Goal: Task Accomplishment & Management: Manage account settings

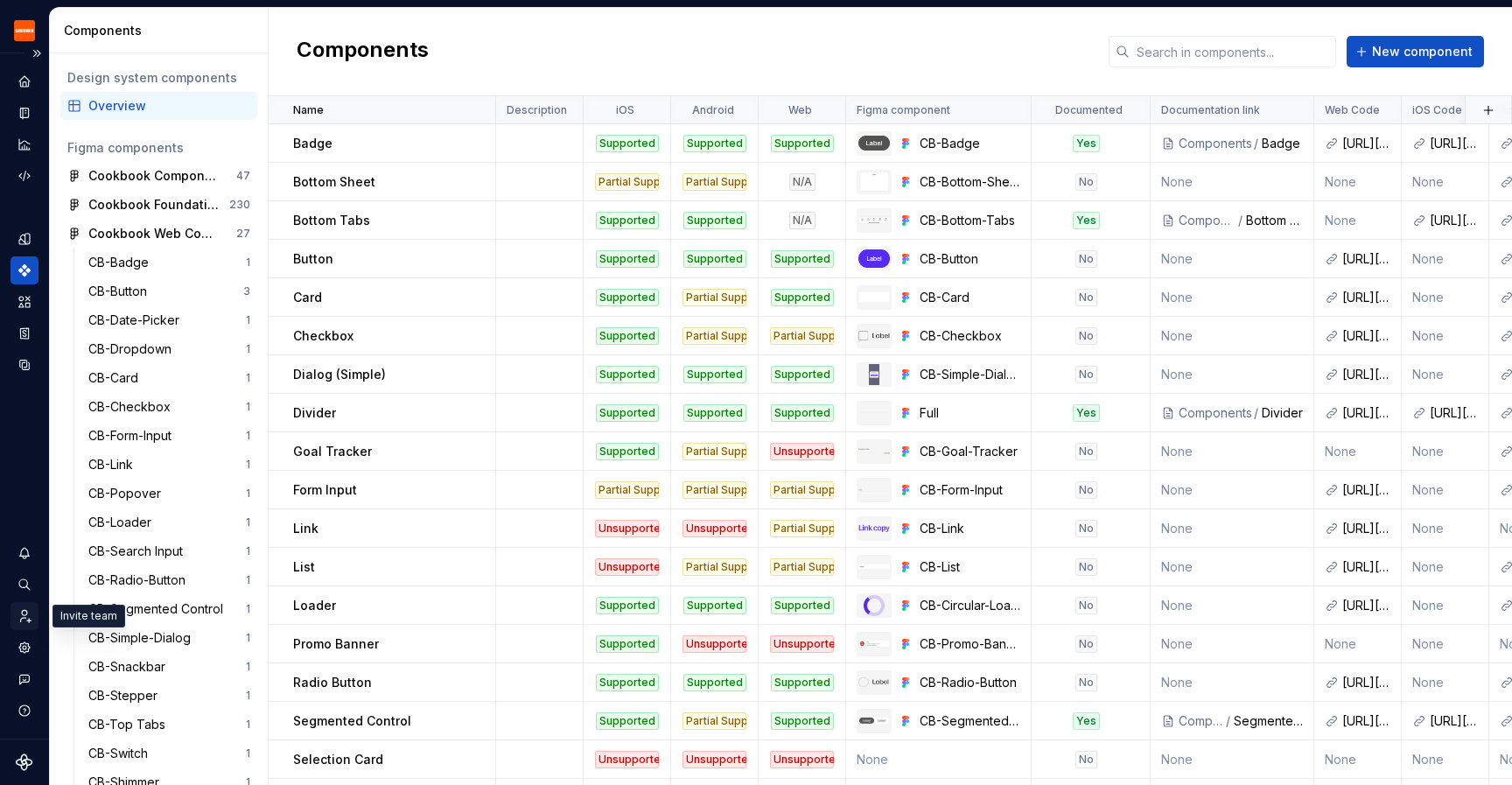
click at [17, 620] on icon "Invite team" at bounding box center [24, 615] width 16 height 16
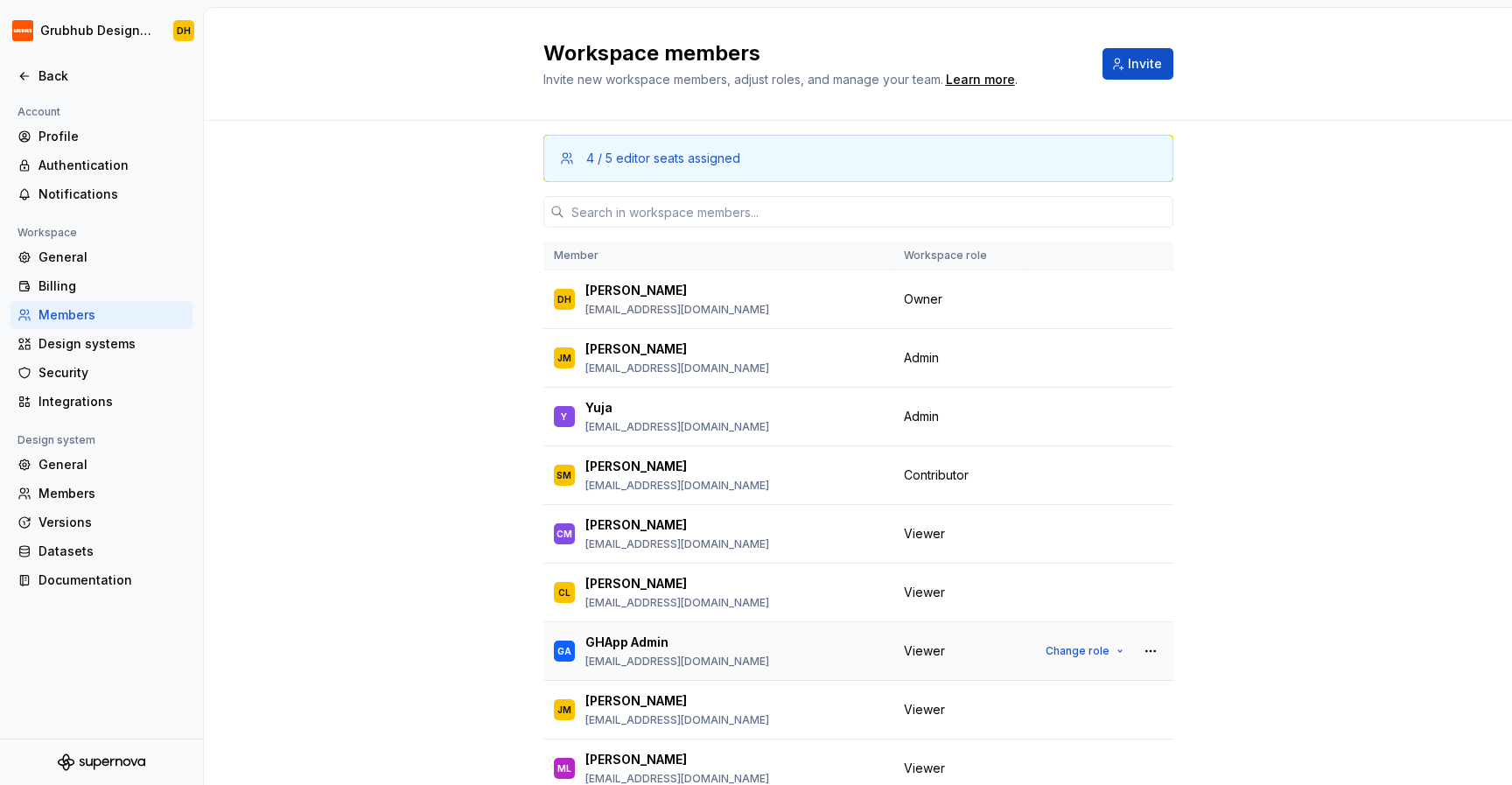
scroll to position [24, 0]
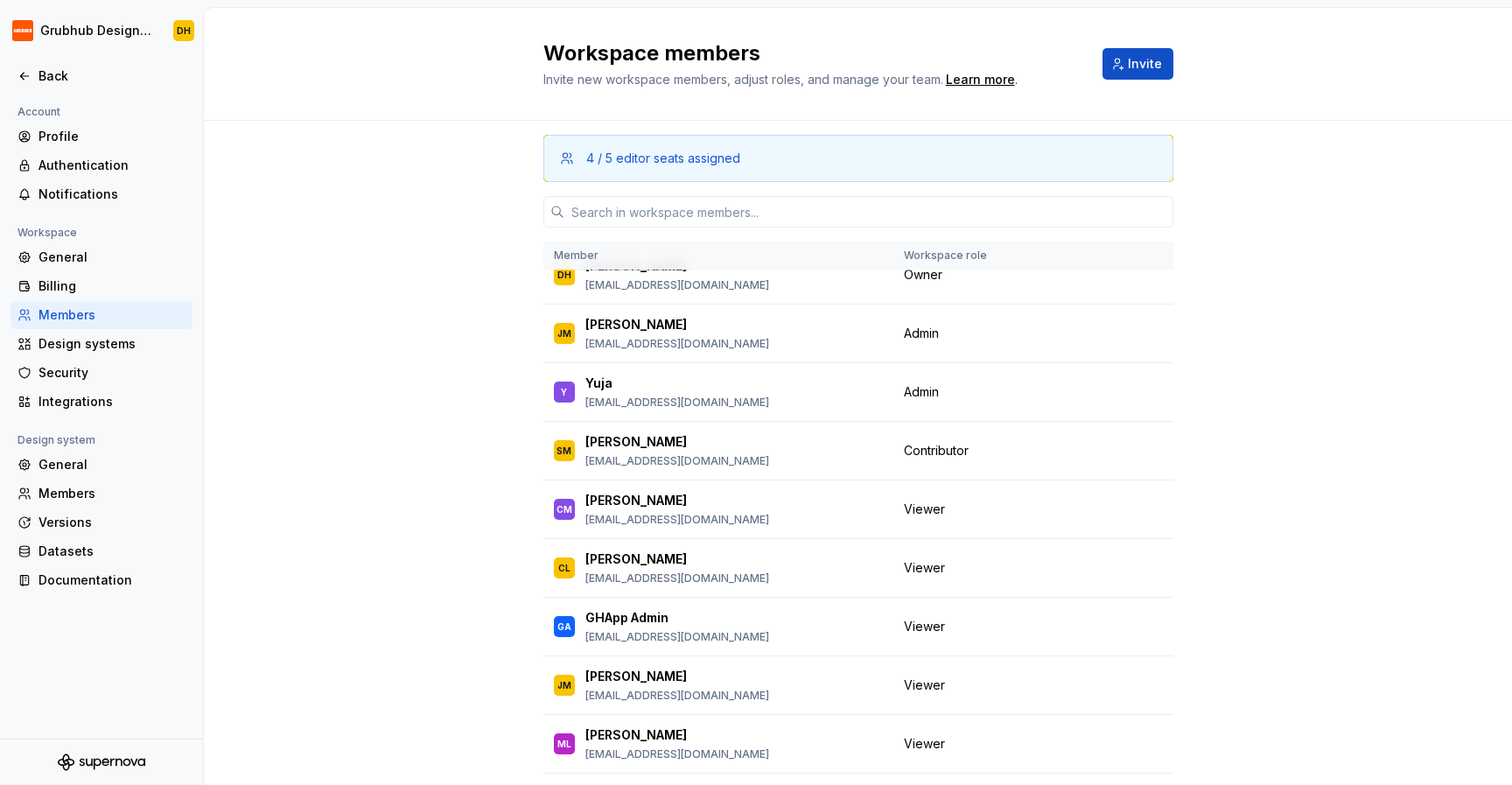
click at [450, 663] on div "4 / 5 editor seats assigned Member Workspace role DH [PERSON_NAME] [EMAIL_ADDRE…" at bounding box center [857, 510] width 1307 height 777
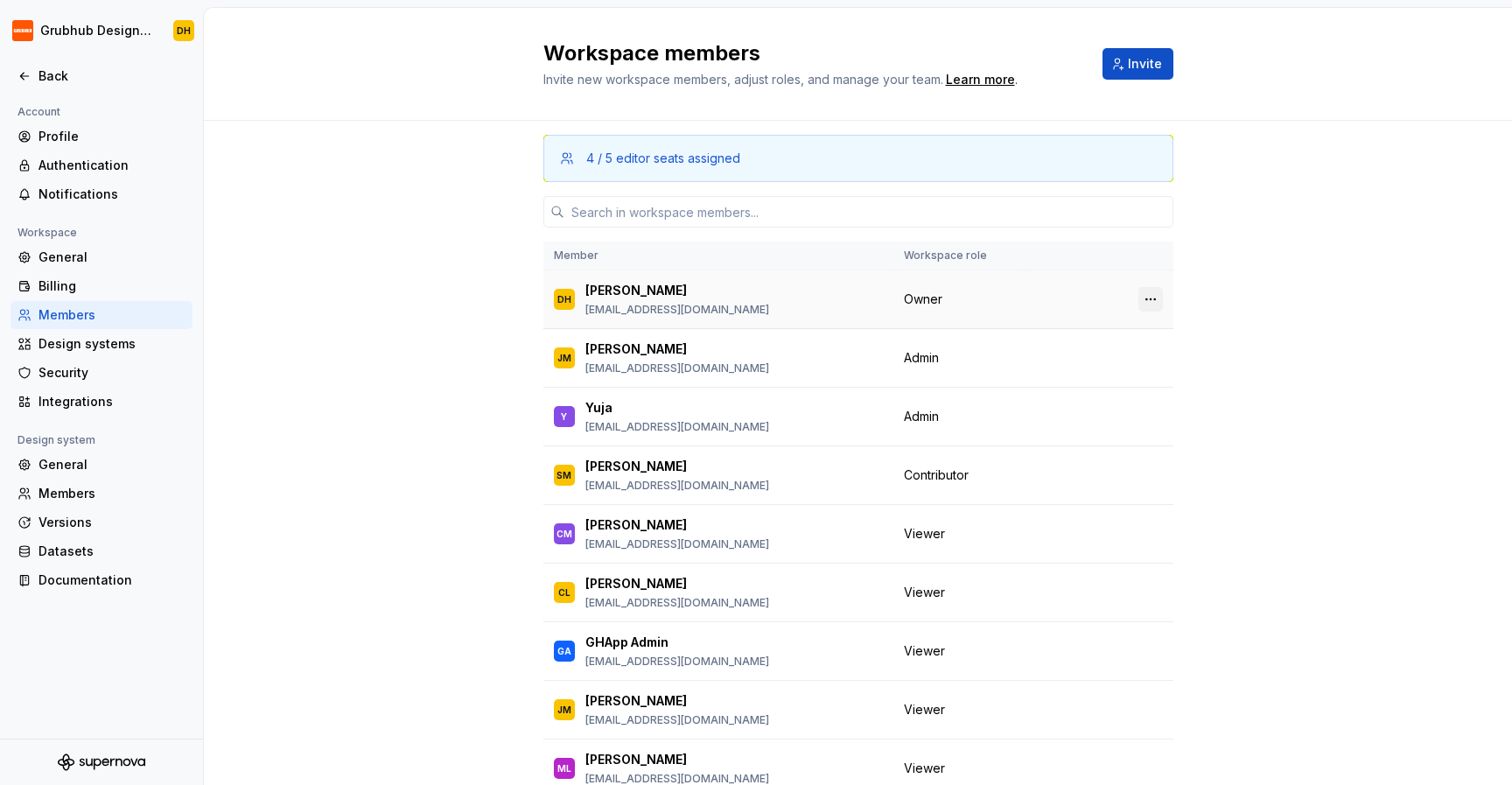
click at [1148, 298] on button "button" at bounding box center [1150, 298] width 24 height 24
click at [1262, 301] on div "4 / 5 editor seats assigned Member Workspace role DH [PERSON_NAME] [EMAIL_ADDRE…" at bounding box center [857, 510] width 1307 height 777
click at [1261, 309] on div "4 / 5 editor seats assigned Member Workspace role DH [PERSON_NAME] [EMAIL_ADDRE…" at bounding box center [857, 510] width 1307 height 777
click at [411, 638] on div "4 / 5 editor seats assigned Member Workspace role DH [PERSON_NAME] [EMAIL_ADDRE…" at bounding box center [857, 510] width 1307 height 777
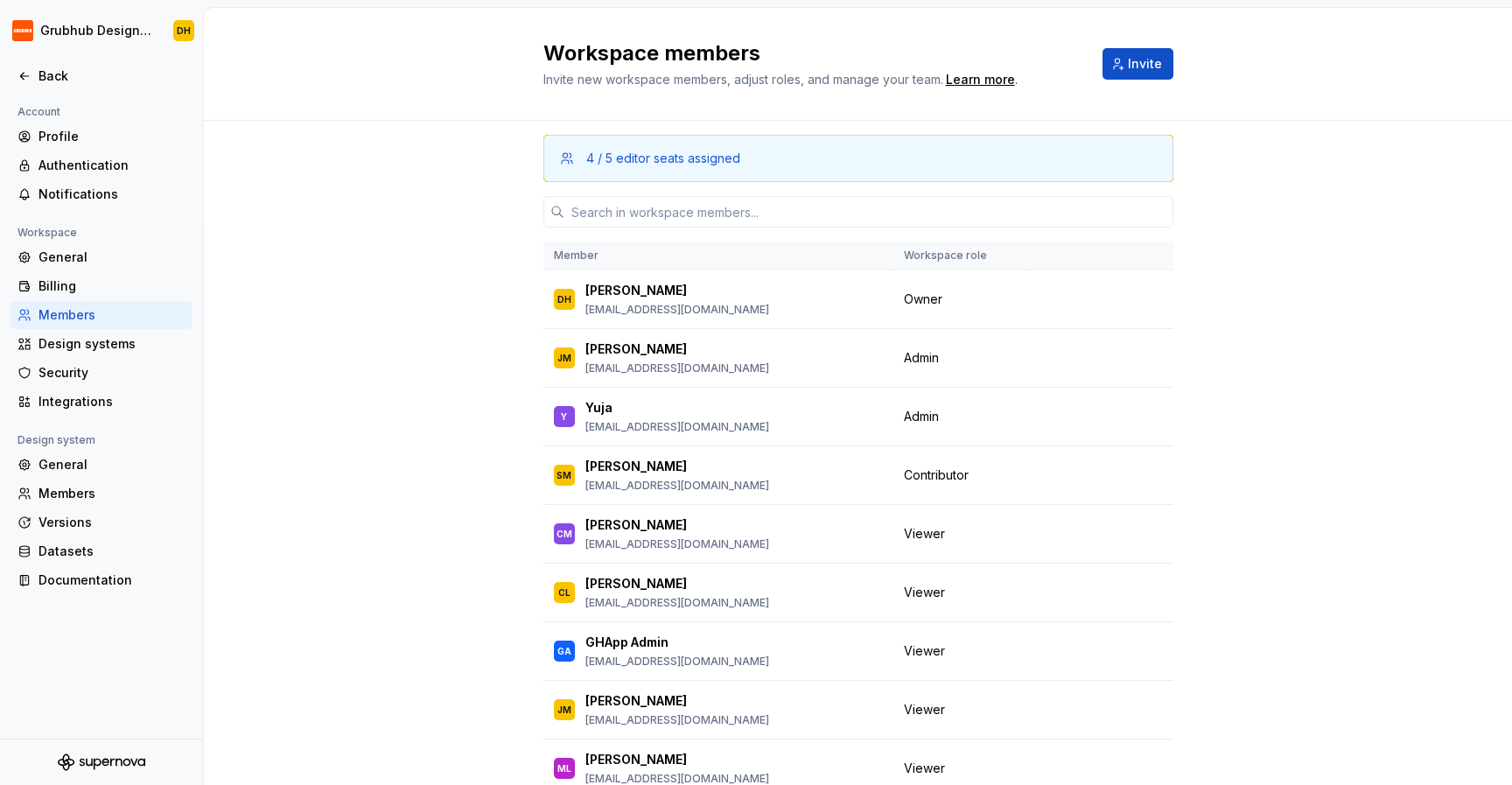
click at [409, 610] on div "4 / 5 editor seats assigned Member Workspace role DH [PERSON_NAME] [EMAIL_ADDRE…" at bounding box center [857, 510] width 1307 height 777
click at [990, 81] on div "Learn more" at bounding box center [980, 79] width 69 height 17
click at [1118, 591] on button "Change role" at bounding box center [1085, 591] width 94 height 24
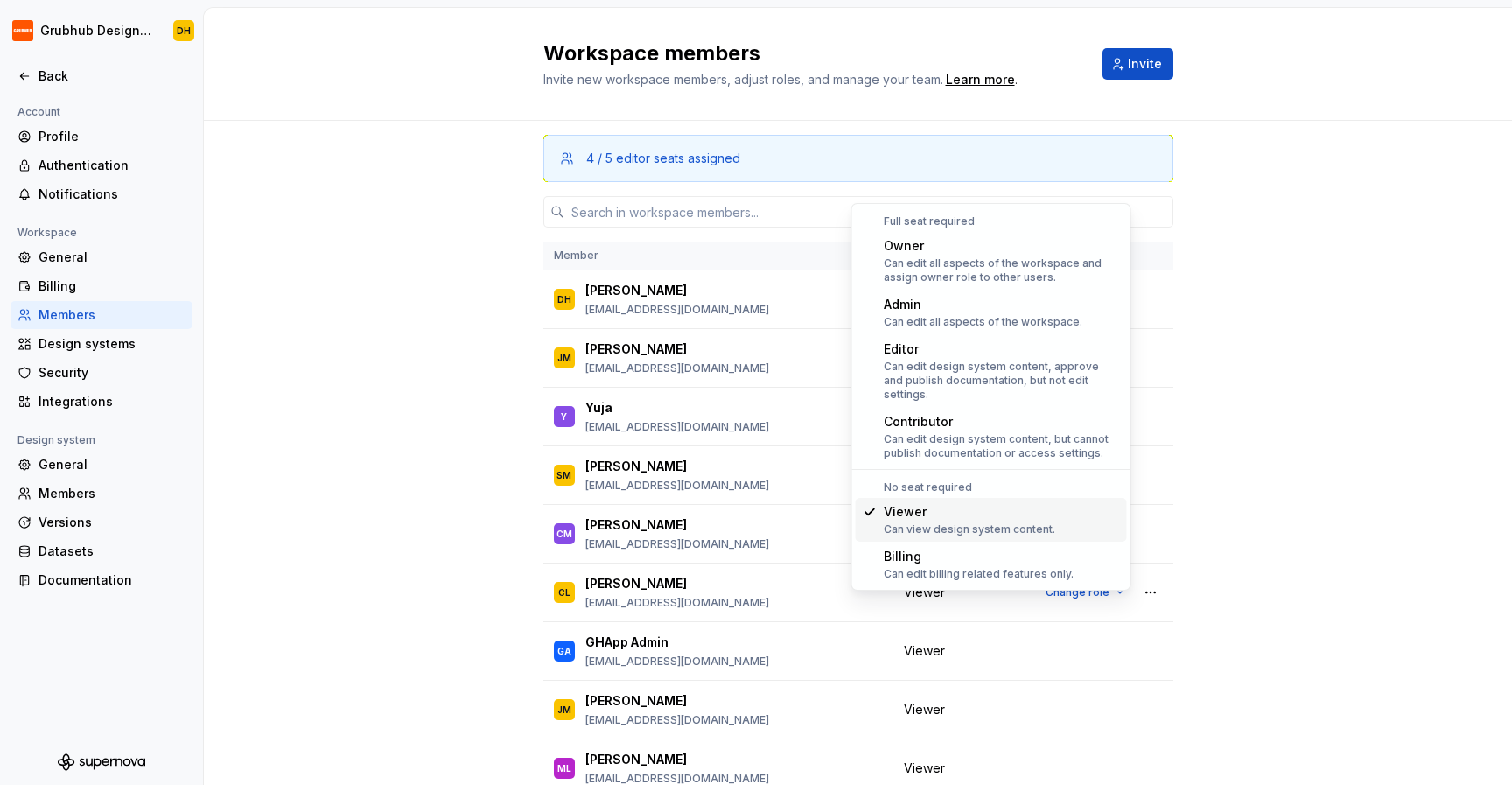
click at [1280, 482] on div "4 / 5 editor seats assigned Member Workspace role DH [PERSON_NAME] [EMAIL_ADDRE…" at bounding box center [857, 510] width 1307 height 777
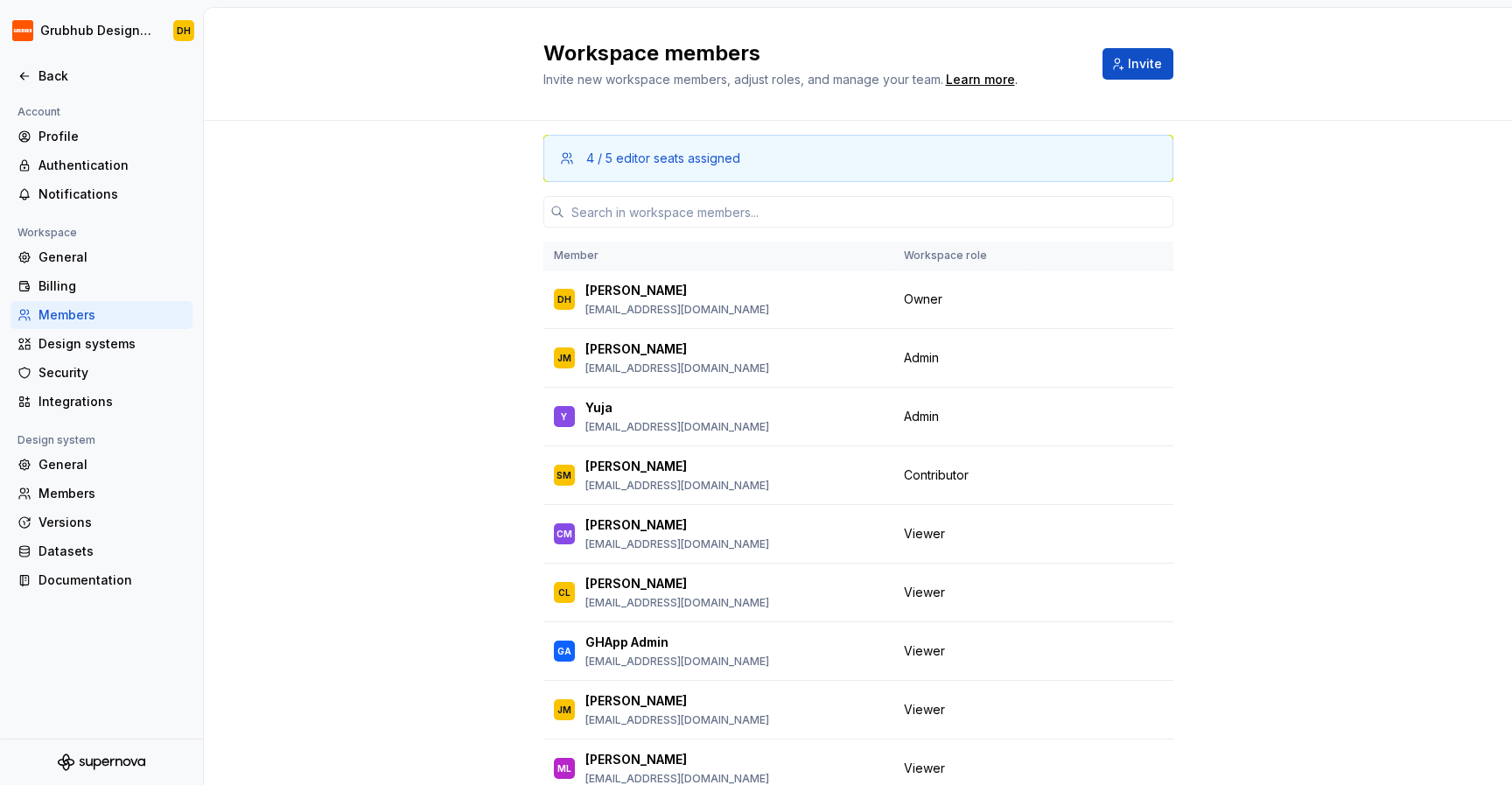
click at [1351, 401] on div "4 / 5 editor seats assigned Member Workspace role DH [PERSON_NAME] [EMAIL_ADDRE…" at bounding box center [857, 510] width 1307 height 777
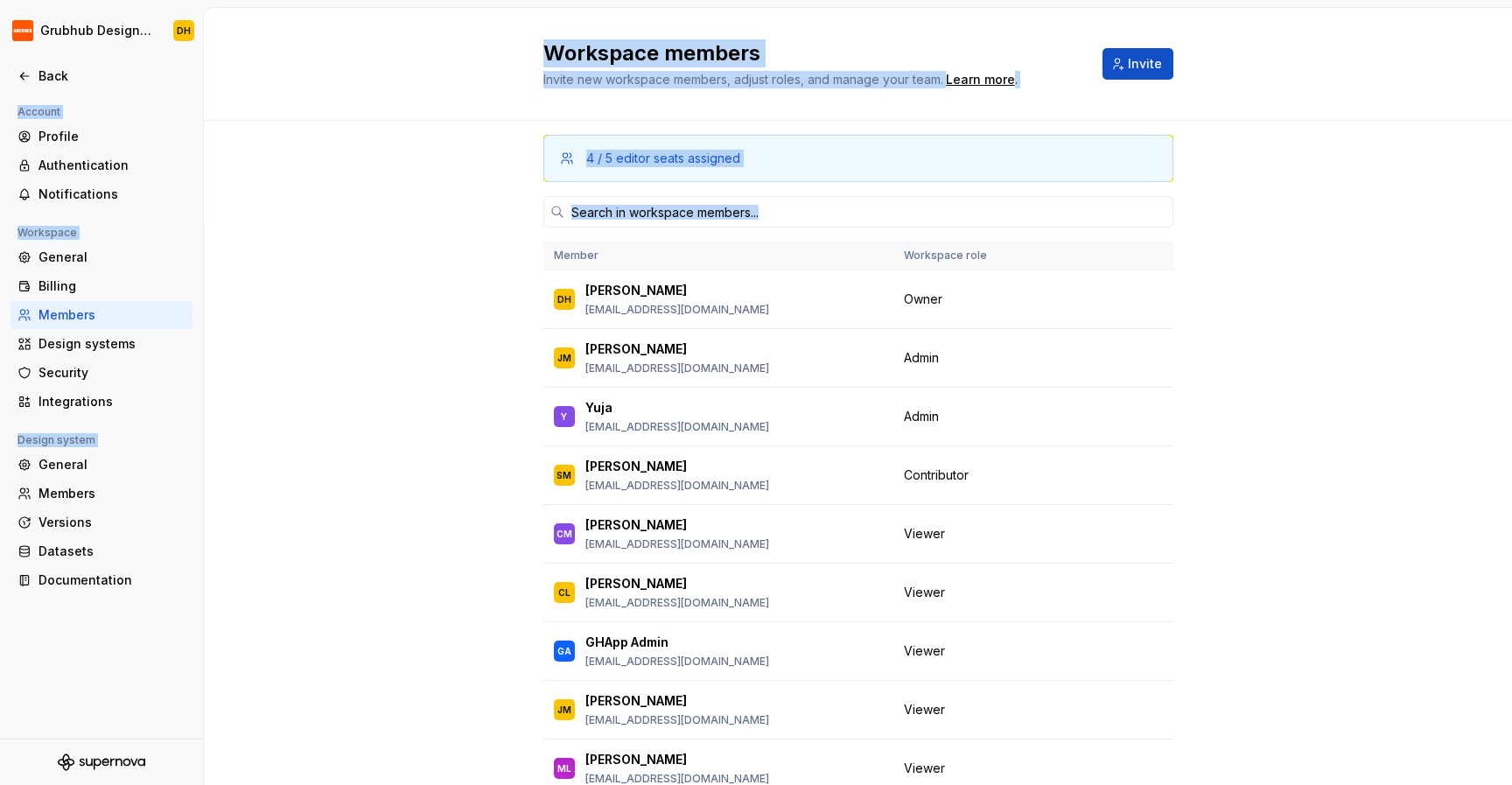
click at [1351, 401] on div "4 / 5 editor seats assigned Member Workspace role DH [PERSON_NAME] [EMAIL_ADDRE…" at bounding box center [857, 510] width 1307 height 777
click at [124, 570] on div "Documentation" at bounding box center [102, 580] width 182 height 28
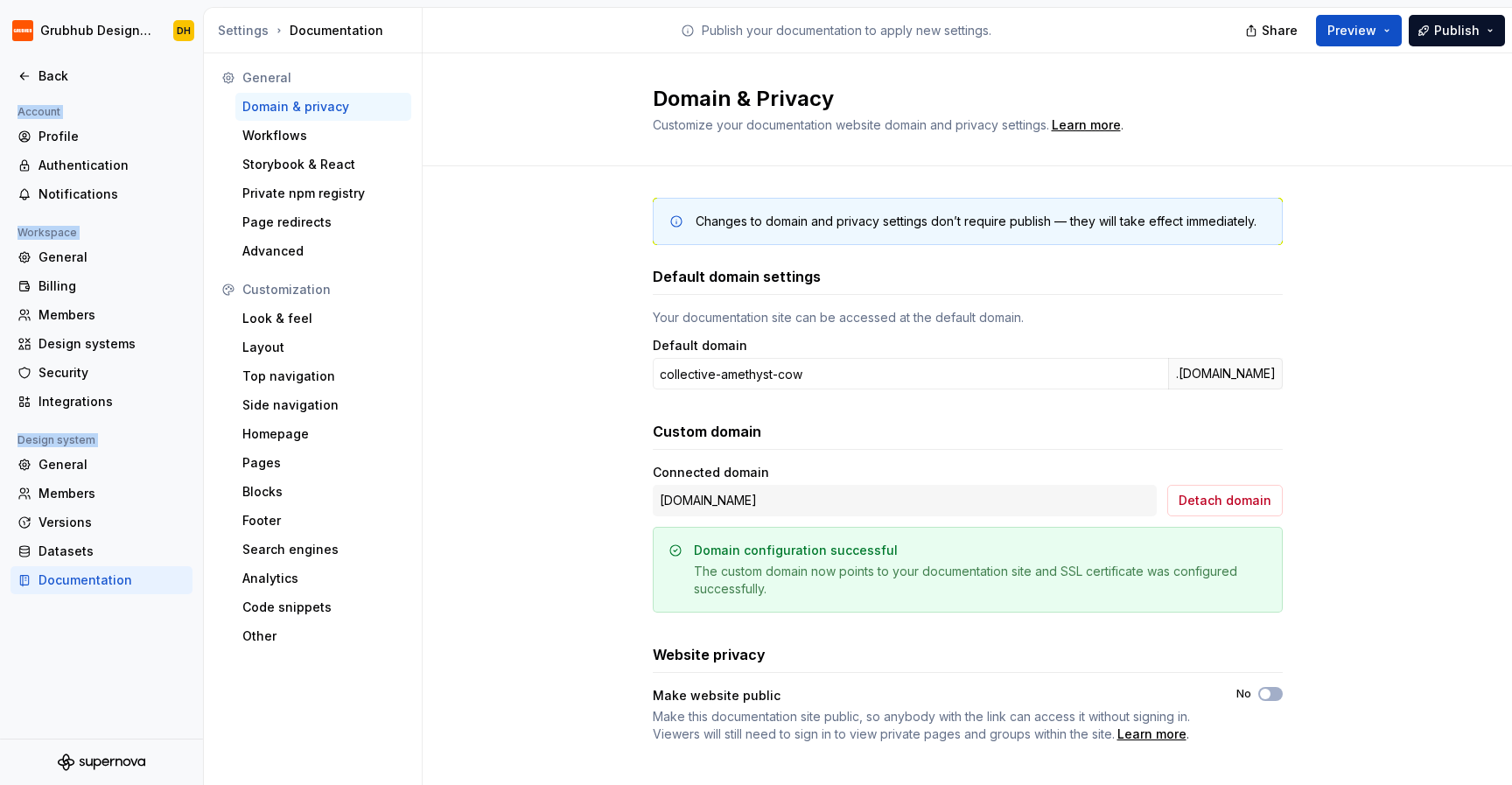
click at [596, 328] on div "Changes to domain and privacy settings don’t require publish — they will take e…" at bounding box center [967, 487] width 1089 height 643
click at [79, 489] on div "Members" at bounding box center [112, 493] width 147 height 17
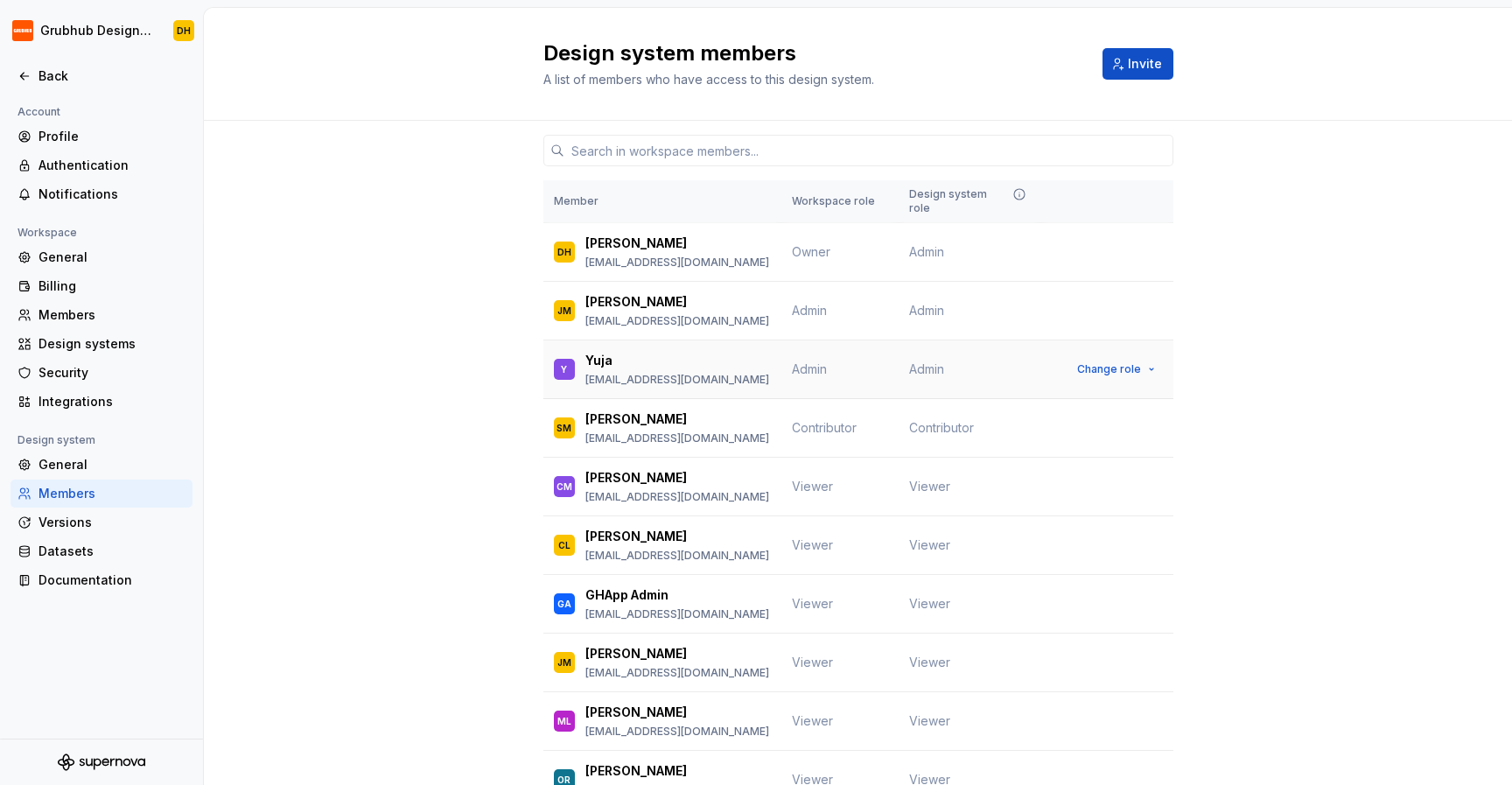
click at [1163, 357] on td "Change role" at bounding box center [1106, 369] width 133 height 58
click at [1149, 357] on button "Change role" at bounding box center [1116, 368] width 94 height 24
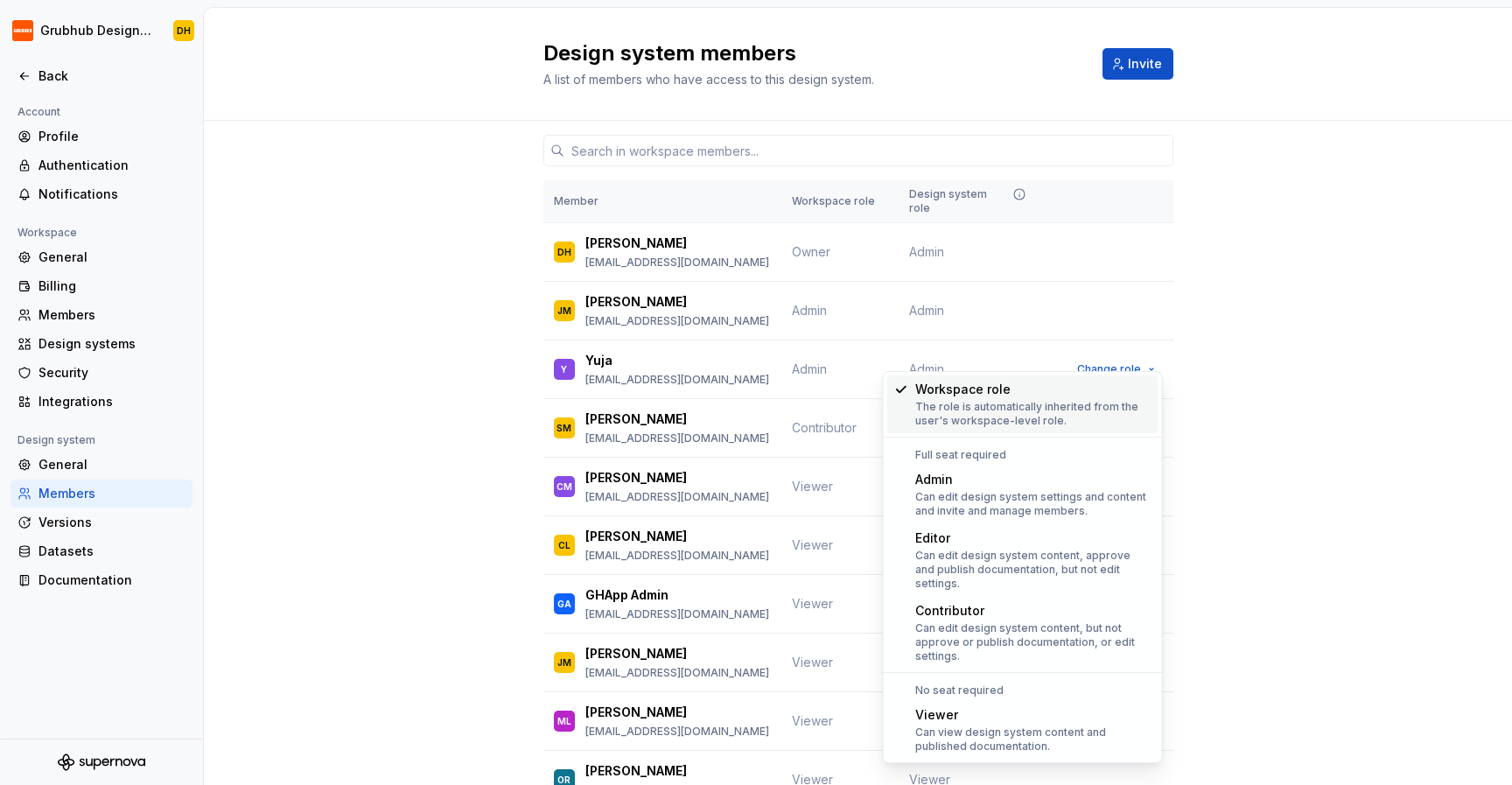
click at [1267, 382] on div "Member Workspace role Design system role DH [PERSON_NAME] [EMAIL_ADDRESS][DOMAI…" at bounding box center [857, 498] width 1307 height 754
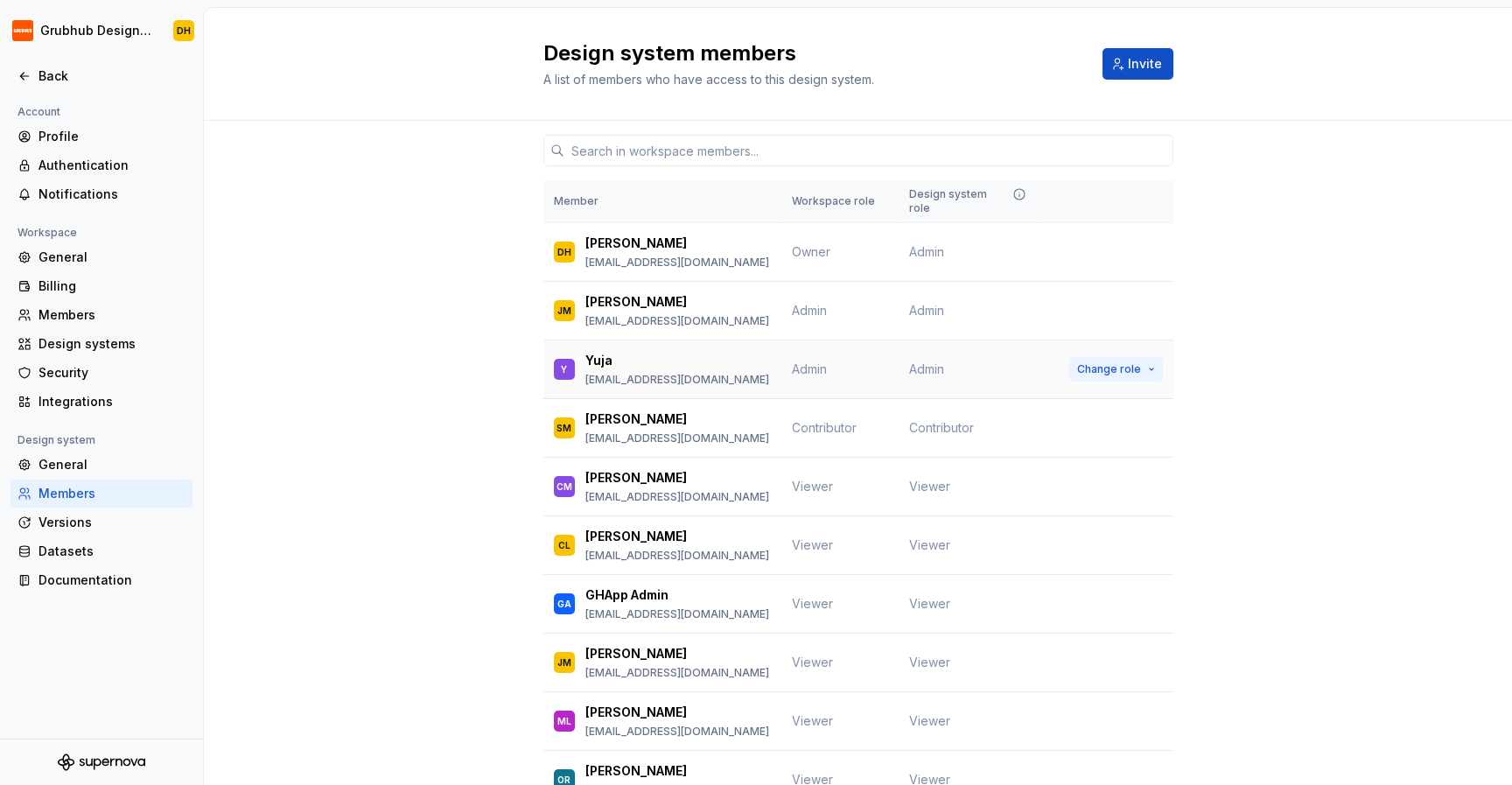
click at [1141, 357] on button "Change role" at bounding box center [1116, 368] width 94 height 24
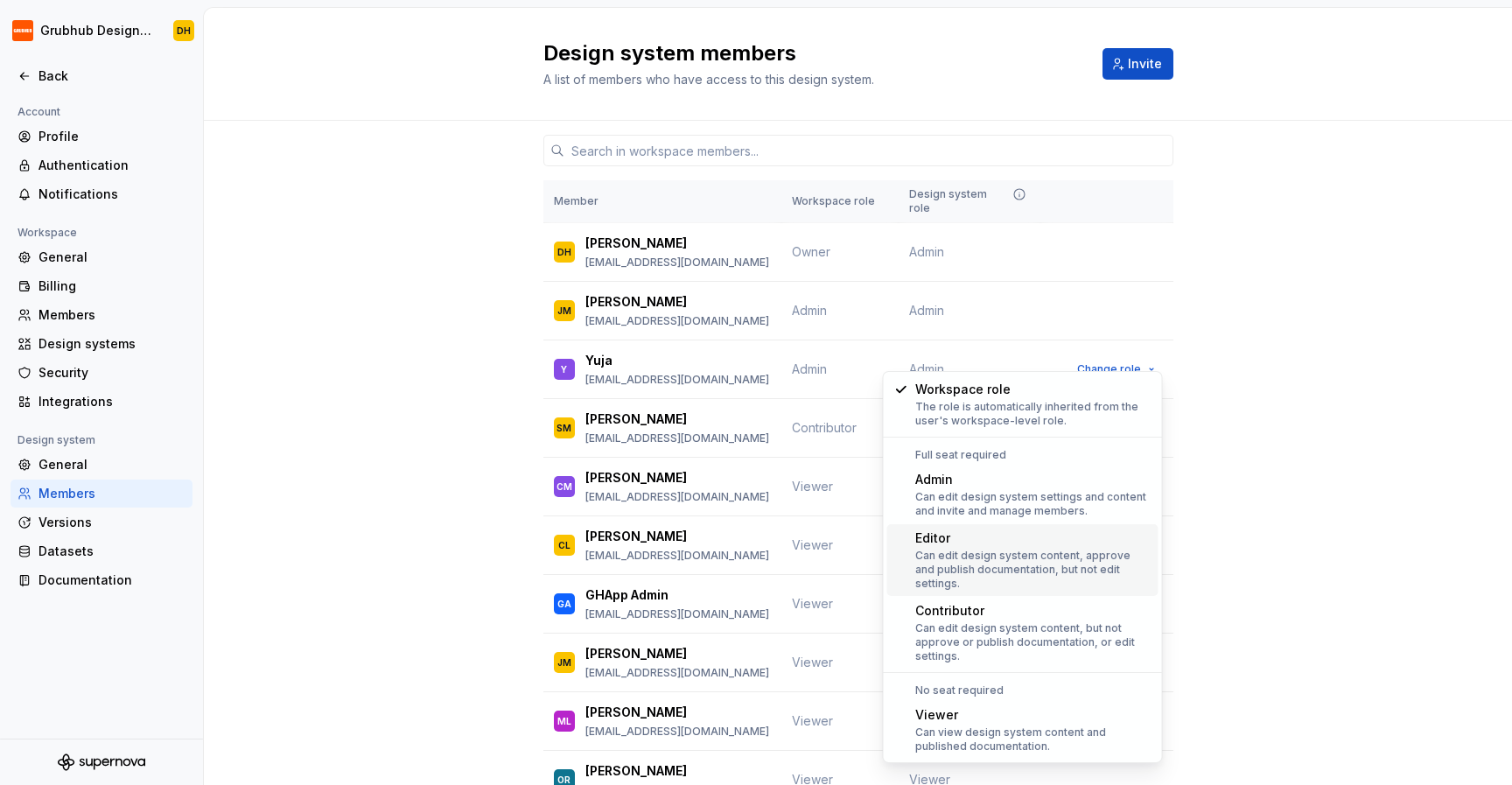
click at [1343, 354] on div "Member Workspace role Design system role DH [PERSON_NAME] [EMAIL_ADDRESS][DOMAI…" at bounding box center [857, 498] width 1307 height 754
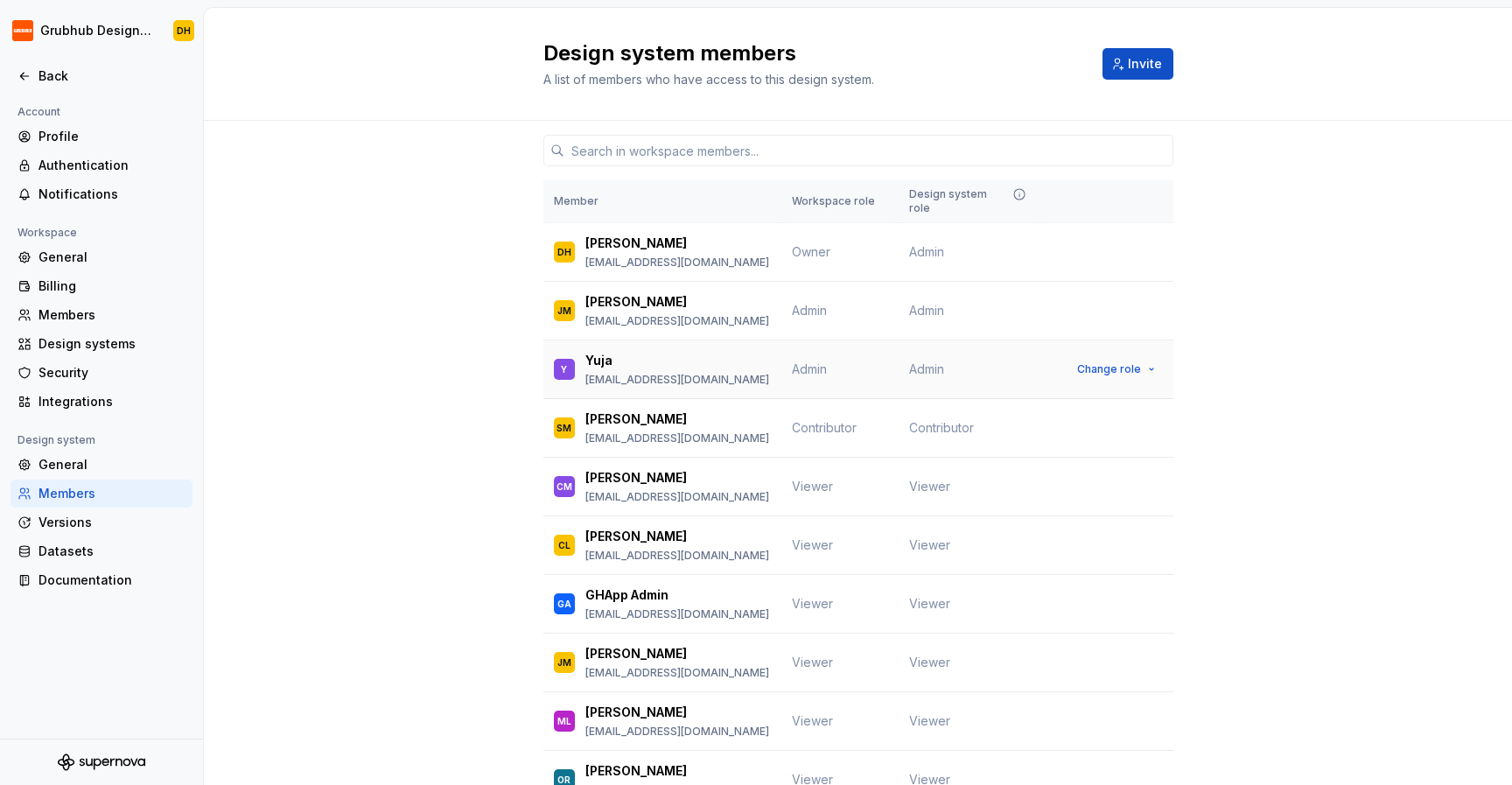
click at [923, 361] on span "Admin" at bounding box center [927, 369] width 35 height 17
click at [1152, 357] on button "Change role" at bounding box center [1116, 368] width 94 height 24
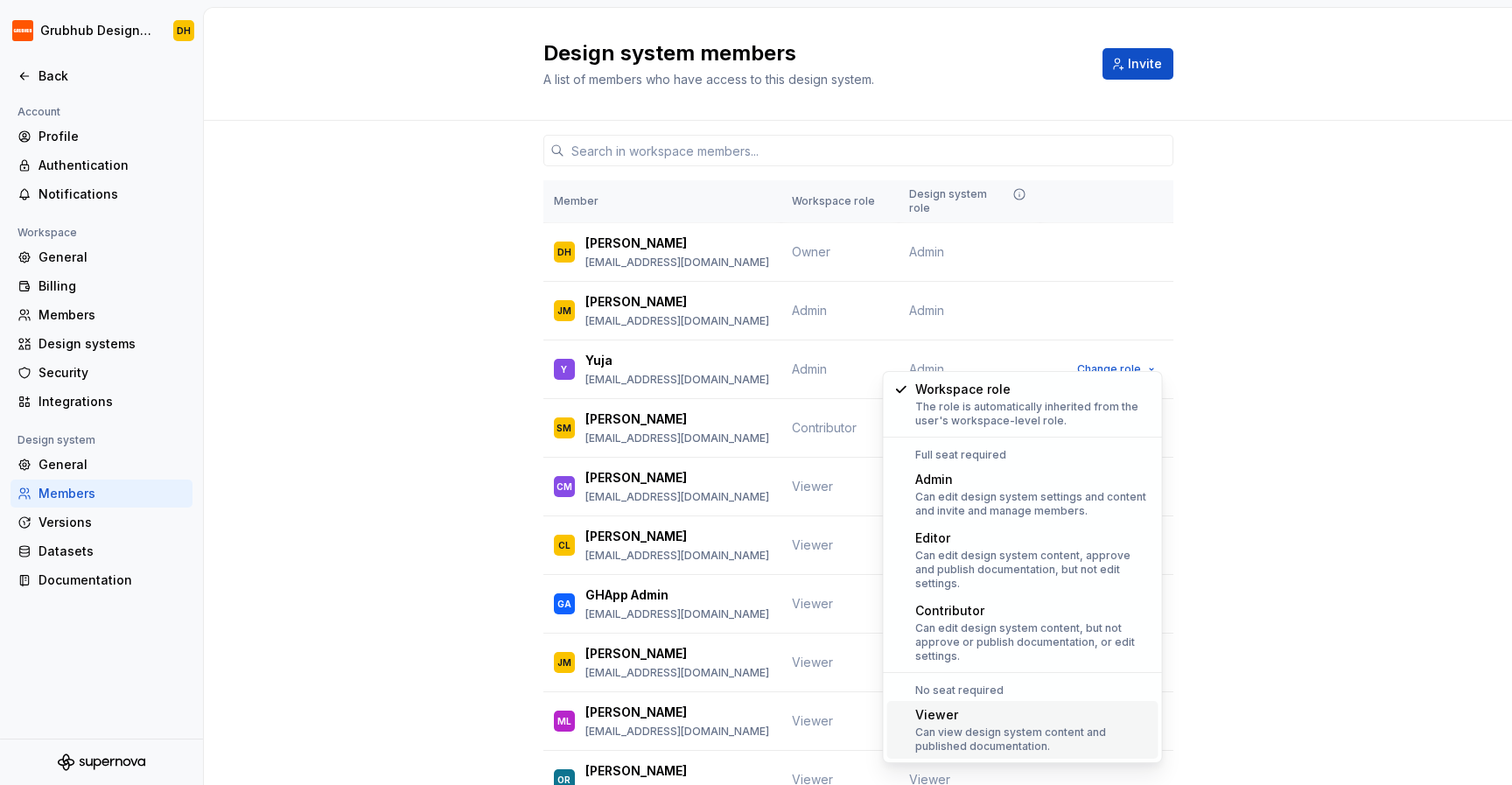
click at [937, 706] on div "Viewer" at bounding box center [1033, 714] width 236 height 17
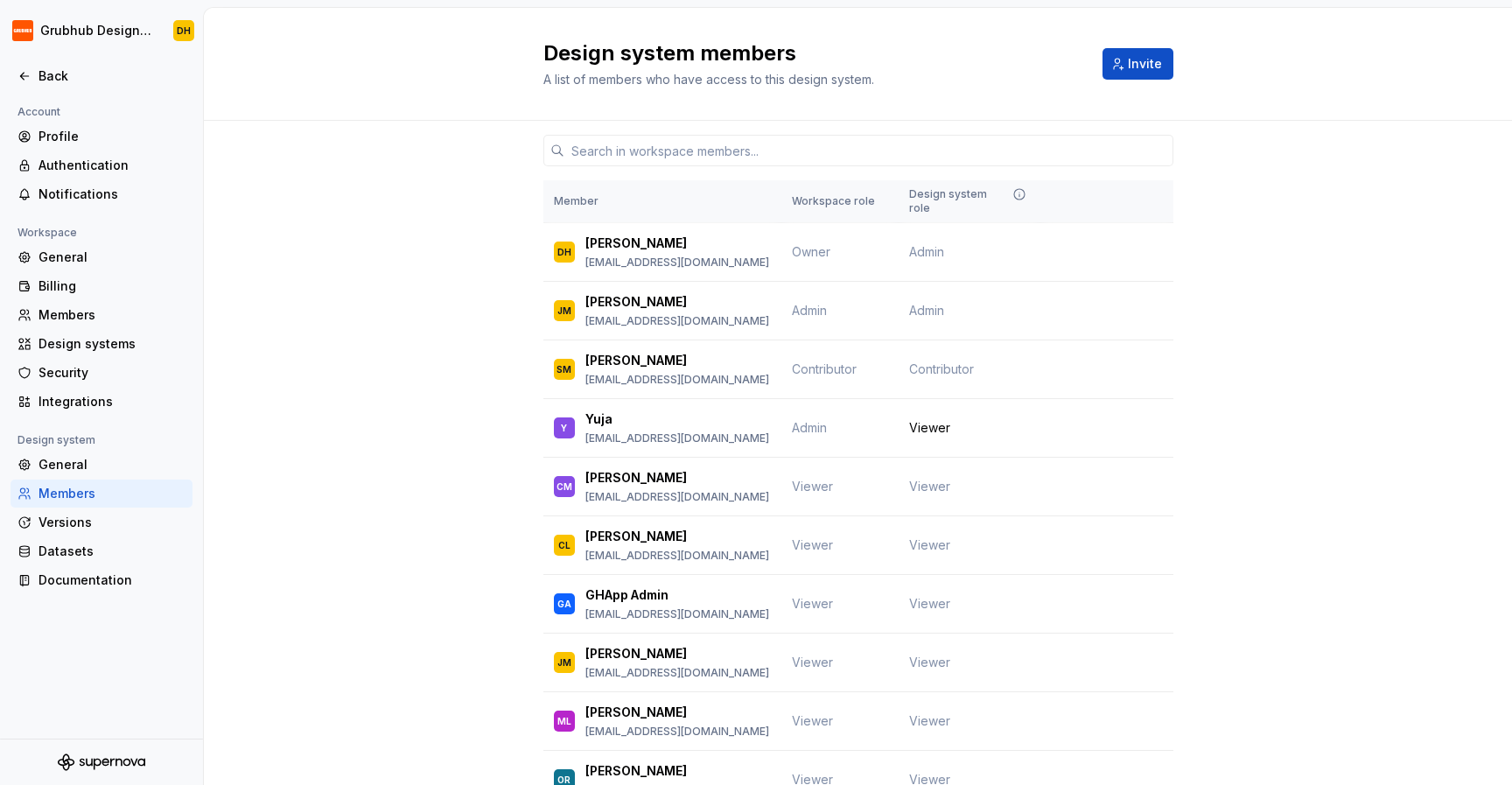
click at [1355, 489] on div "Member Workspace role Design system role DH [PERSON_NAME] [EMAIL_ADDRESS][DOMAI…" at bounding box center [857, 498] width 1307 height 754
click at [1370, 491] on div "Member Workspace role Design system role DH [PERSON_NAME] [EMAIL_ADDRESS][DOMAI…" at bounding box center [857, 498] width 1307 height 754
click at [925, 419] on span "Viewer" at bounding box center [929, 427] width 41 height 17
click at [955, 413] on td "Viewer" at bounding box center [969, 428] width 142 height 58
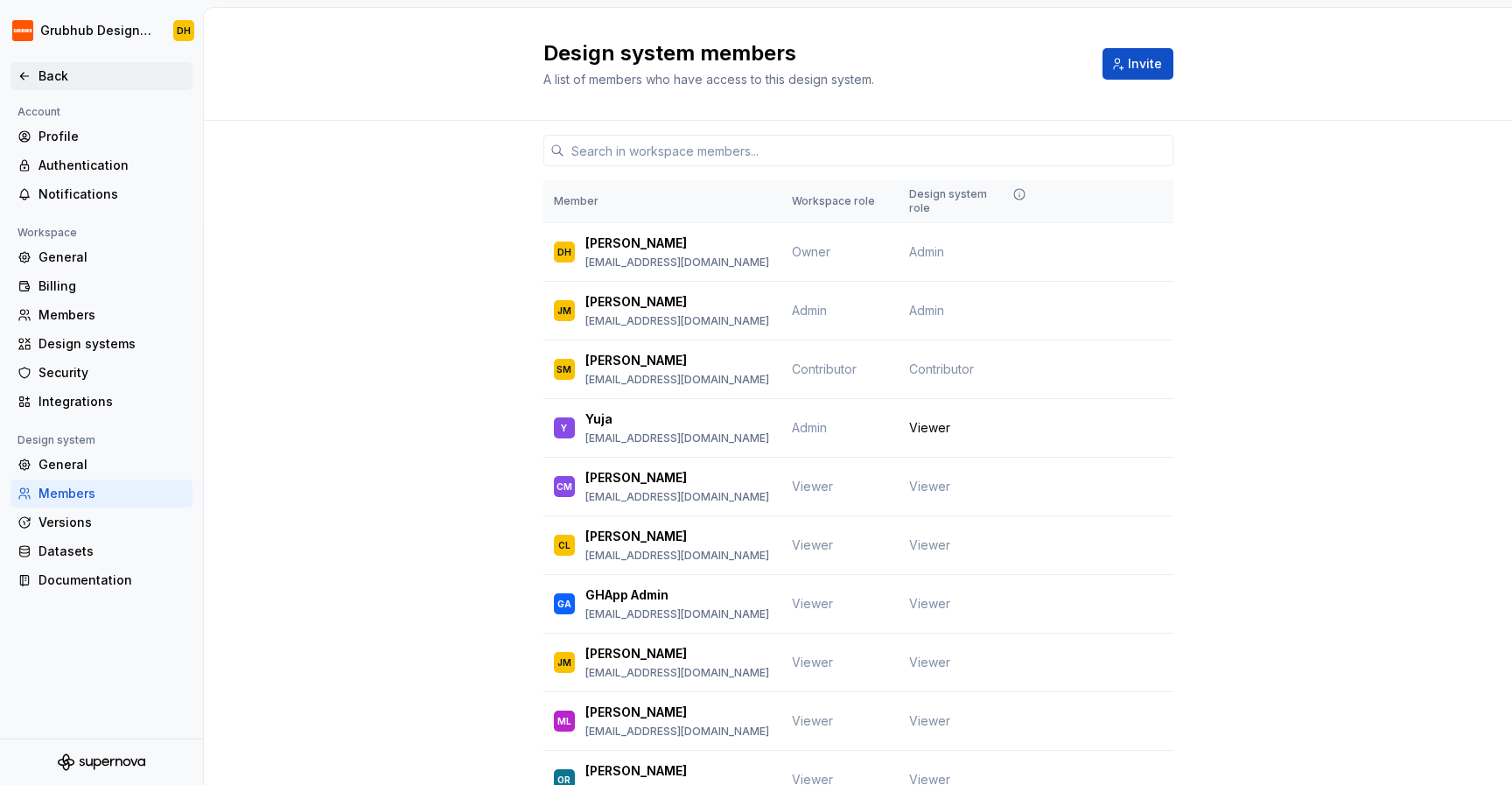
click at [14, 70] on div "Back" at bounding box center [102, 76] width 182 height 28
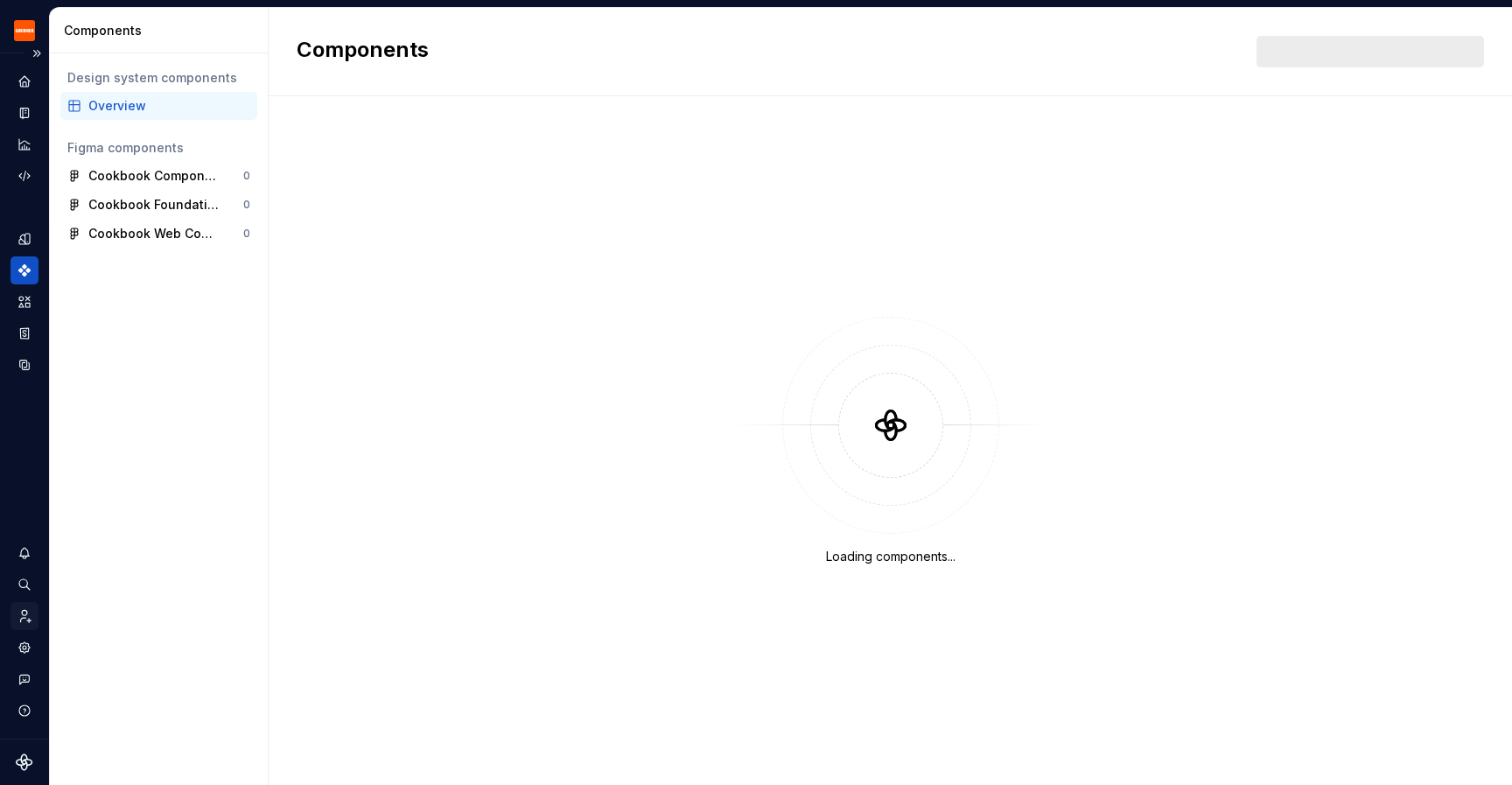
click at [28, 613] on icon "Invite team" at bounding box center [24, 615] width 16 height 16
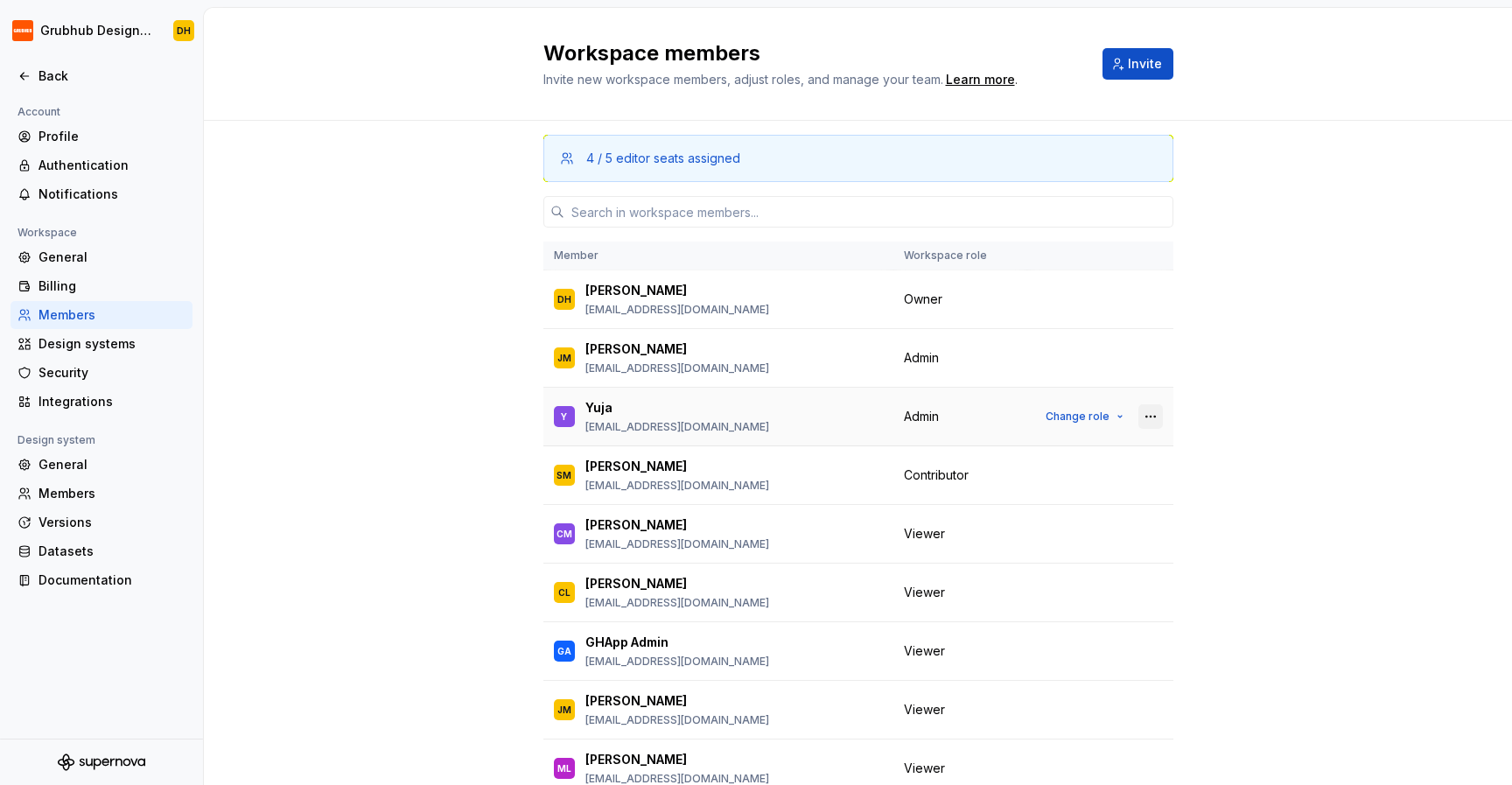
click at [1143, 416] on button "button" at bounding box center [1150, 416] width 24 height 24
click at [1112, 417] on button "Change role" at bounding box center [1085, 416] width 94 height 24
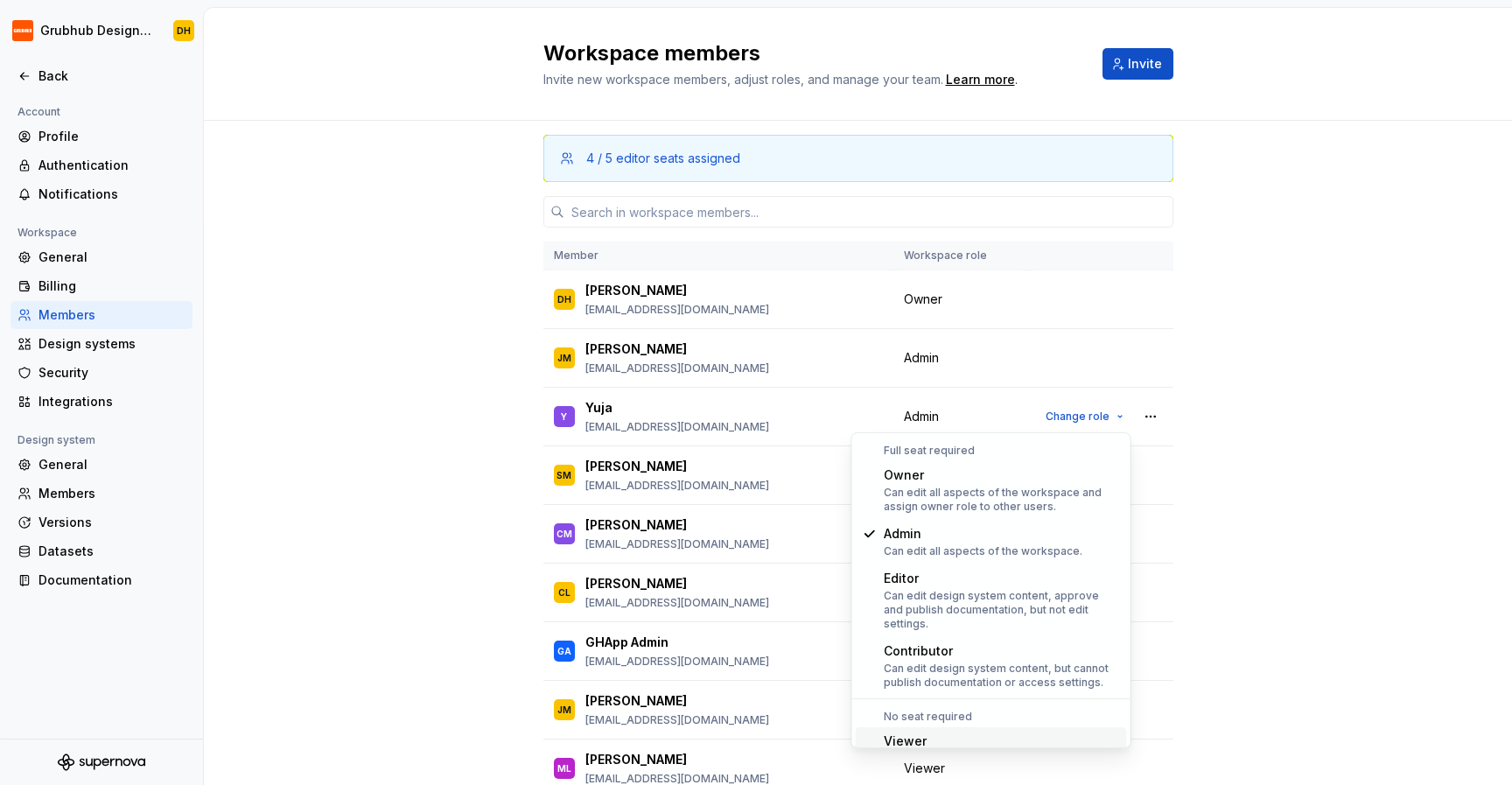
click at [950, 733] on div "Viewer" at bounding box center [969, 740] width 172 height 17
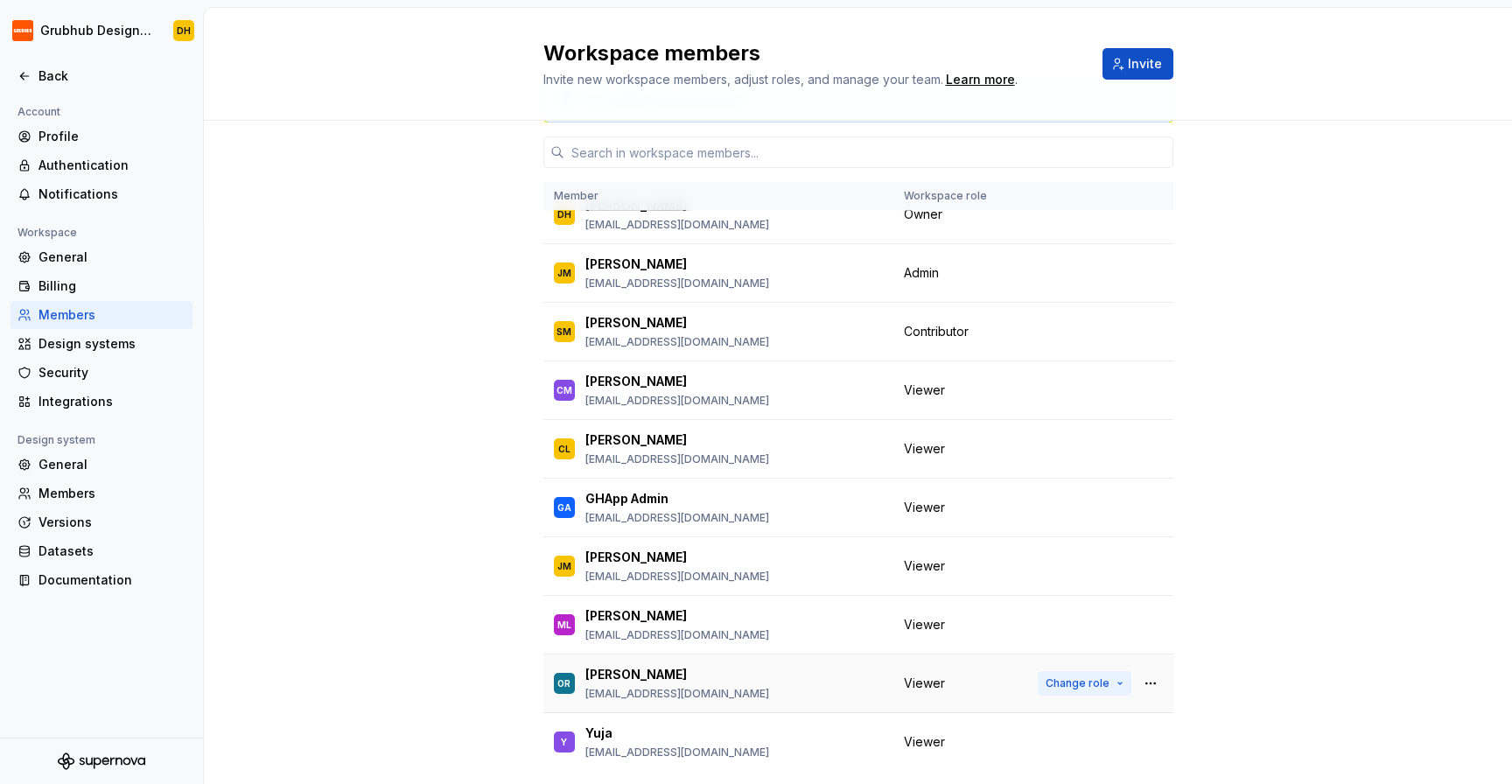
scroll to position [112, 0]
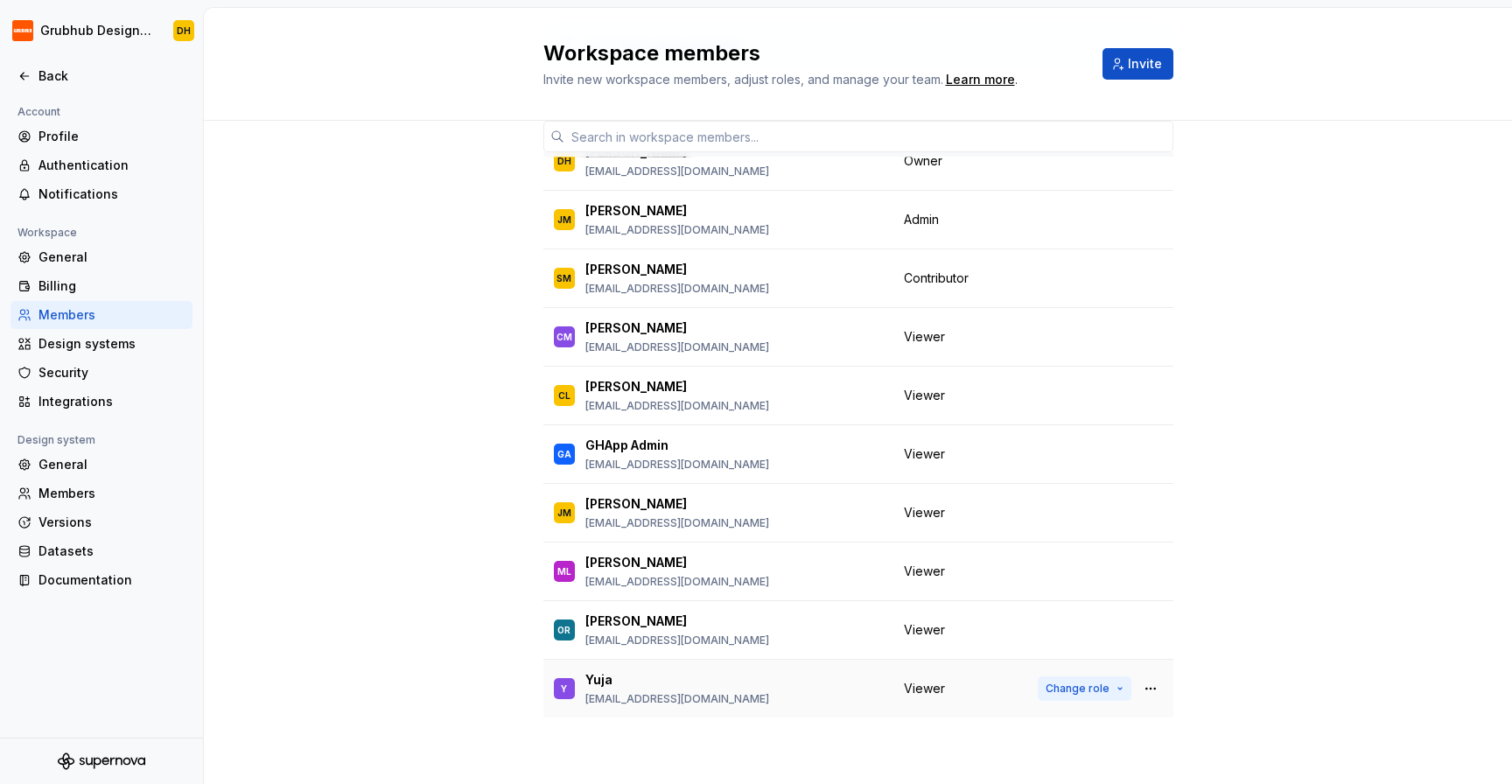
click at [1116, 688] on button "Change role" at bounding box center [1085, 688] width 94 height 24
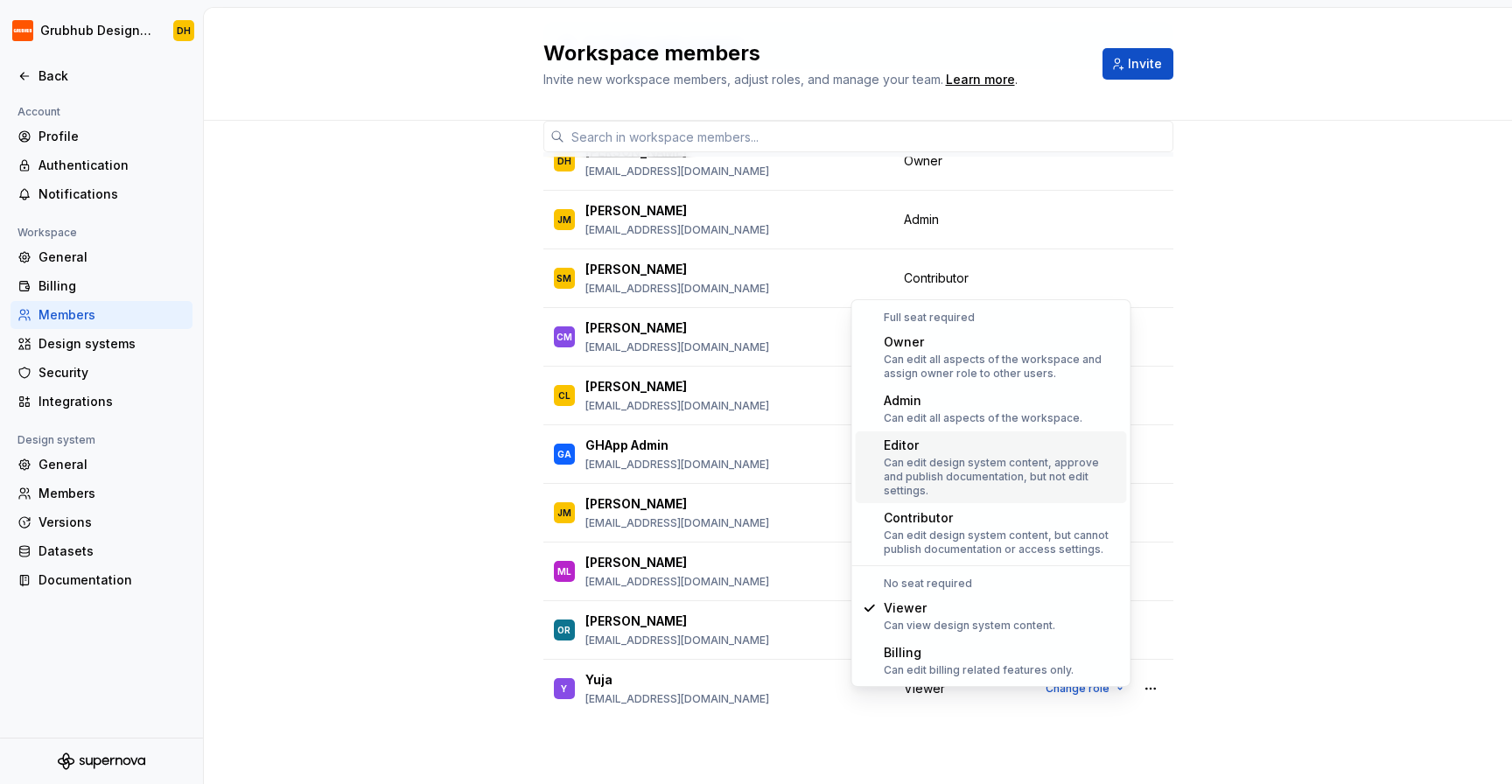
click at [1283, 455] on div "3 / 5 editor seats assigned Member Workspace role DH [PERSON_NAME] [EMAIL_ADDRE…" at bounding box center [857, 395] width 1307 height 776
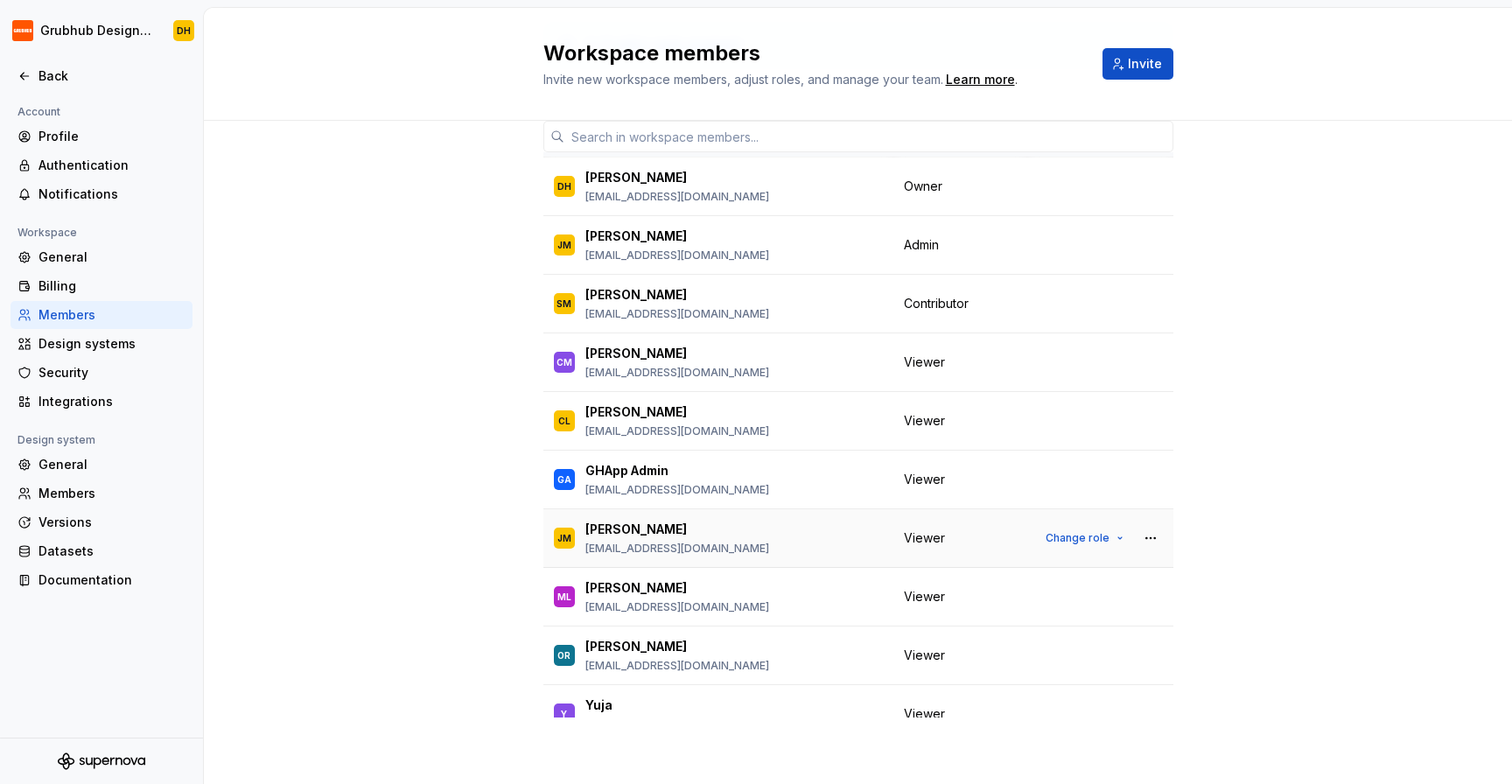
scroll to position [25, 0]
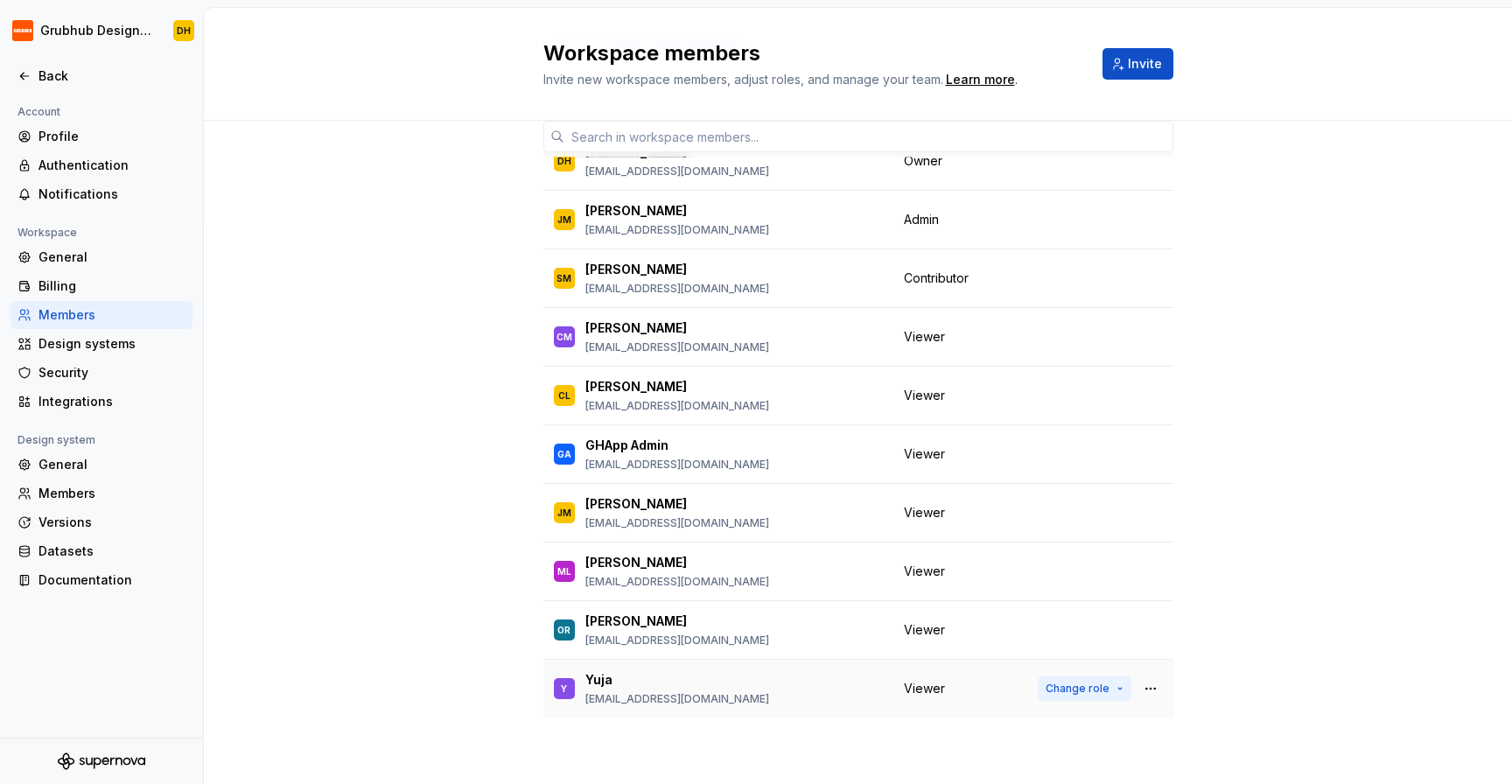
click at [1108, 683] on span "Change role" at bounding box center [1078, 688] width 64 height 14
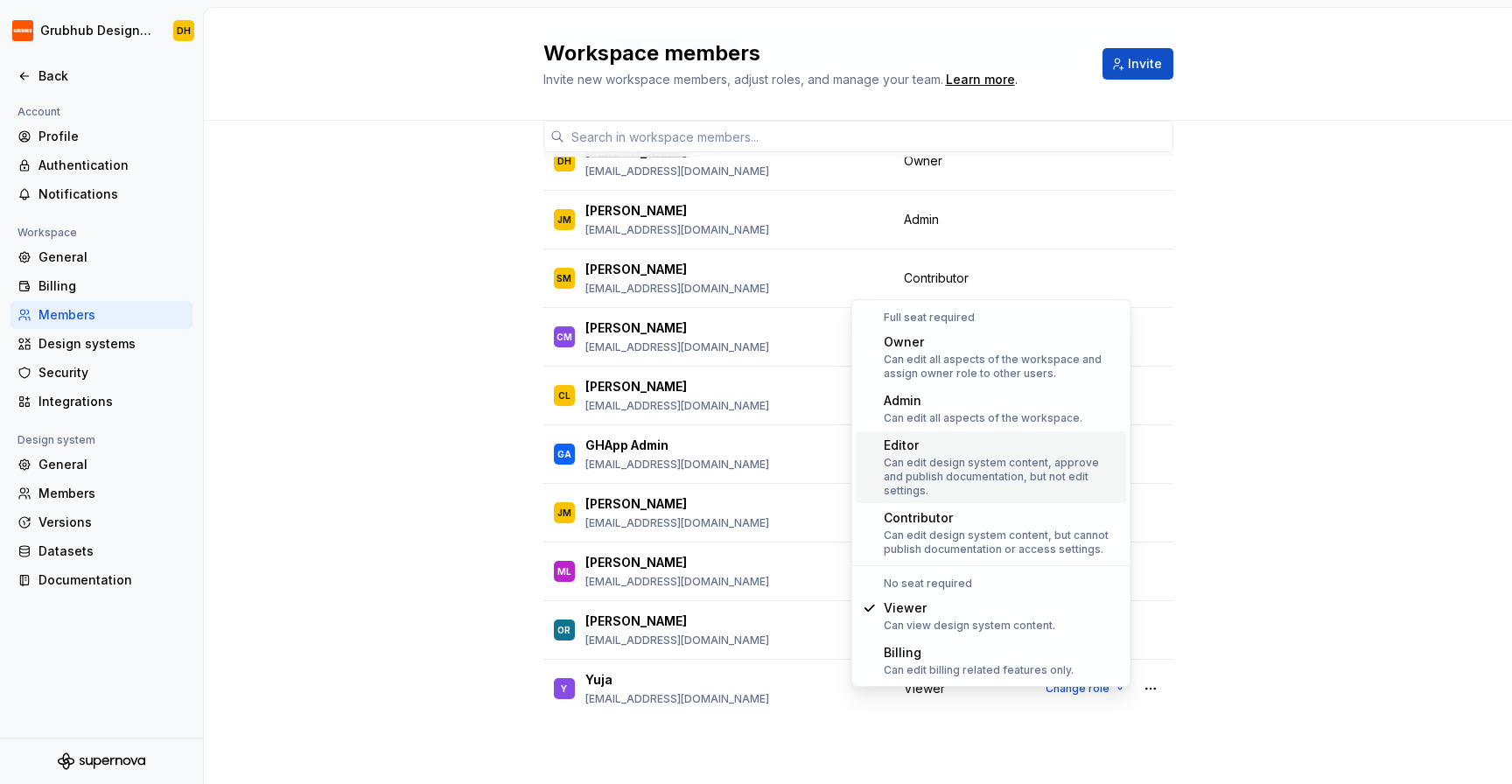
click at [984, 455] on div "Can edit design system content, approve and publish documentation, but not edit…" at bounding box center [1002, 476] width 236 height 42
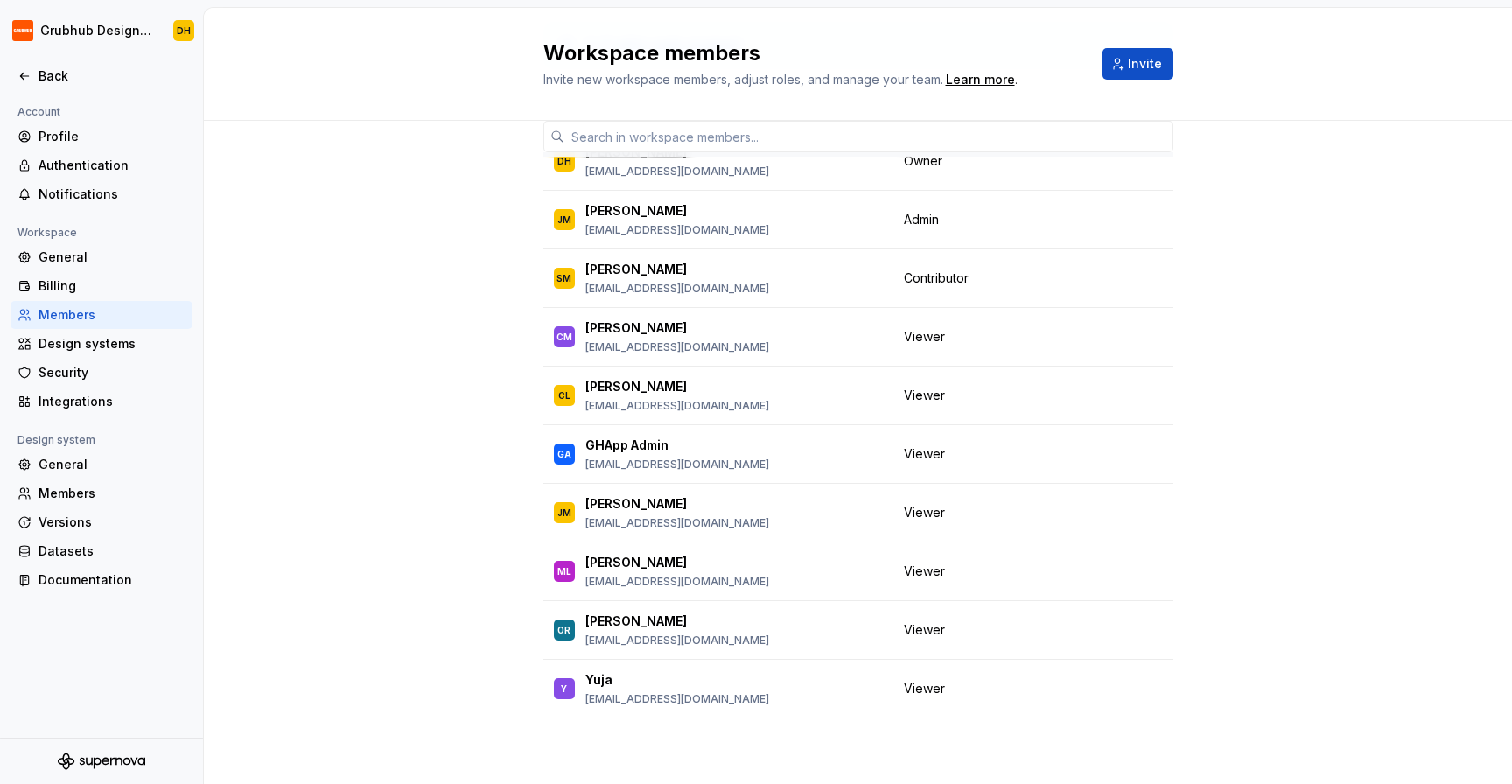
scroll to position [0, 0]
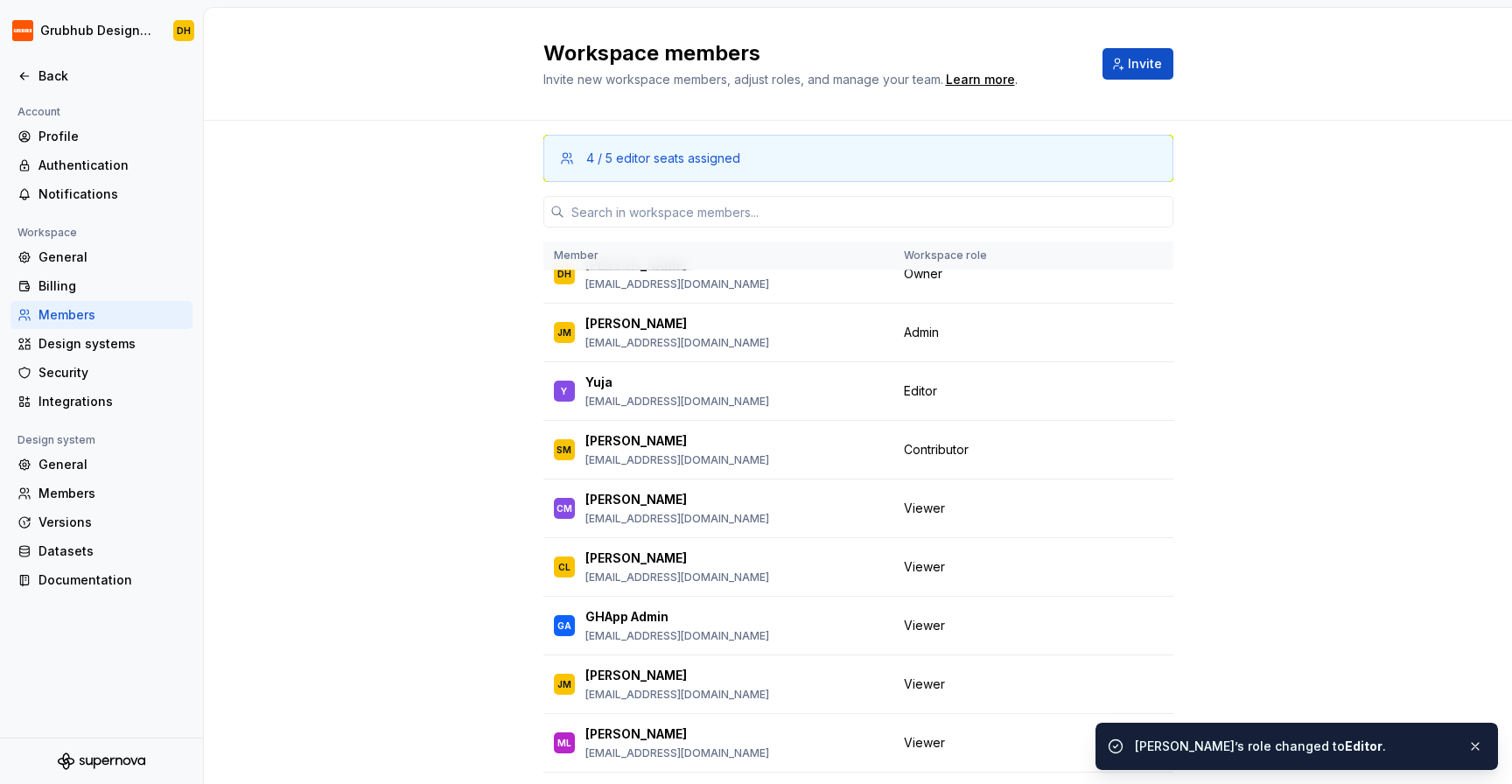
click at [416, 490] on div "4 / 5 editor seats assigned Member Workspace role DH [PERSON_NAME] [EMAIL_ADDRE…" at bounding box center [857, 509] width 1307 height 776
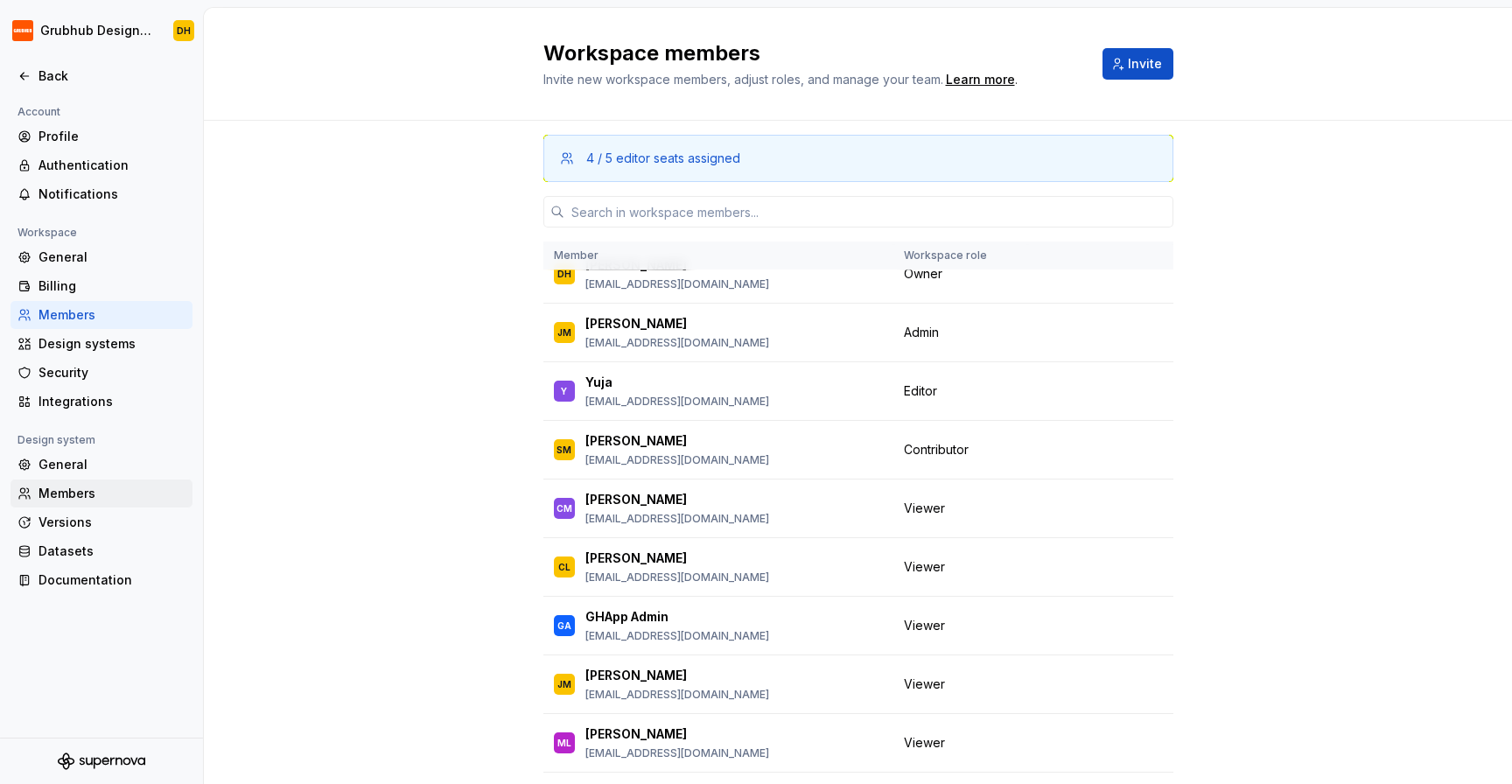
click at [65, 494] on div "Members" at bounding box center [112, 493] width 147 height 17
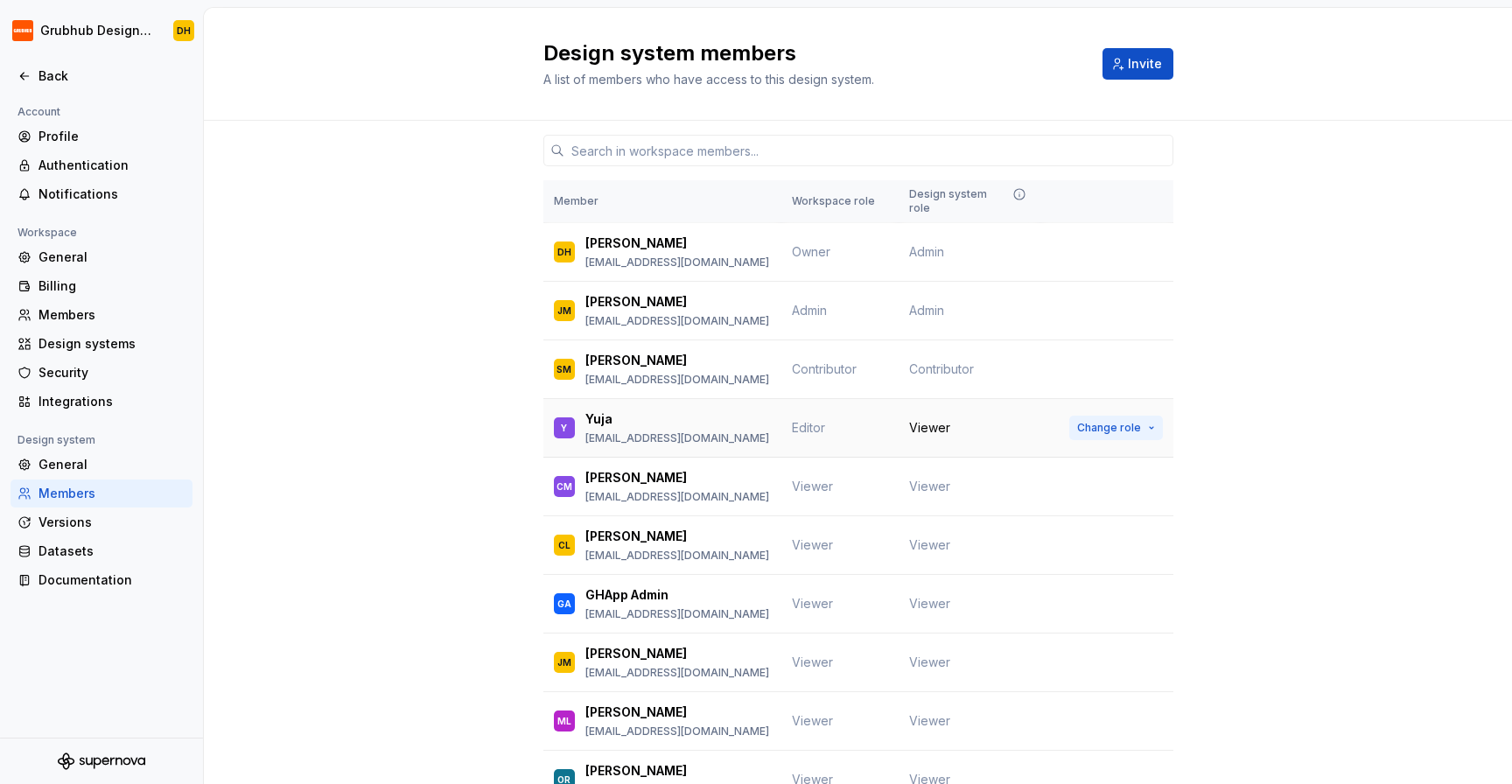
click at [1148, 416] on button "Change role" at bounding box center [1116, 427] width 94 height 24
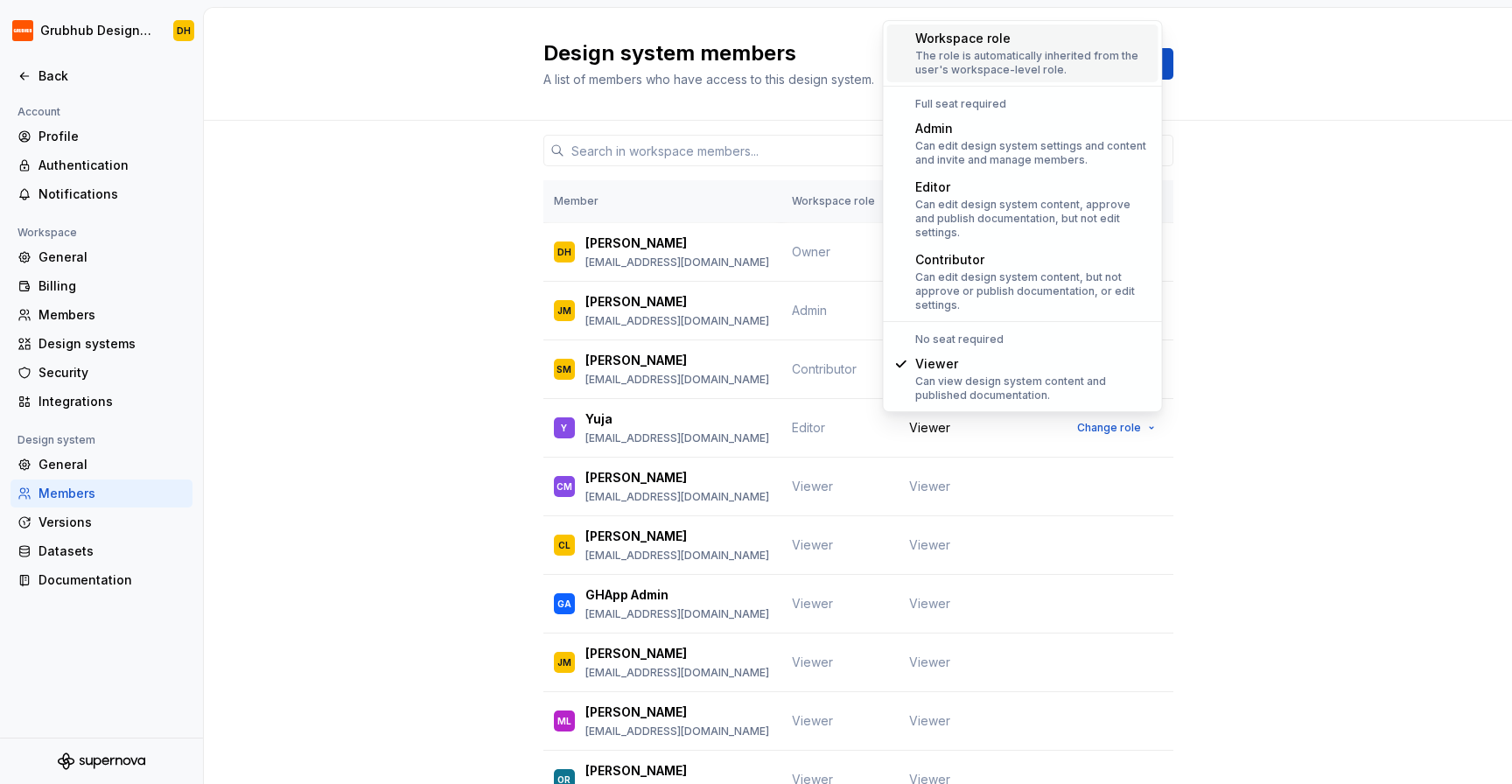
click at [996, 58] on div "The role is automatically inherited from the user's workspace-level role." at bounding box center [1033, 63] width 236 height 28
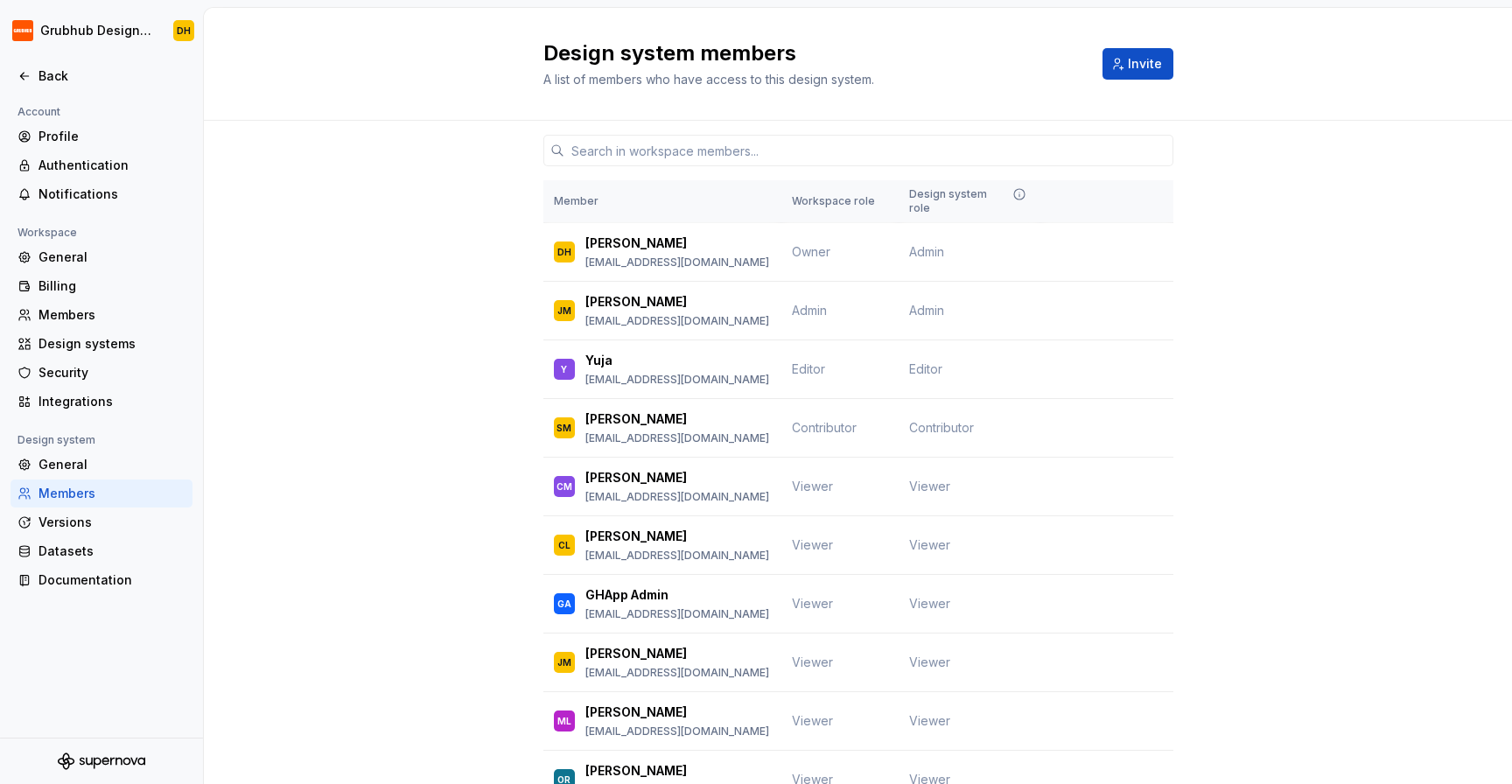
click at [1370, 452] on div "Member Workspace role Design system role DH [PERSON_NAME] [EMAIL_ADDRESS][DOMAI…" at bounding box center [857, 498] width 1307 height 754
click at [1370, 460] on div "Member Workspace role Design system role DH [PERSON_NAME] [EMAIL_ADDRESS][DOMAI…" at bounding box center [857, 498] width 1307 height 754
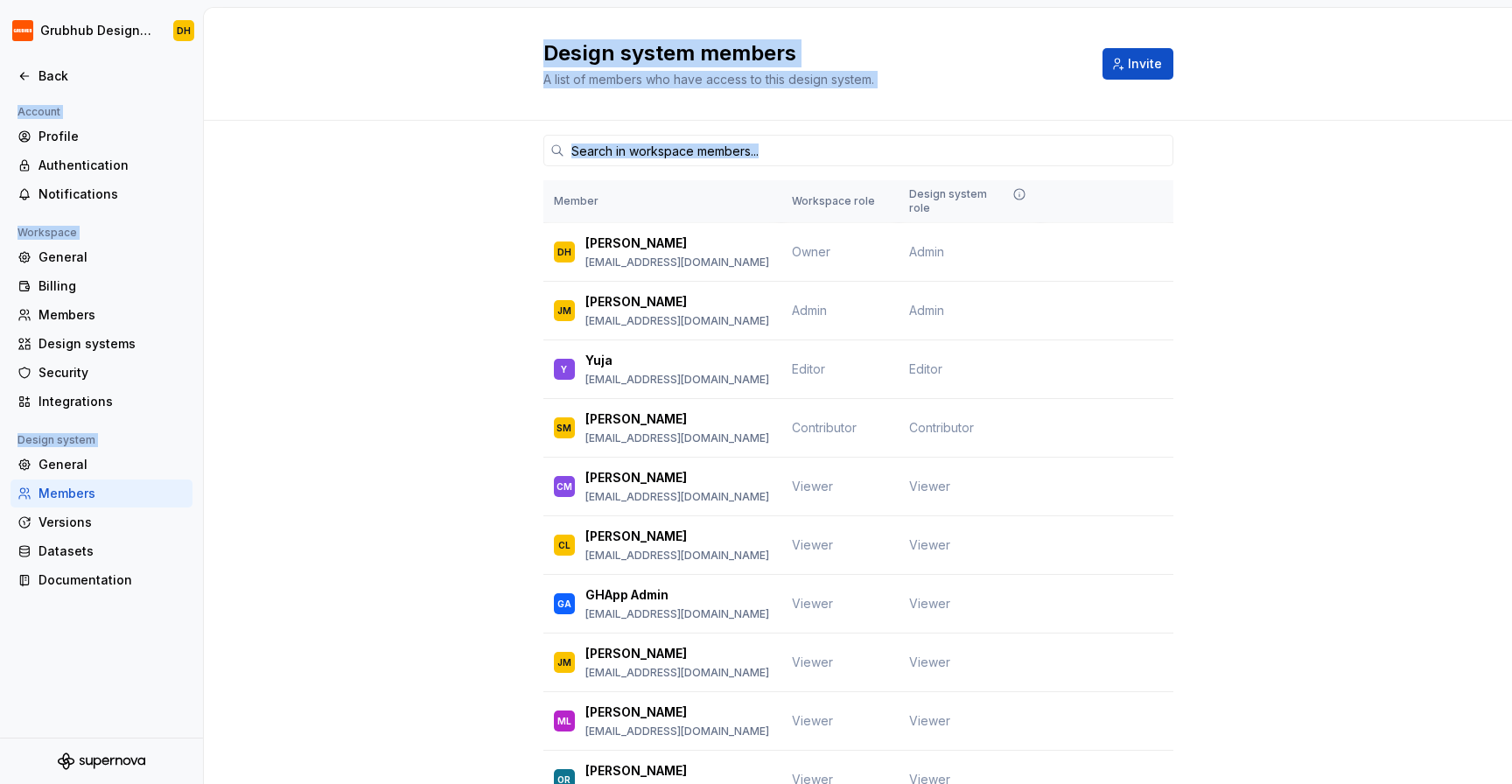
click at [1370, 460] on div "Member Workspace role Design system role DH [PERSON_NAME] [EMAIL_ADDRESS][DOMAI…" at bounding box center [857, 498] width 1307 height 754
click at [1361, 458] on div "Member Workspace role Design system role DH [PERSON_NAME] [EMAIL_ADDRESS][DOMAI…" at bounding box center [857, 498] width 1307 height 754
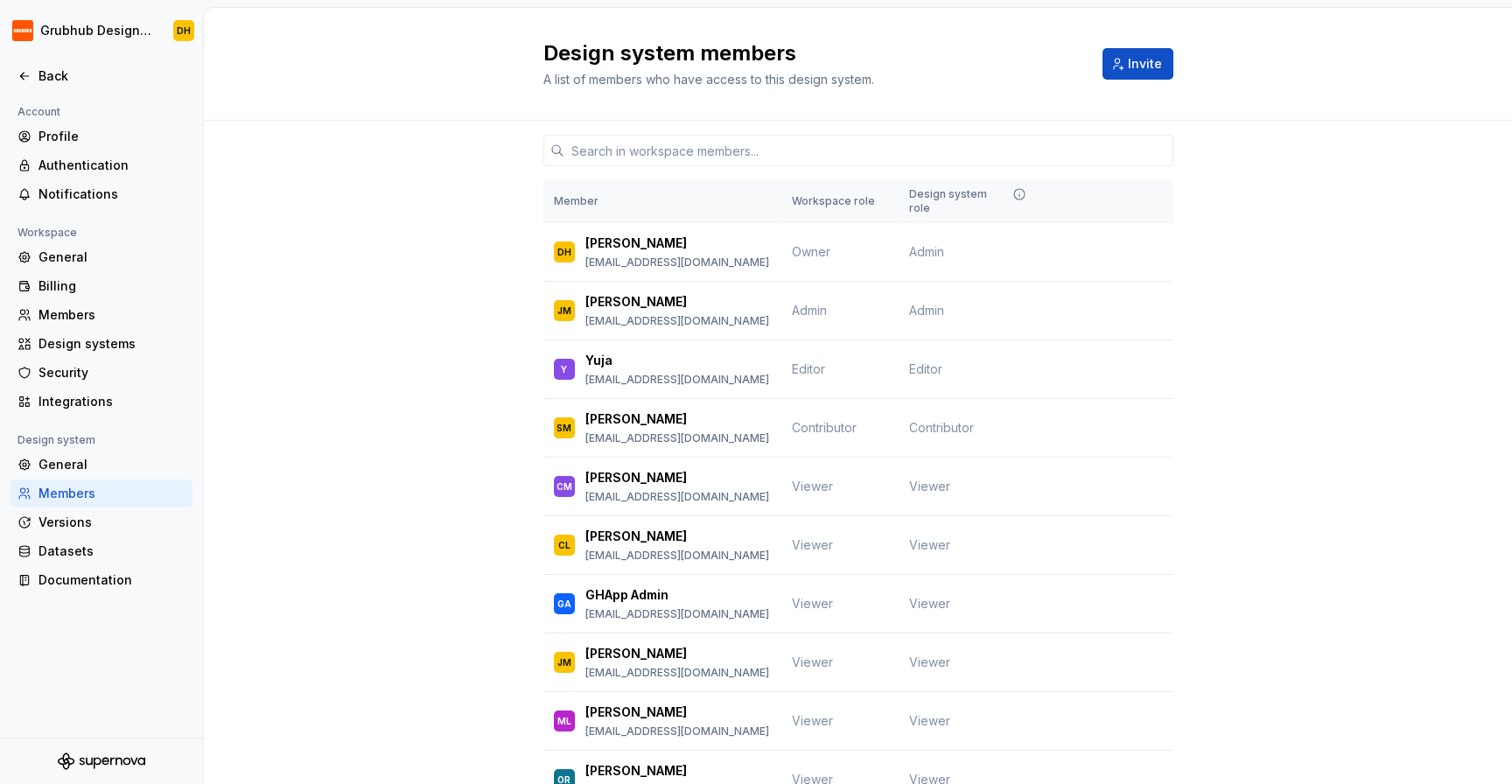
click at [1380, 457] on div "Member Workspace role Design system role DH [PERSON_NAME] [EMAIL_ADDRESS][DOMAI…" at bounding box center [857, 498] width 1307 height 754
click at [1378, 466] on div "Member Workspace role Design system role DH [PERSON_NAME] [EMAIL_ADDRESS][DOMAI…" at bounding box center [857, 498] width 1307 height 754
click at [1381, 464] on div "Member Workspace role Design system role DH [PERSON_NAME] [EMAIL_ADDRESS][DOMAI…" at bounding box center [857, 498] width 1307 height 754
click at [79, 376] on div "Security" at bounding box center [112, 372] width 147 height 17
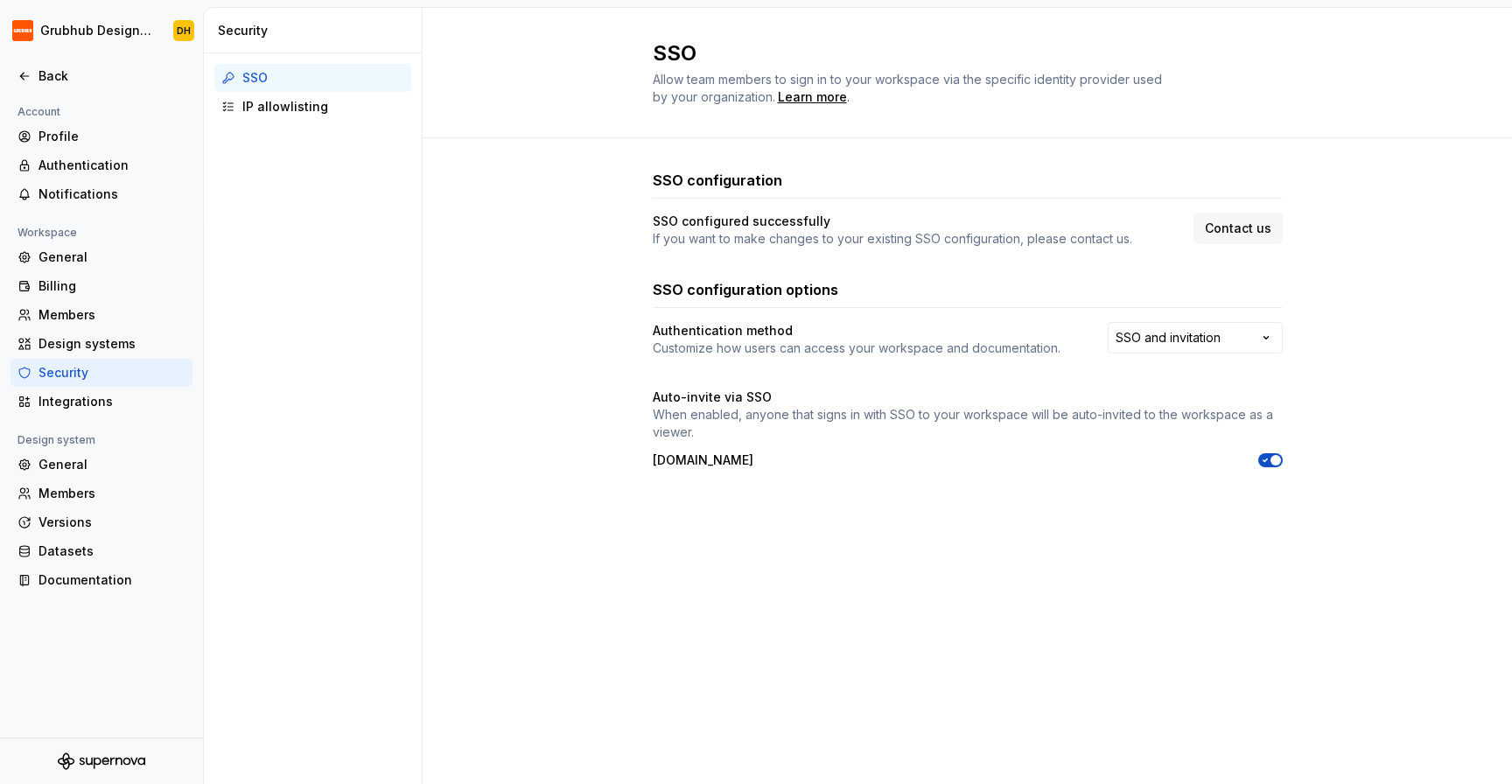
click at [1345, 494] on div "SSO configuration SSO configured successfully If you want to make changes to yo…" at bounding box center [967, 337] width 1089 height 397
click at [1362, 485] on div "SSO configuration SSO configured successfully If you want to make changes to yo…" at bounding box center [967, 337] width 1089 height 397
click at [278, 114] on div "IP allowlisting" at bounding box center [323, 107] width 162 height 17
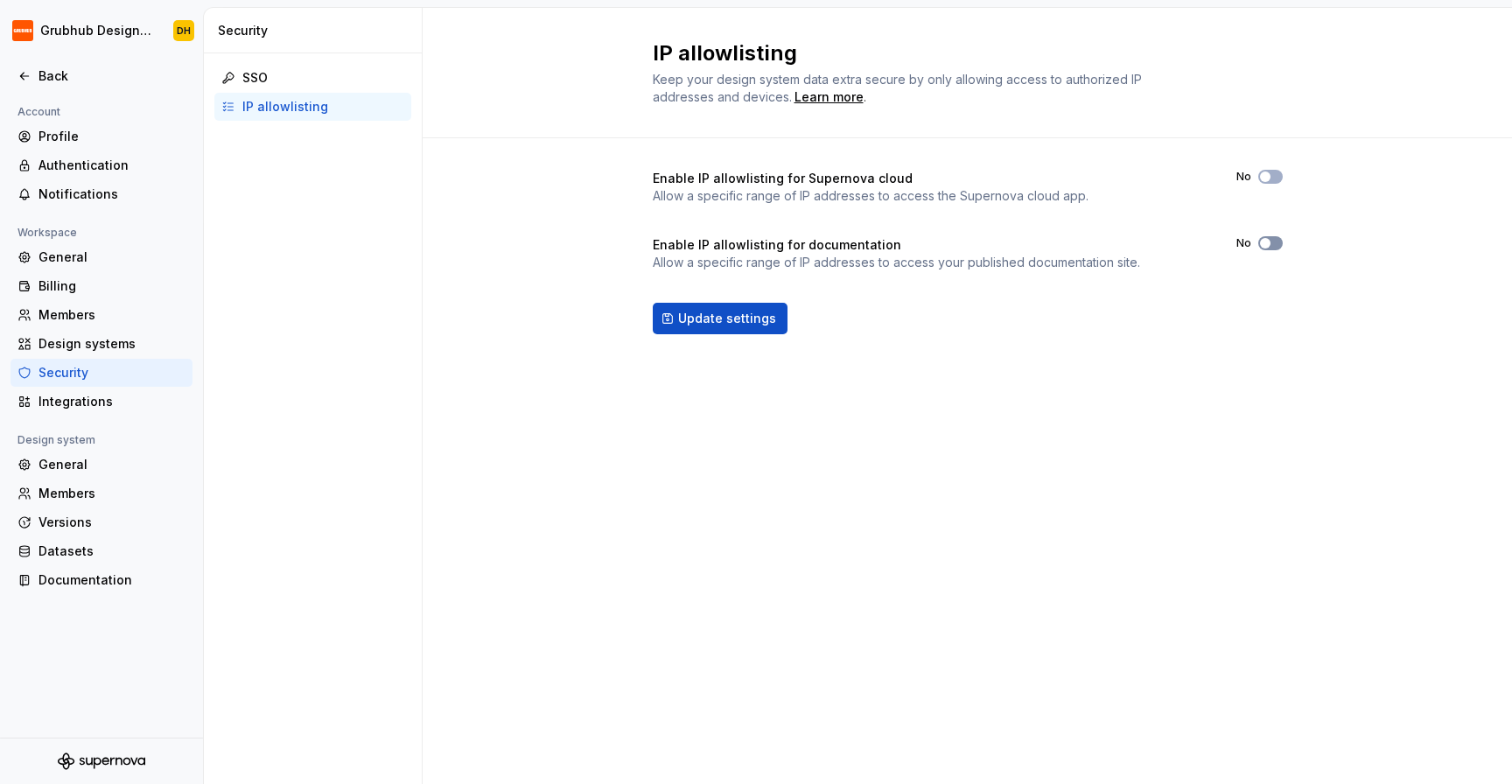
click at [1260, 241] on span "button" at bounding box center [1265, 243] width 11 height 11
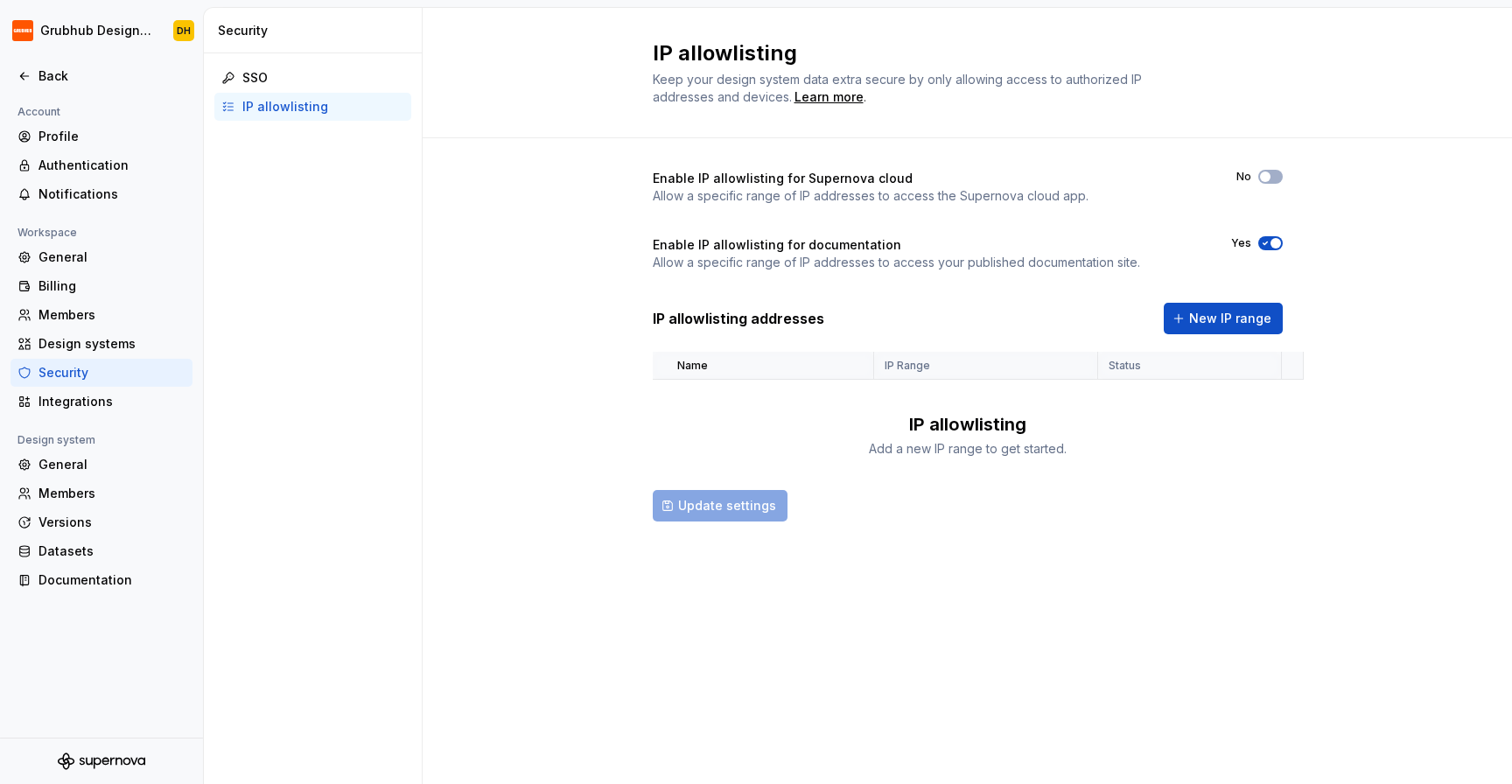
click at [1262, 241] on icon "button" at bounding box center [1265, 243] width 14 height 11
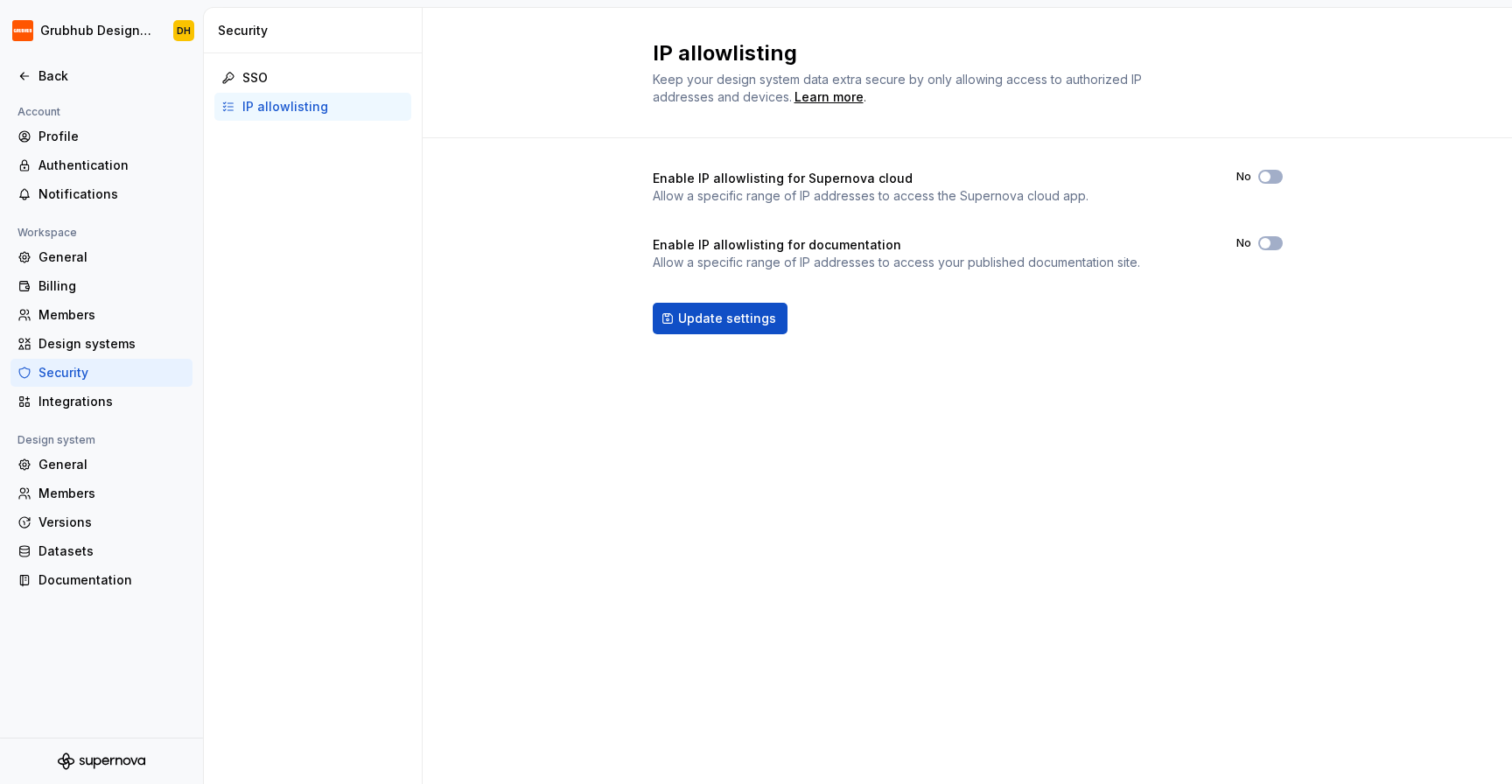
click at [621, 147] on div "Enable IP allowlisting for Supernova cloud Allow a specific range of IP address…" at bounding box center [967, 269] width 1089 height 263
click at [310, 69] on div "SSO" at bounding box center [323, 78] width 162 height 17
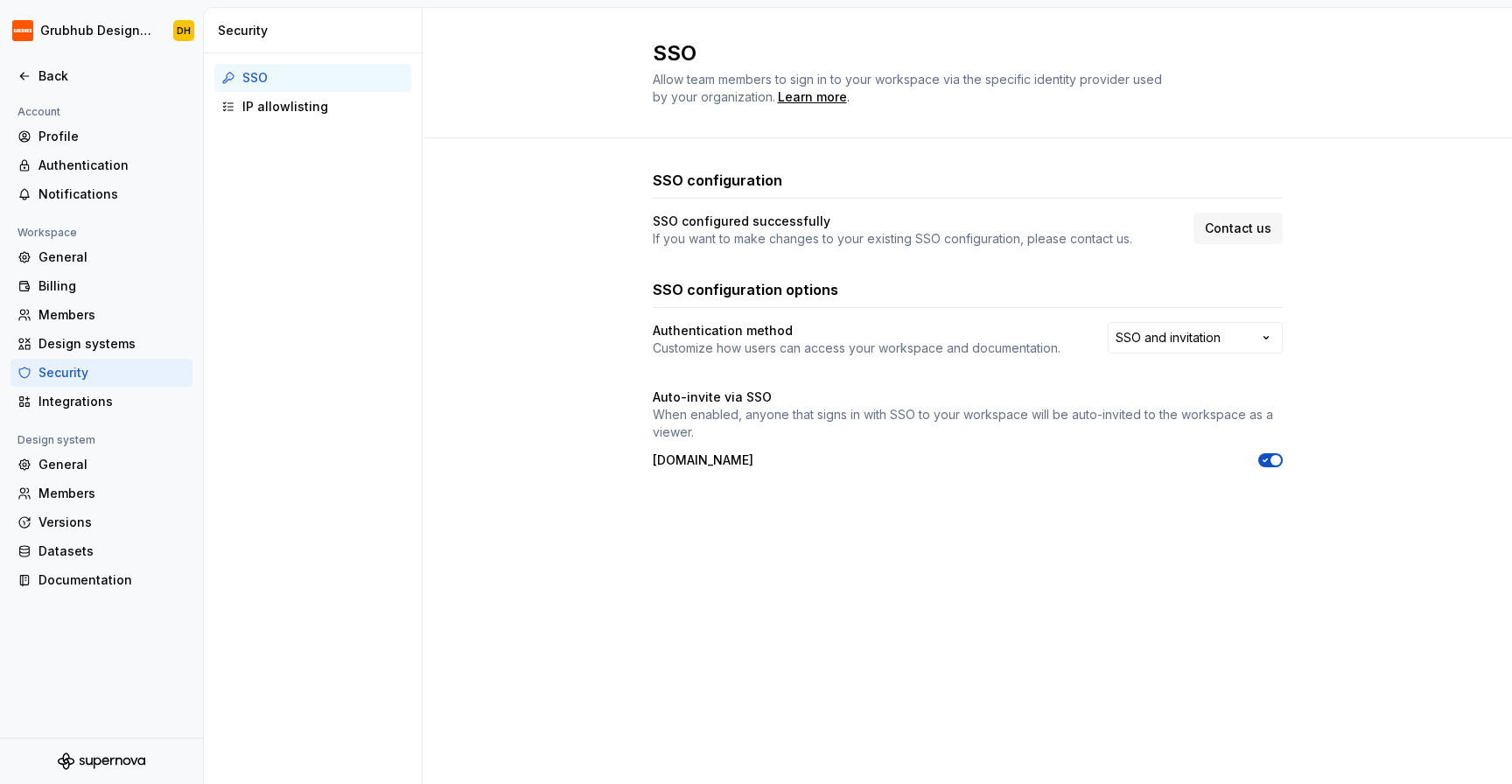
click at [556, 212] on div "SSO configuration SSO configured successfully If you want to make changes to yo…" at bounding box center [967, 337] width 1089 height 397
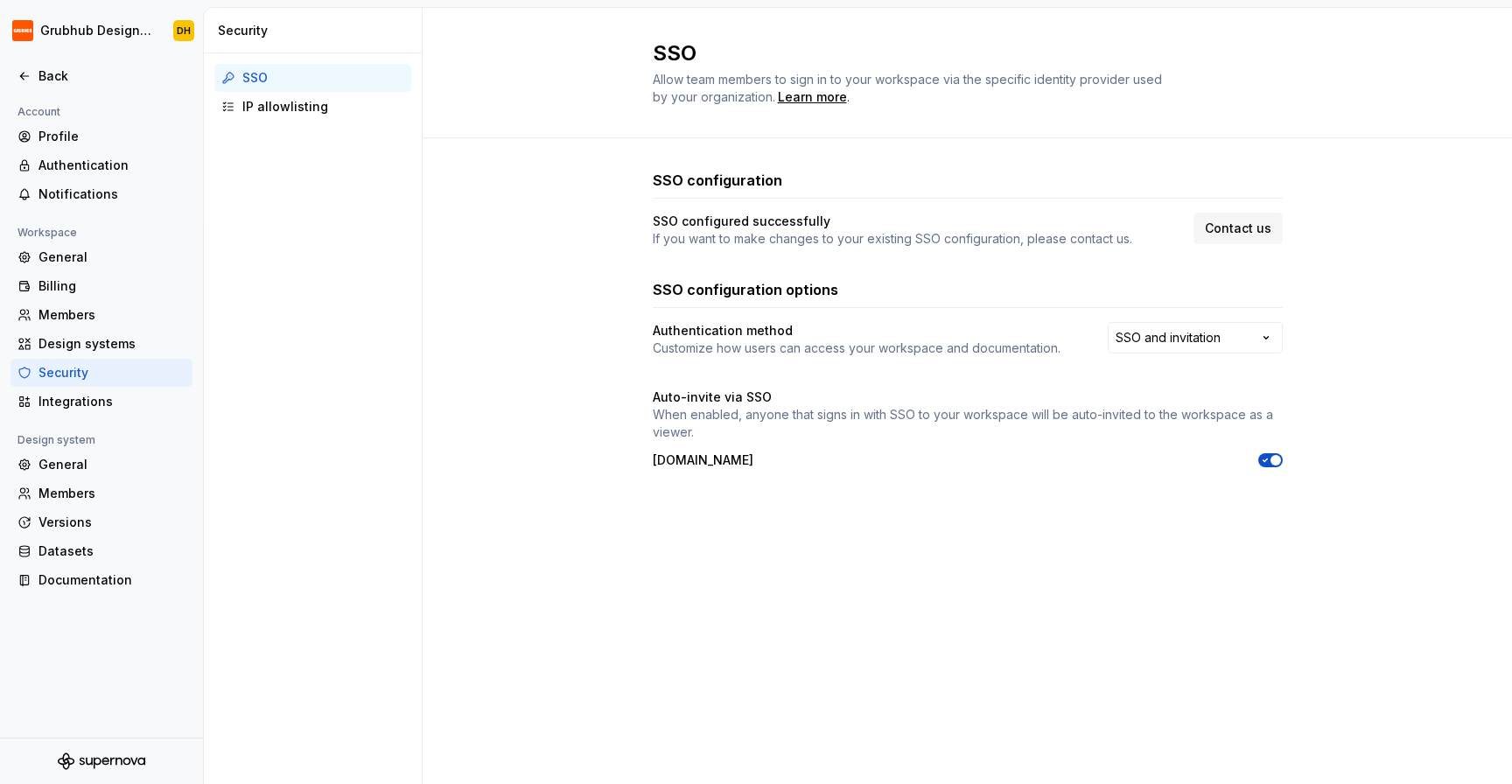
click at [556, 212] on div "SSO configuration SSO configured successfully If you want to make changes to yo…" at bounding box center [967, 337] width 1089 height 397
click at [1248, 316] on div "SSO configuration options Authentication method Customize how users can access …" at bounding box center [967, 374] width 630 height 190
click at [1227, 338] on html "Grubhub Design System DH Back Account Profile Authentication Notifications Work…" at bounding box center [756, 392] width 1512 height 784
click at [1213, 551] on html "Grubhub Design System DH Back Account Profile Authentication Notifications Work…" at bounding box center [756, 392] width 1512 height 784
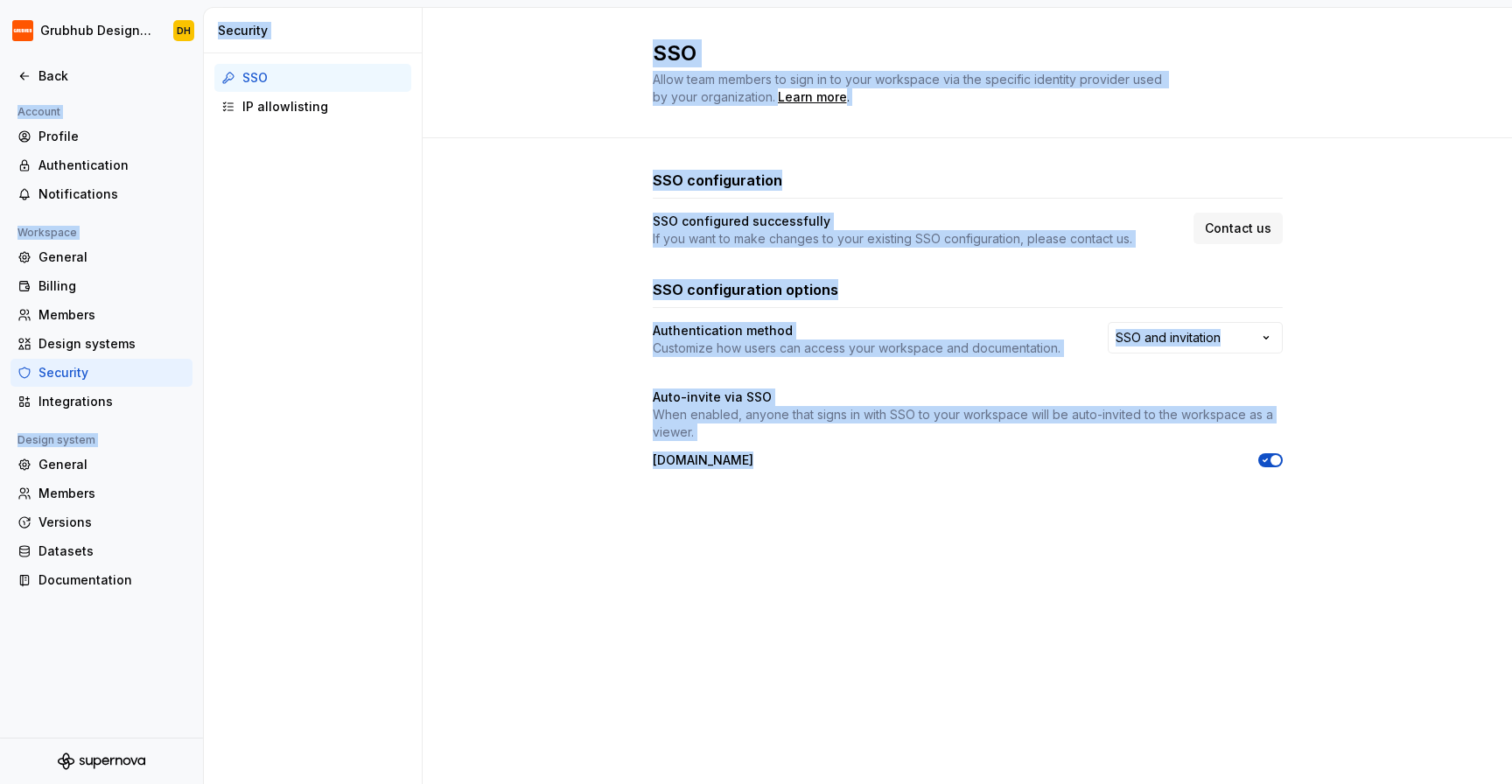
click at [1213, 551] on div "SSO Allow team members to sign in to your workspace via the specific identity p…" at bounding box center [967, 395] width 1089 height 776
click at [77, 566] on div "Documentation" at bounding box center [102, 580] width 182 height 28
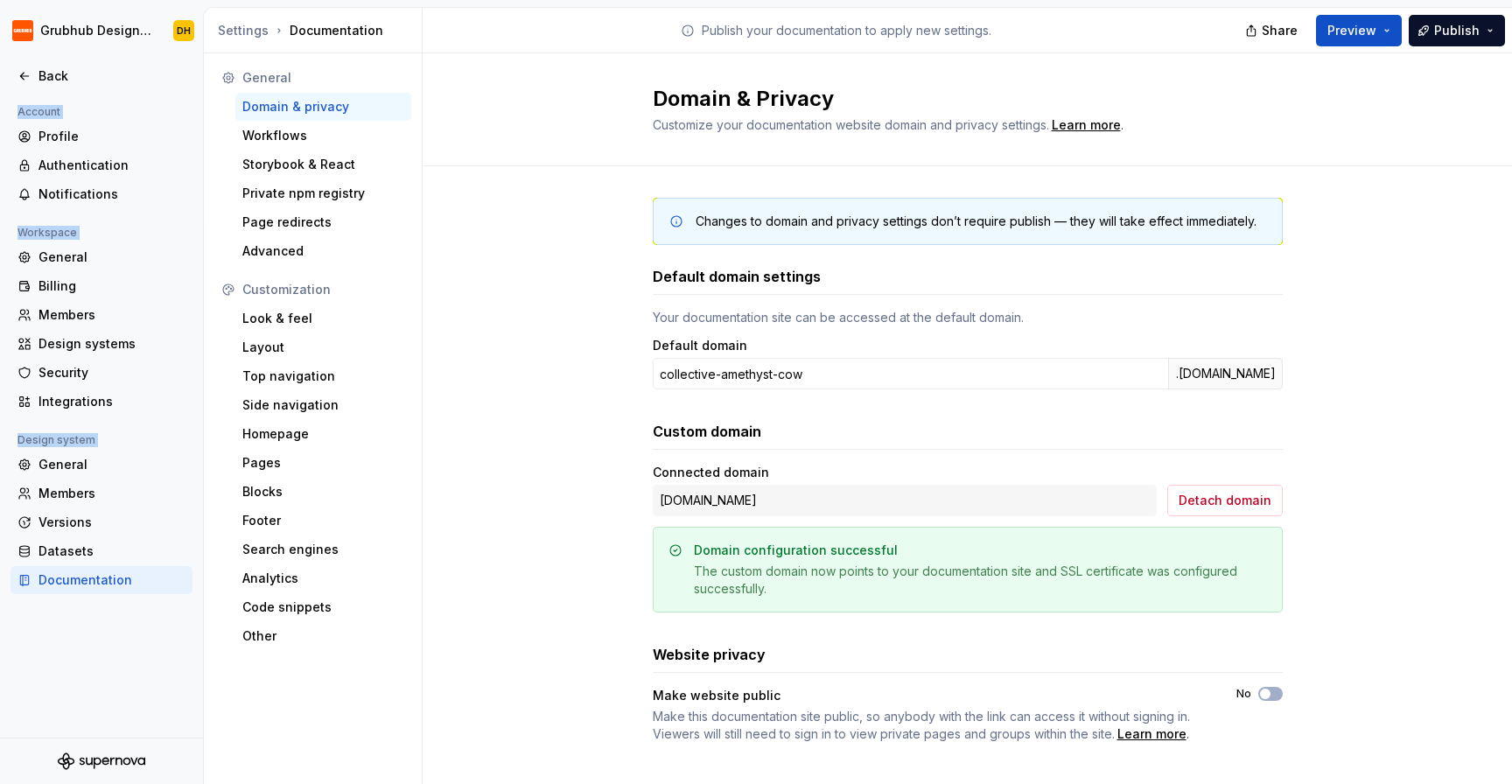
click at [508, 254] on div "Changes to domain and privacy settings don’t require publish — they will take e…" at bounding box center [967, 486] width 1089 height 643
click at [491, 253] on div "Changes to domain and privacy settings don’t require publish — they will take e…" at bounding box center [967, 486] width 1089 height 643
click at [506, 91] on div "Domain & Privacy Customize your documentation website domain and privacy settin…" at bounding box center [967, 110] width 1089 height 112
click at [506, 94] on div "Domain & Privacy Customize your documentation website domain and privacy settin…" at bounding box center [967, 110] width 1089 height 112
click at [502, 103] on div "Domain & Privacy Customize your documentation website domain and privacy settin…" at bounding box center [967, 110] width 1089 height 112
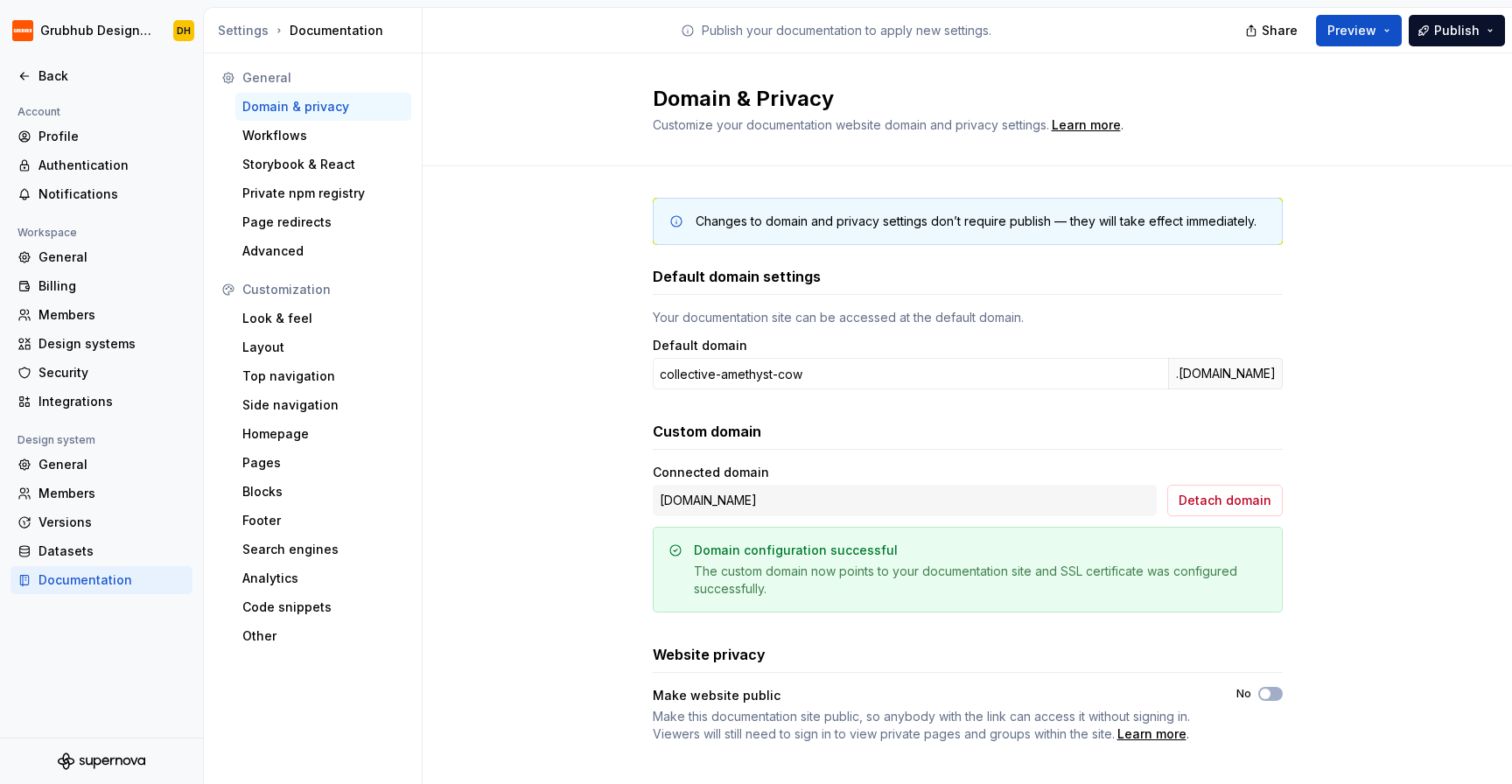
scroll to position [17, 0]
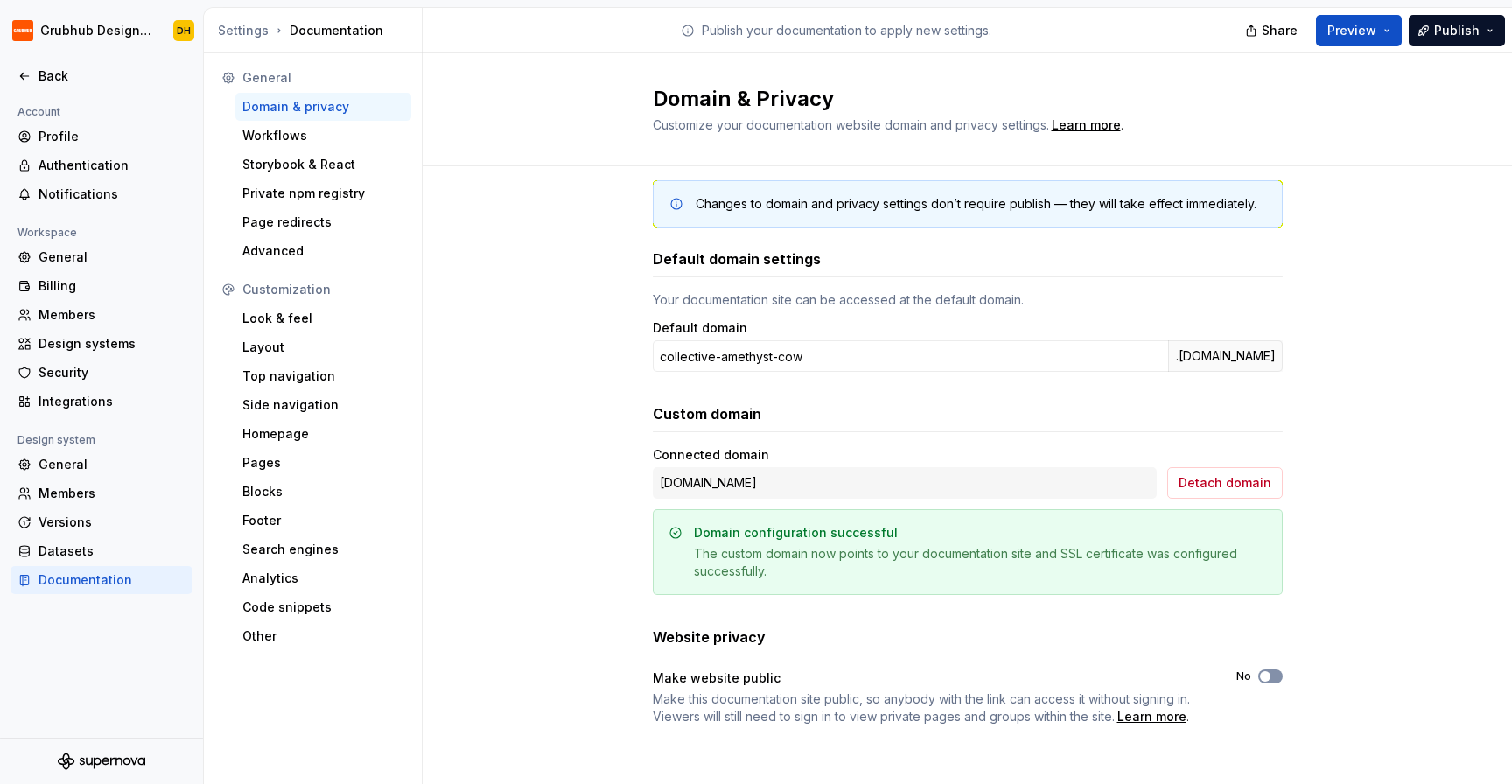
click at [1272, 681] on button "No" at bounding box center [1270, 676] width 24 height 14
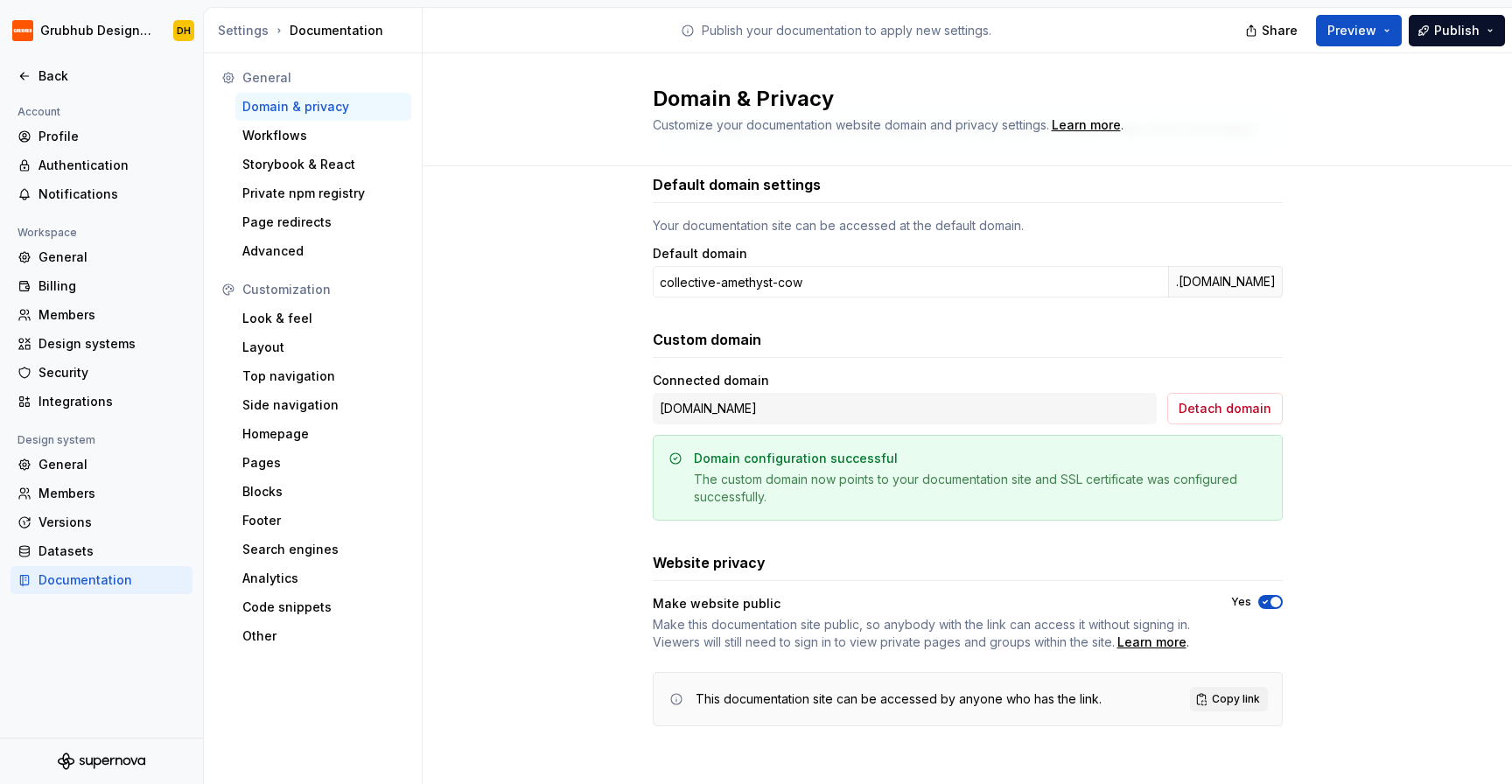
scroll to position [93, 0]
click at [1338, 679] on div "Changes to domain and privacy settings don’t require publish — they will take e…" at bounding box center [967, 432] width 1089 height 718
click at [1260, 599] on icon "button" at bounding box center [1265, 601] width 14 height 11
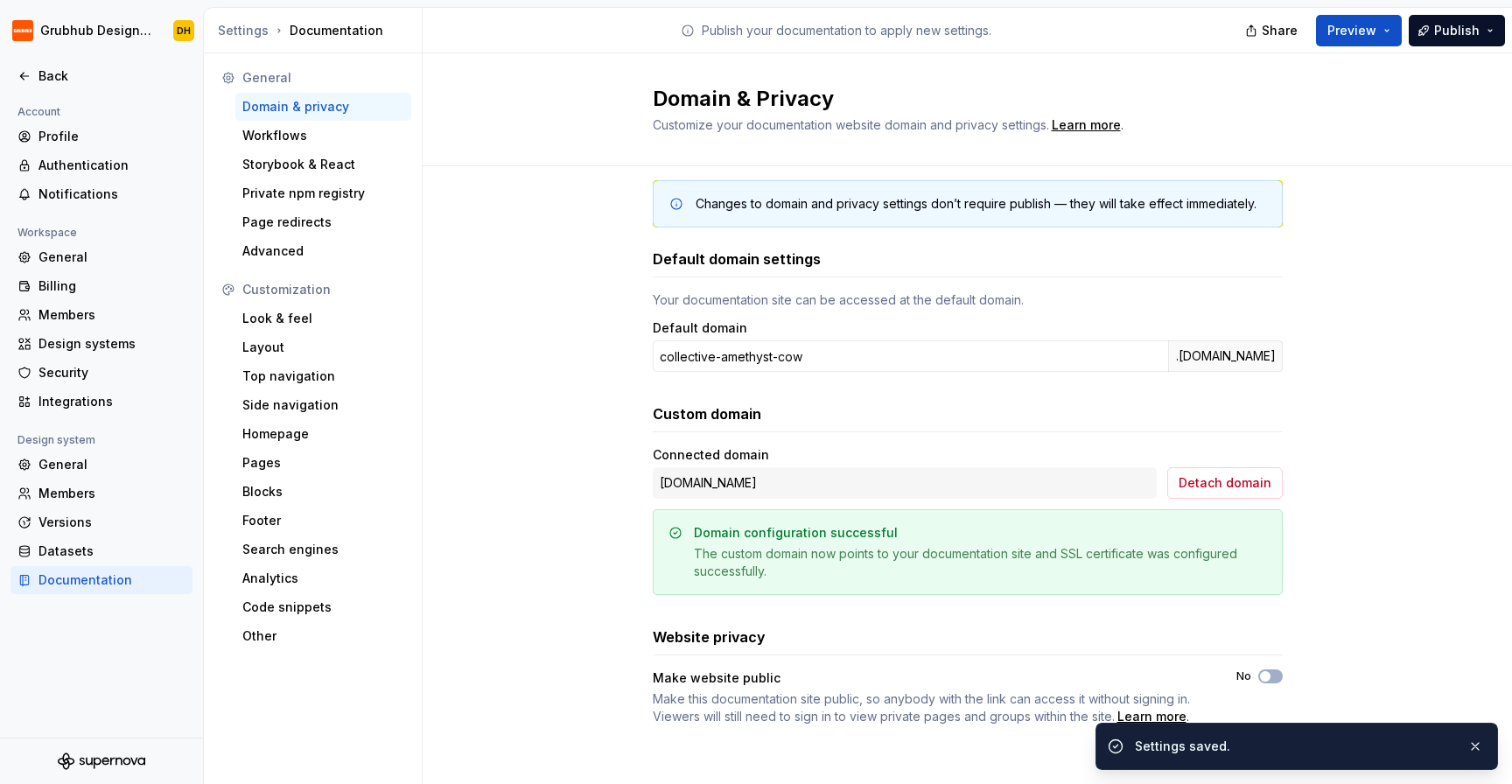
scroll to position [17, 0]
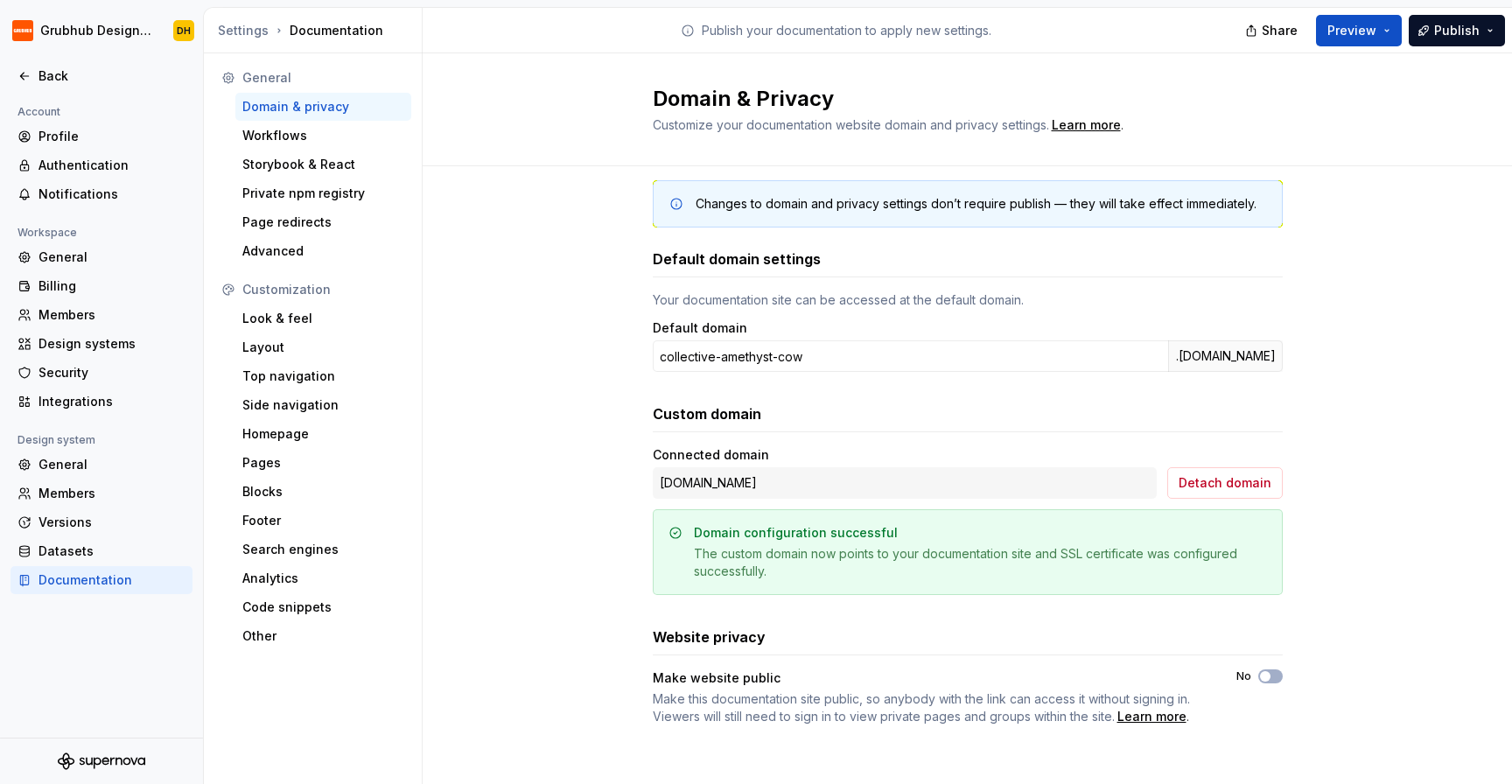
click at [582, 577] on div "Changes to domain and privacy settings don’t require publish — they will take e…" at bounding box center [967, 469] width 1089 height 643
click at [581, 19] on div "Publish your documentation to apply new settings." at bounding box center [835, 30] width 827 height 45
click at [588, 21] on div "Publish your documentation to apply new settings." at bounding box center [835, 30] width 827 height 45
click at [586, 22] on div "Publish your documentation to apply new settings." at bounding box center [835, 30] width 827 height 45
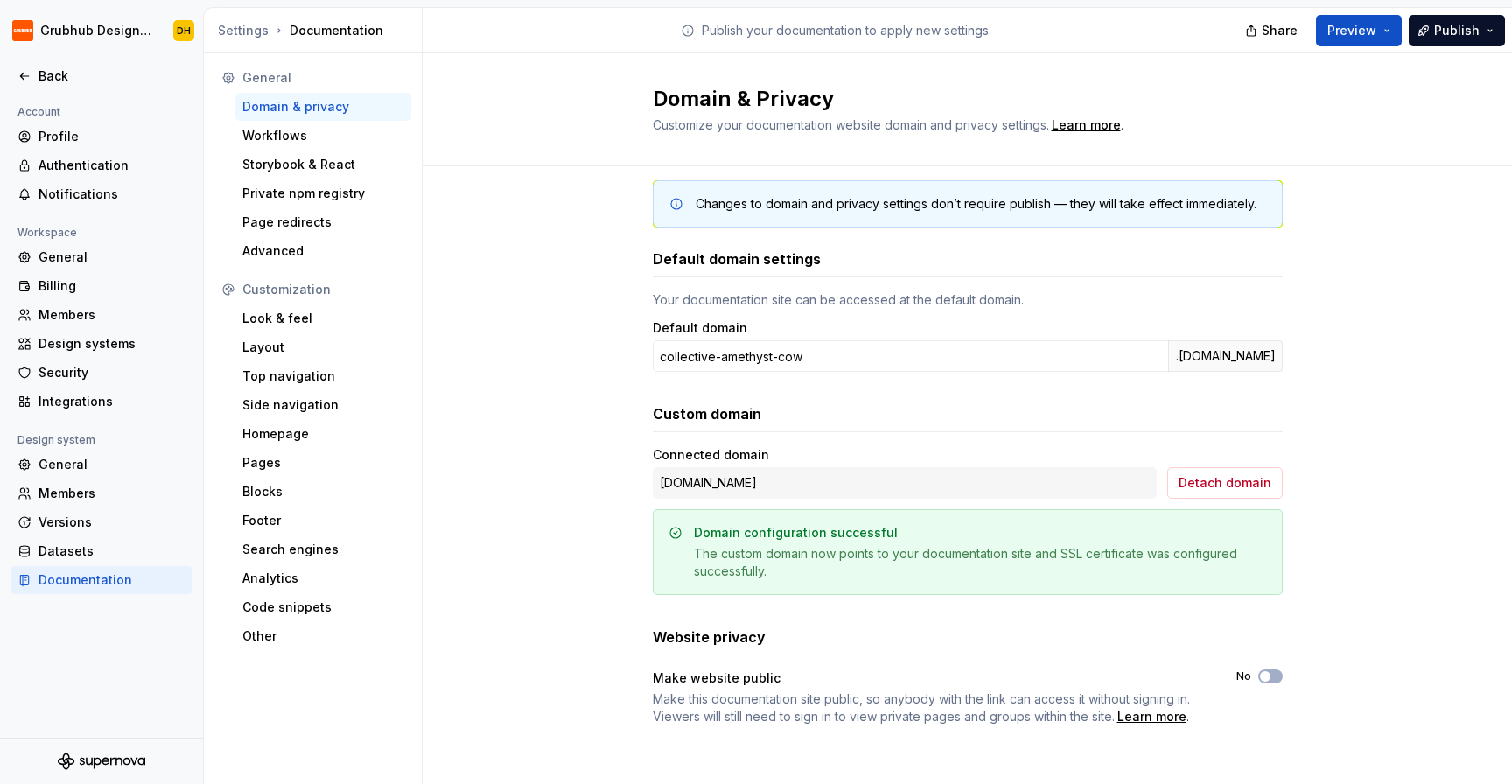
click at [586, 22] on div "Publish your documentation to apply new settings." at bounding box center [835, 30] width 827 height 45
click at [588, 21] on div "Publish your documentation to apply new settings." at bounding box center [835, 30] width 827 height 45
click at [583, 27] on div "Publish your documentation to apply new settings." at bounding box center [835, 30] width 827 height 45
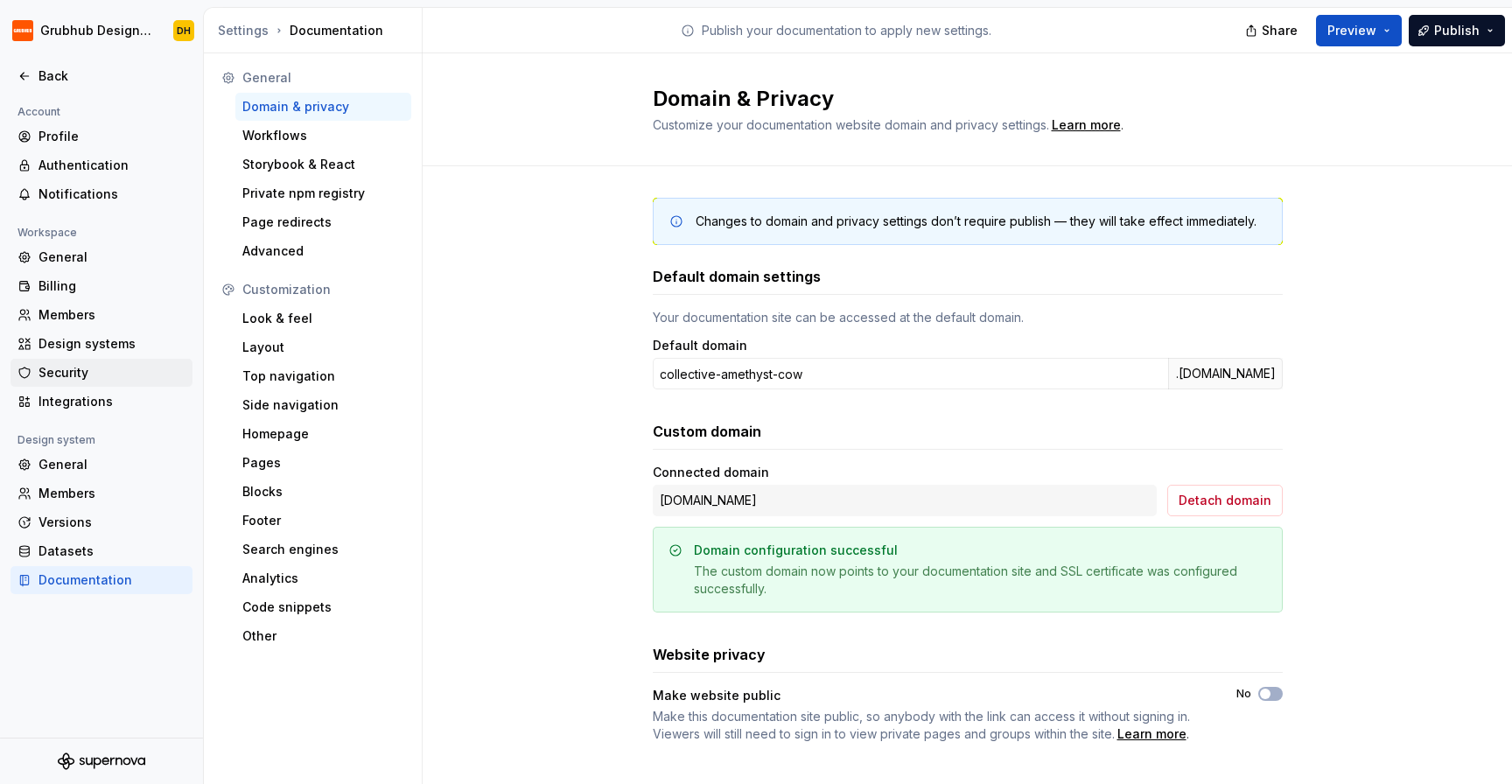
click at [52, 373] on div "Security" at bounding box center [112, 372] width 147 height 17
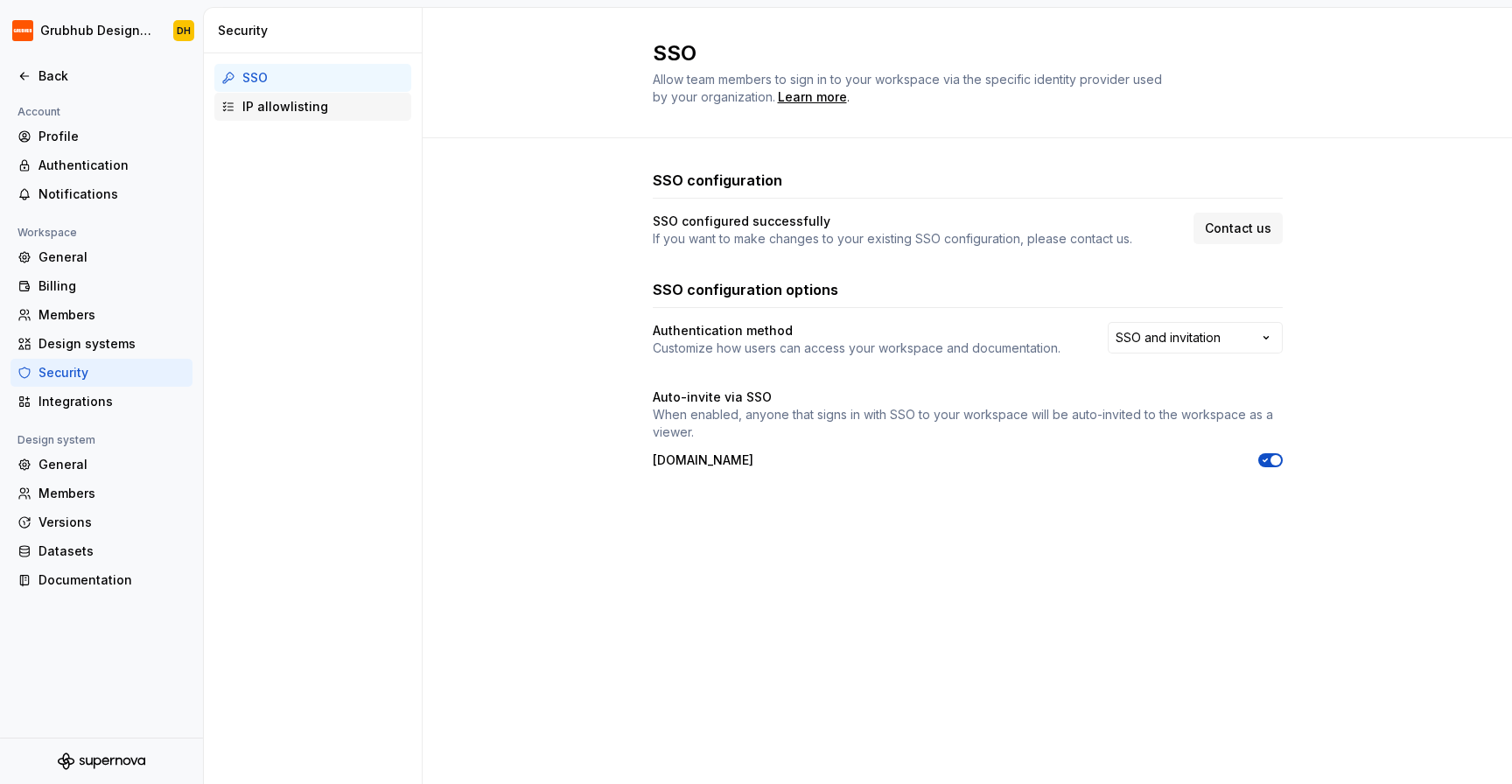
click at [326, 106] on div "IP allowlisting" at bounding box center [323, 107] width 162 height 17
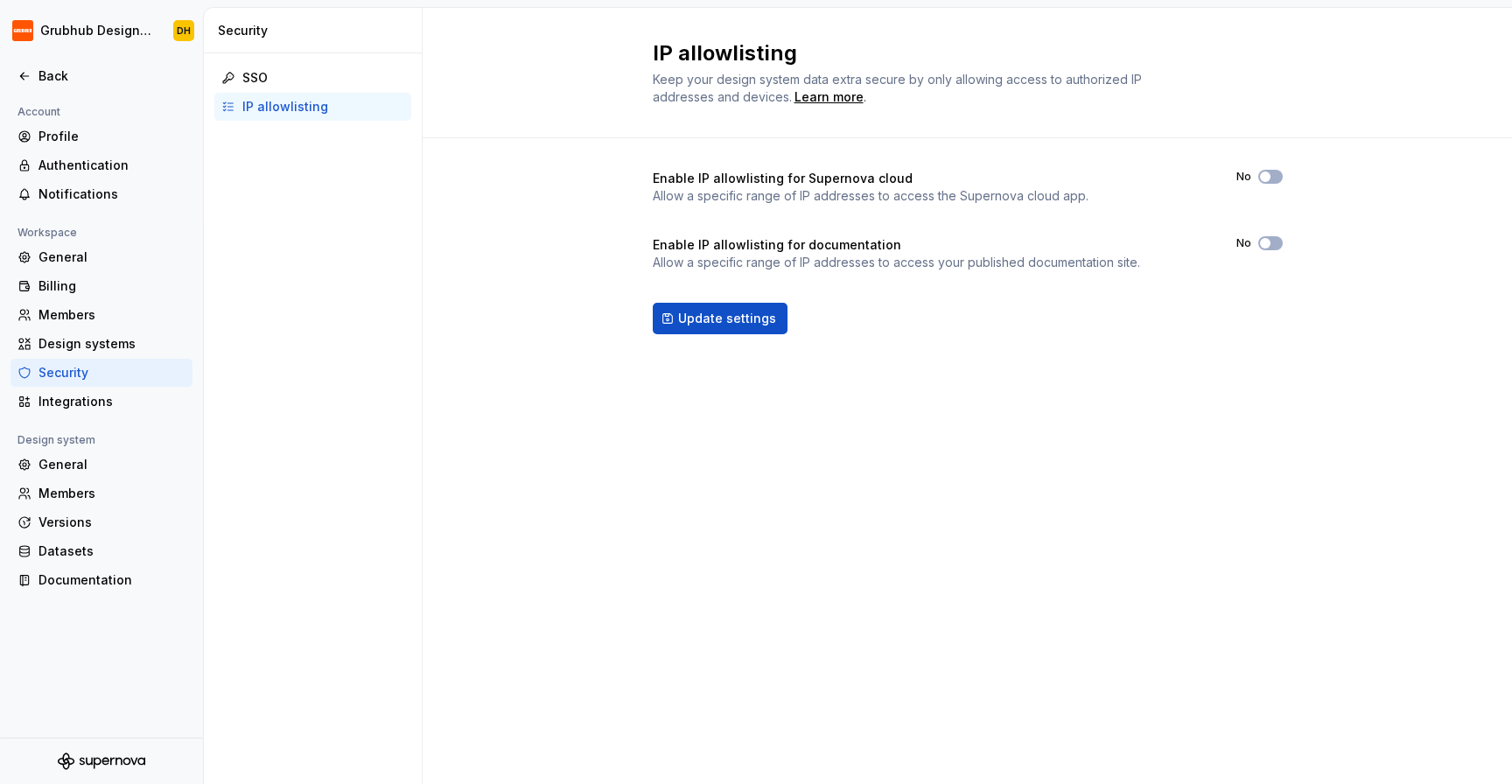
click at [481, 194] on div "Enable IP allowlisting for Supernova cloud Allow a specific range of IP address…" at bounding box center [967, 269] width 1089 height 263
click at [491, 197] on div "Enable IP allowlisting for Supernova cloud Allow a specific range of IP address…" at bounding box center [967, 269] width 1089 height 263
click at [1059, 317] on div "Update settings" at bounding box center [967, 318] width 630 height 31
click at [1057, 325] on div "Update settings" at bounding box center [967, 318] width 630 height 31
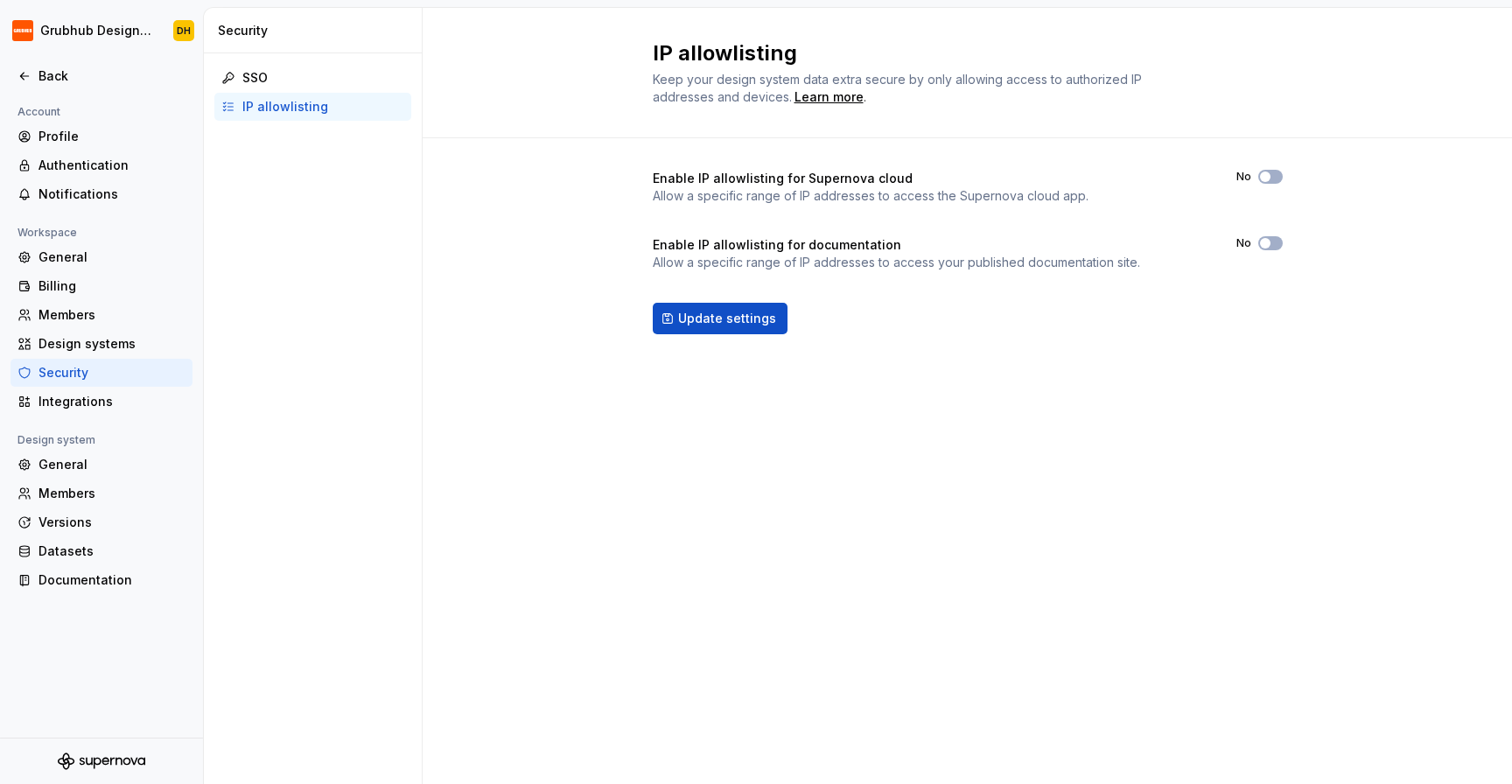
click at [1057, 325] on div "Update settings" at bounding box center [967, 318] width 630 height 31
click at [93, 486] on div "Members" at bounding box center [112, 493] width 147 height 17
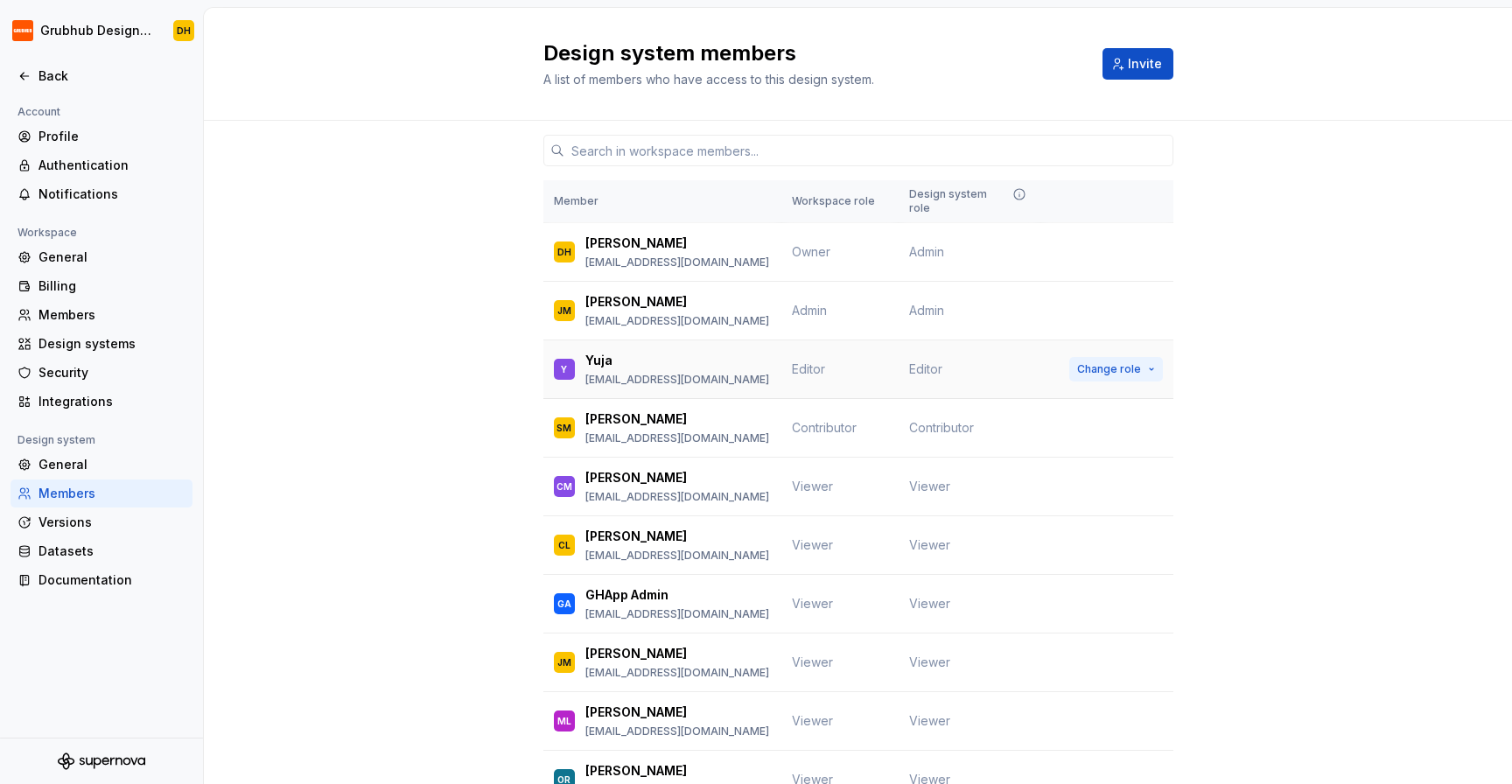
click at [1137, 362] on span "Change role" at bounding box center [1109, 369] width 64 height 14
click at [1262, 576] on div "Member Workspace role Design system role DH [PERSON_NAME] [EMAIL_ADDRESS][DOMAI…" at bounding box center [857, 498] width 1307 height 754
click at [25, 84] on div "Back" at bounding box center [101, 77] width 168 height 17
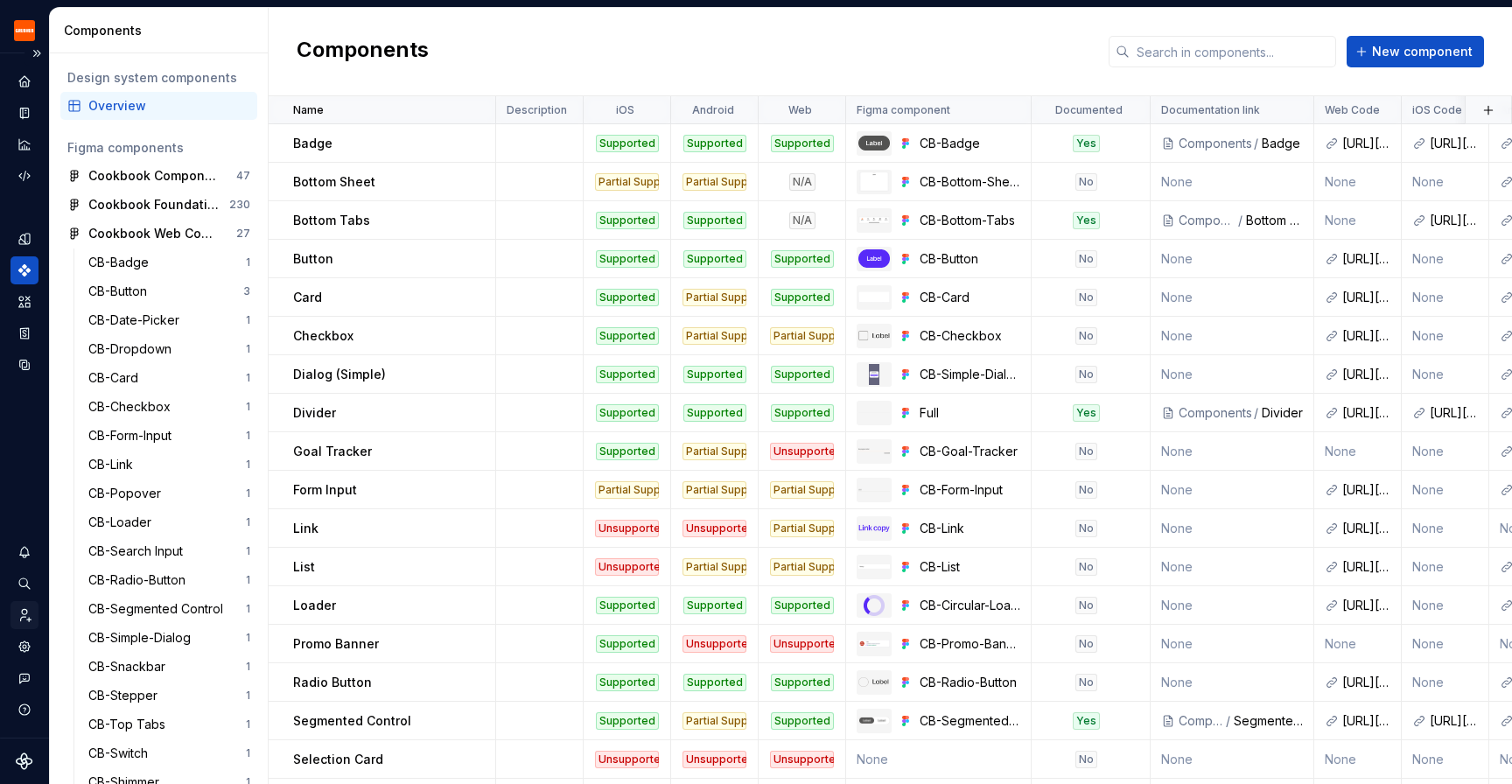
click at [33, 610] on div "Invite team" at bounding box center [24, 614] width 28 height 28
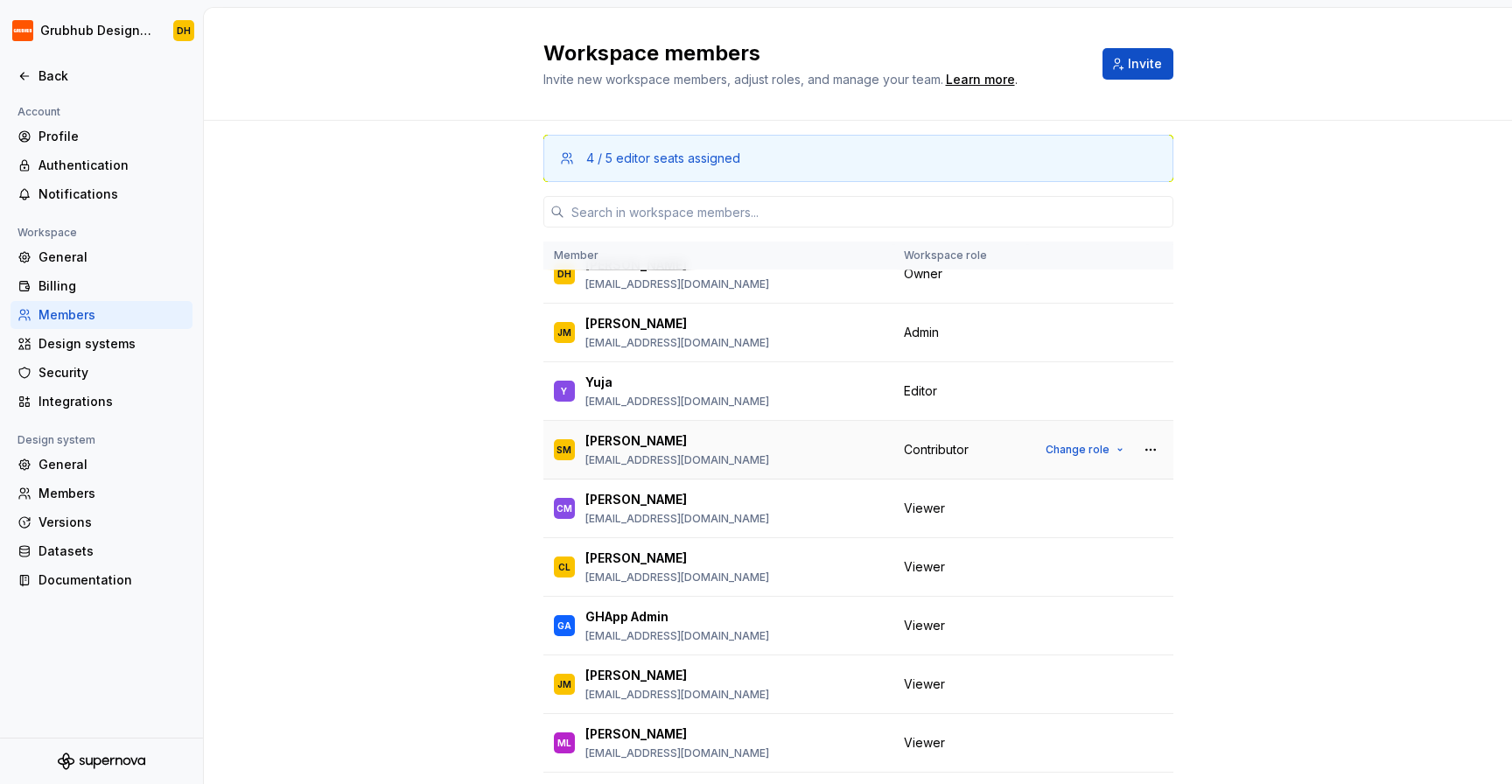
scroll to position [112, 0]
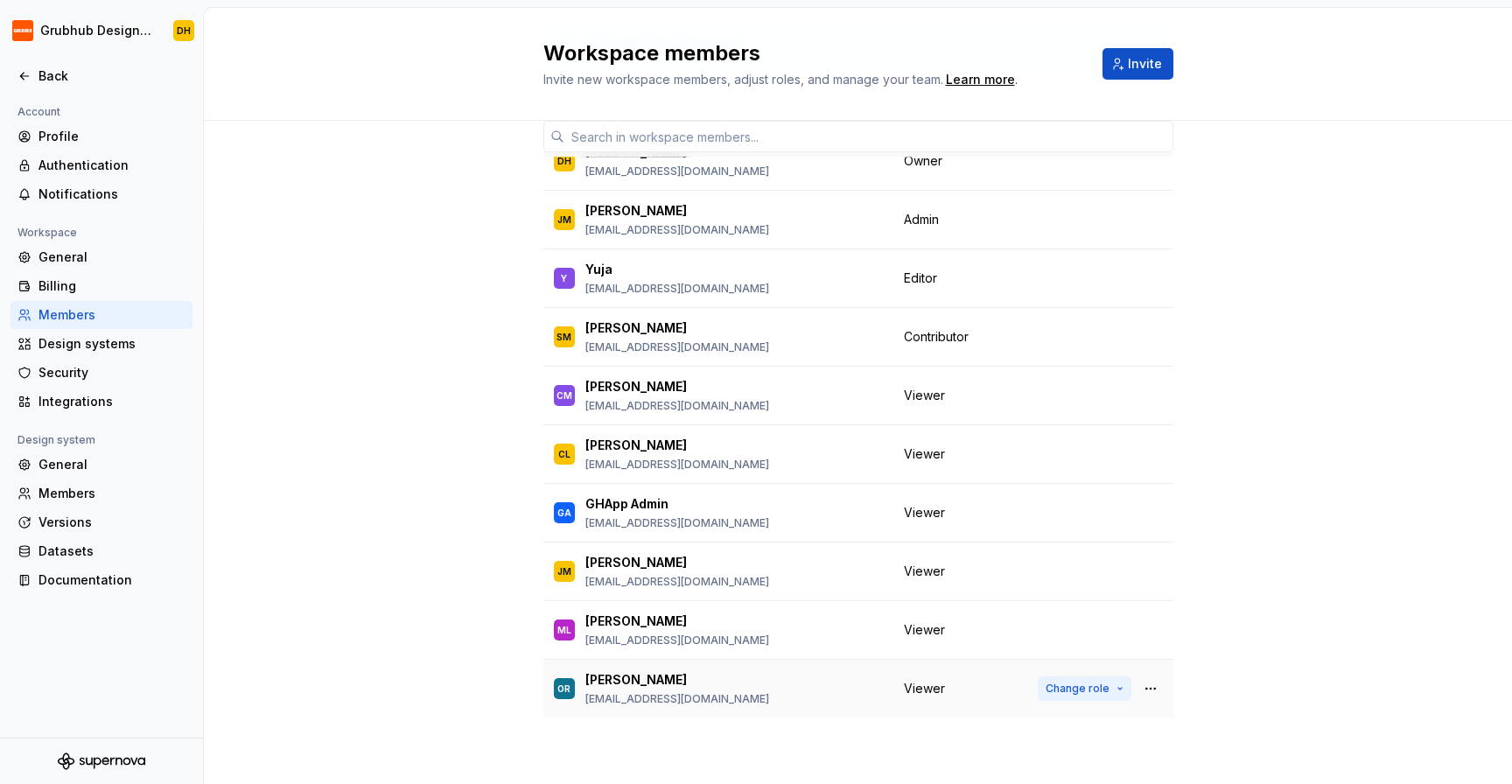
click at [1112, 687] on button "Change role" at bounding box center [1085, 688] width 94 height 24
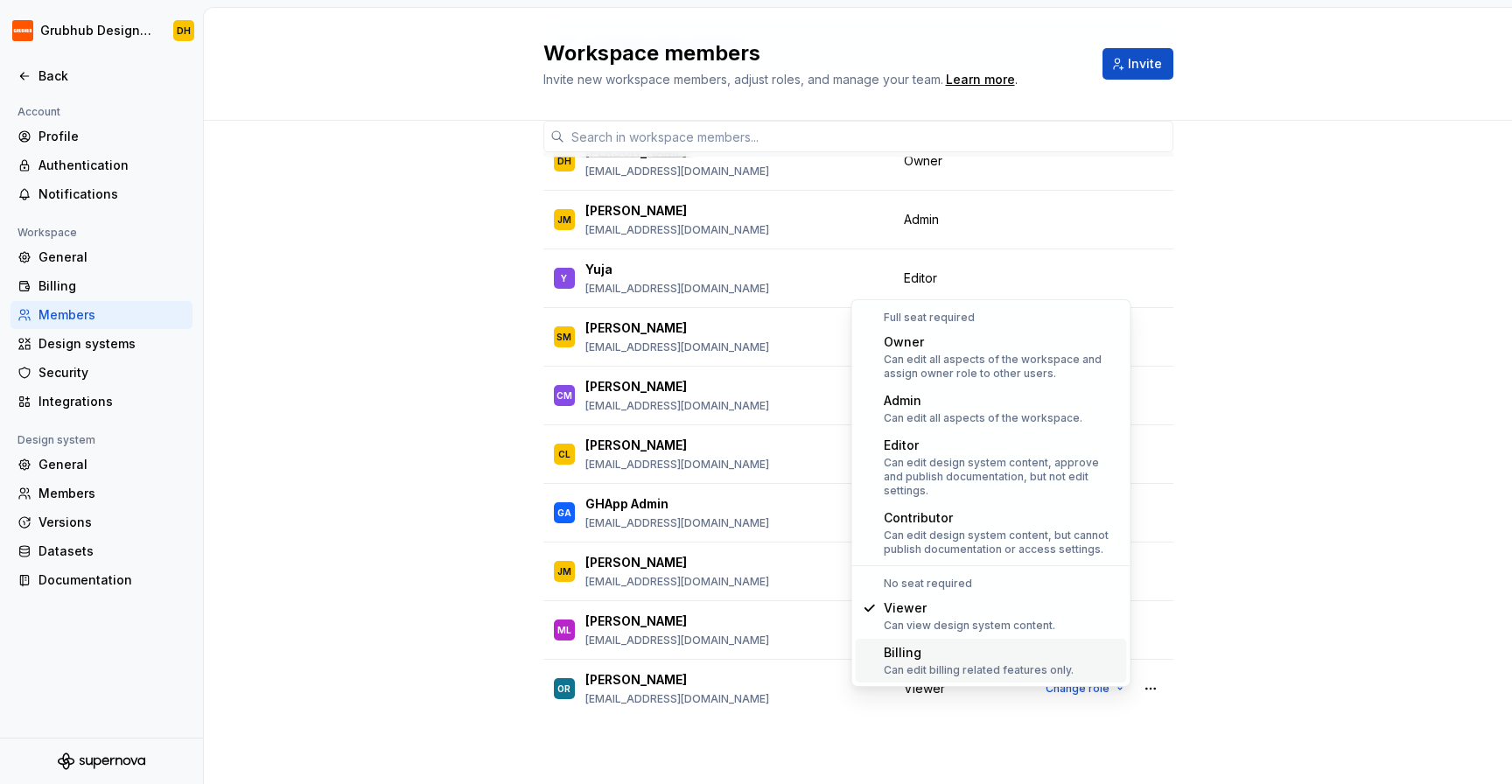
click at [1352, 623] on div "4 / 5 editor seats assigned Member Workspace role DH [PERSON_NAME] [EMAIL_ADDRE…" at bounding box center [857, 395] width 1307 height 776
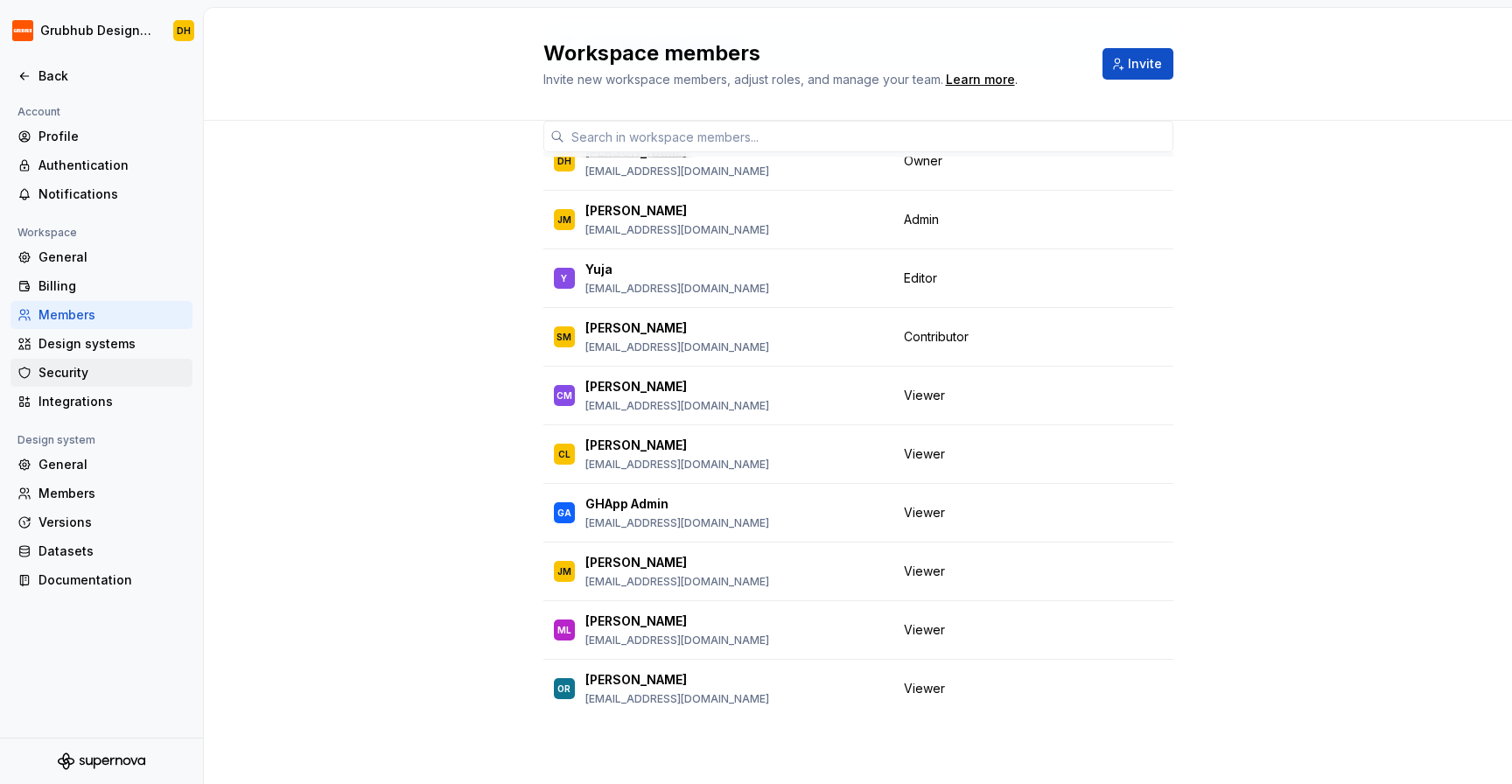
click at [75, 366] on div "Security" at bounding box center [112, 372] width 147 height 17
